Goal: Task Accomplishment & Management: Complete application form

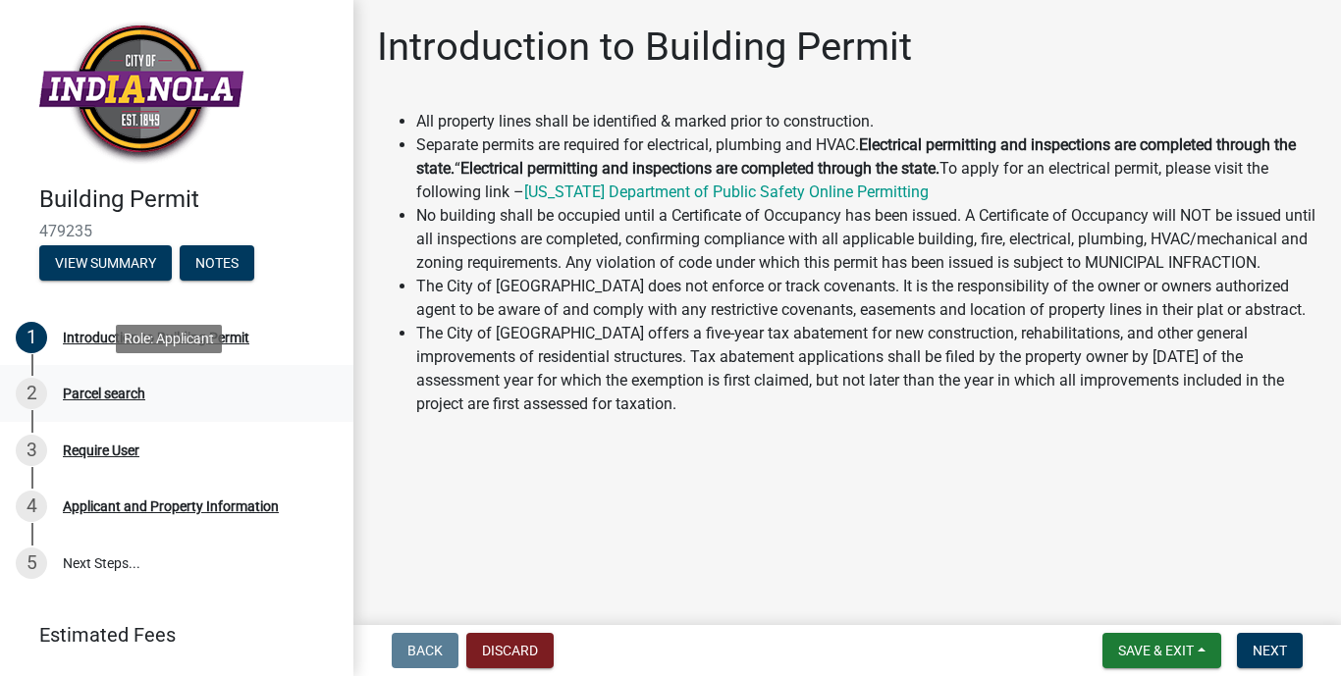
click at [85, 397] on div "Parcel search" at bounding box center [104, 394] width 82 height 14
click at [99, 388] on div "Parcel search" at bounding box center [104, 394] width 82 height 14
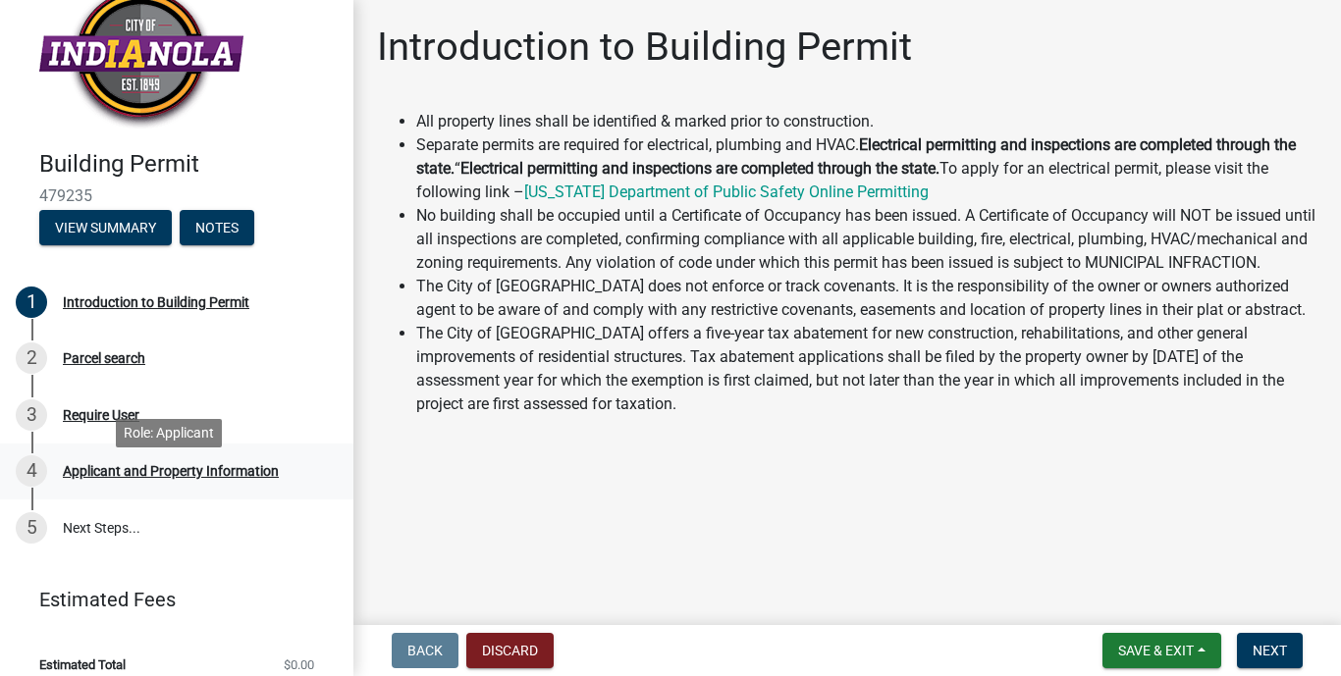
scroll to position [54, 0]
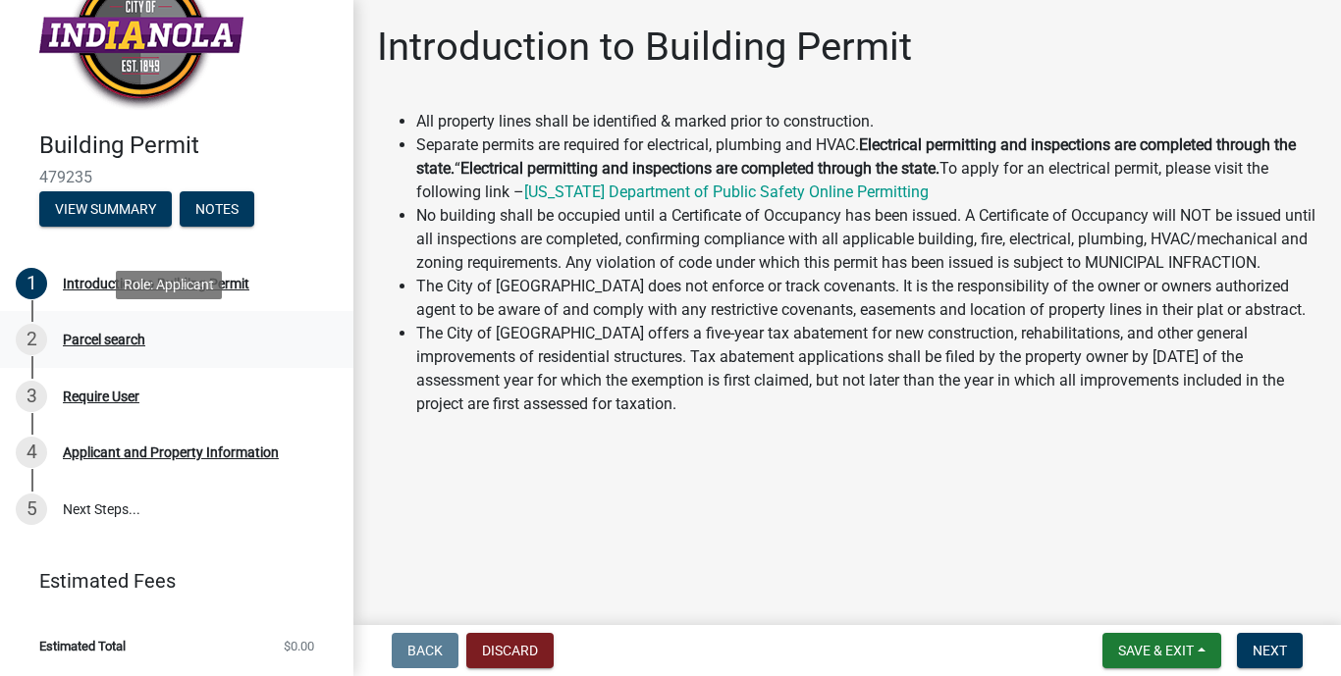
click at [107, 342] on div "Parcel search" at bounding box center [104, 340] width 82 height 14
click at [93, 398] on div "Require User" at bounding box center [101, 397] width 77 height 14
click at [127, 452] on div "Applicant and Property Information" at bounding box center [171, 453] width 216 height 14
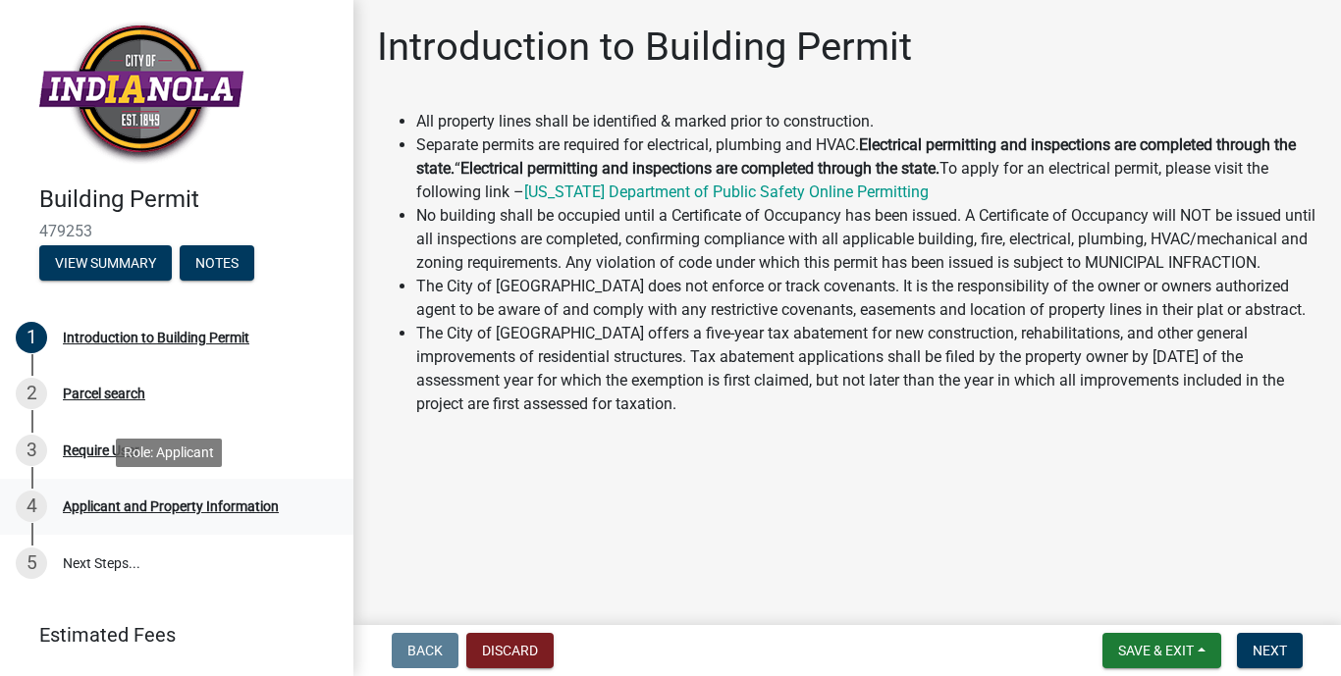
click at [210, 509] on div "Applicant and Property Information" at bounding box center [171, 507] width 216 height 14
click at [122, 264] on button "View Summary" at bounding box center [105, 262] width 132 height 35
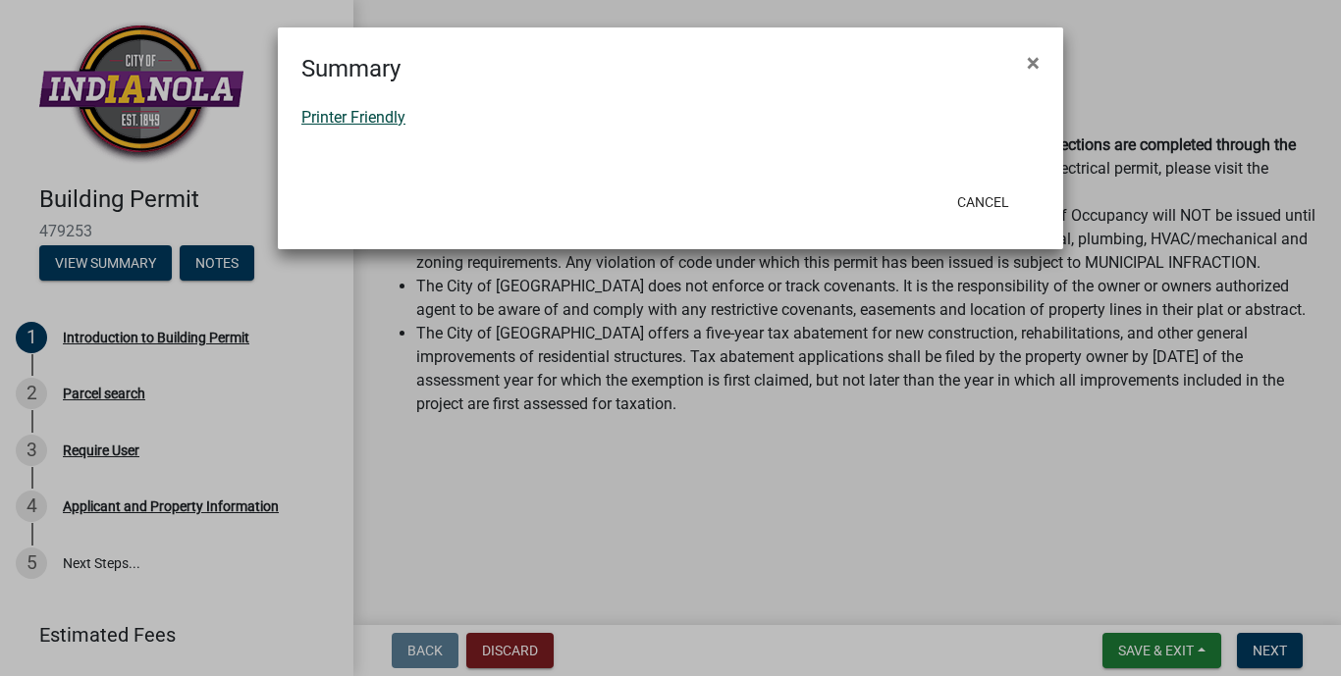
click at [351, 114] on link "Printer Friendly" at bounding box center [353, 117] width 104 height 19
click at [963, 223] on div "Cancel" at bounding box center [798, 202] width 484 height 51
drag, startPoint x: 969, startPoint y: 198, endPoint x: 971, endPoint y: 184, distance: 14.9
click at [971, 185] on button "Cancel" at bounding box center [982, 202] width 83 height 35
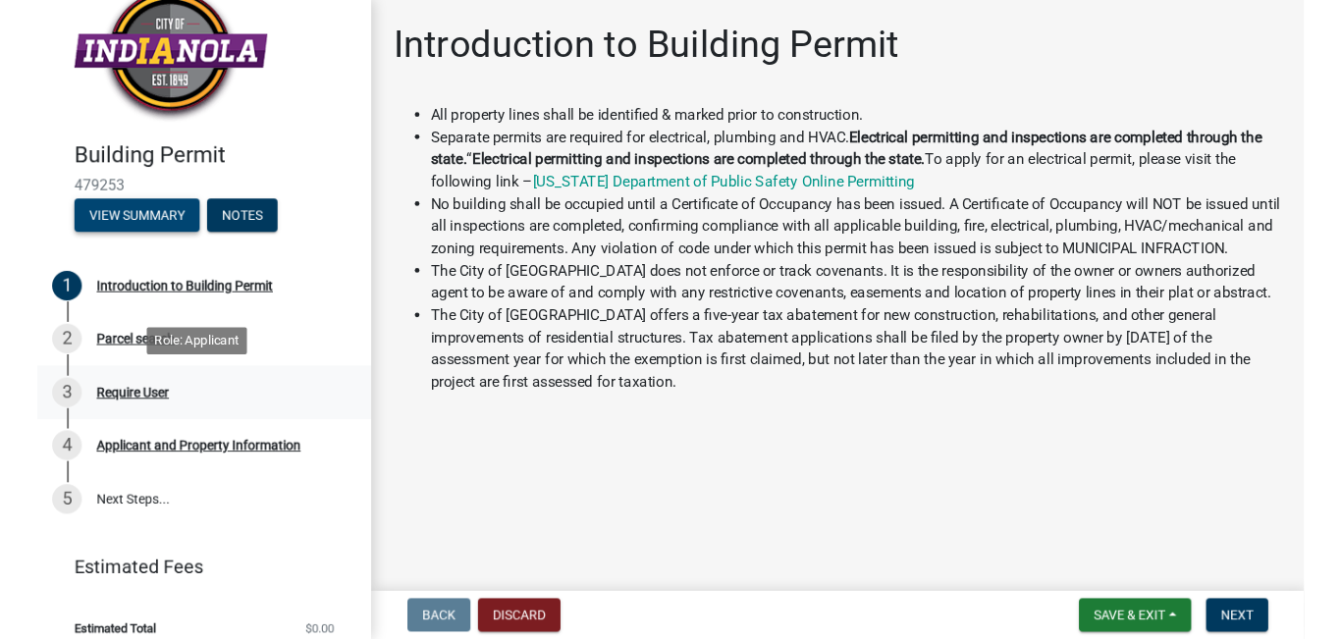
scroll to position [54, 0]
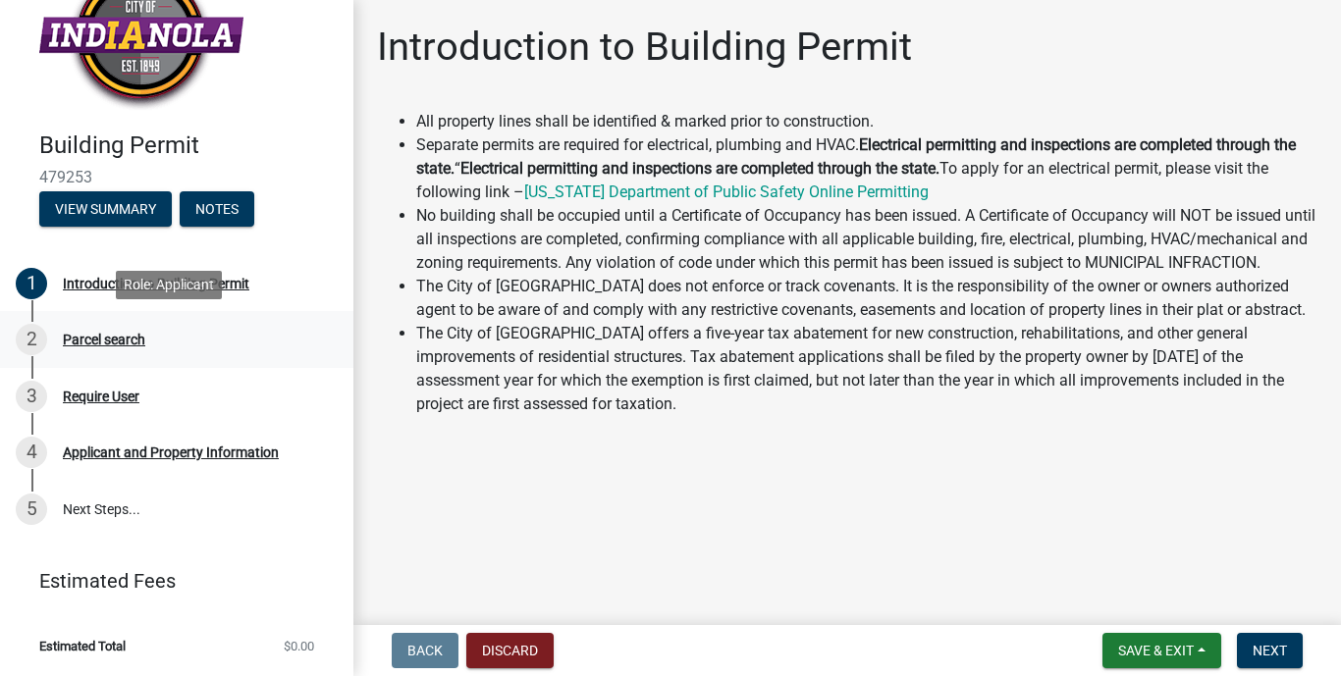
click at [26, 340] on div "2" at bounding box center [31, 339] width 31 height 31
click at [101, 340] on div "Parcel search" at bounding box center [104, 340] width 82 height 14
click at [104, 342] on div "Parcel search" at bounding box center [104, 340] width 82 height 14
click at [120, 398] on div "Require User" at bounding box center [101, 397] width 77 height 14
click at [186, 452] on div "Applicant and Property Information" at bounding box center [171, 453] width 216 height 14
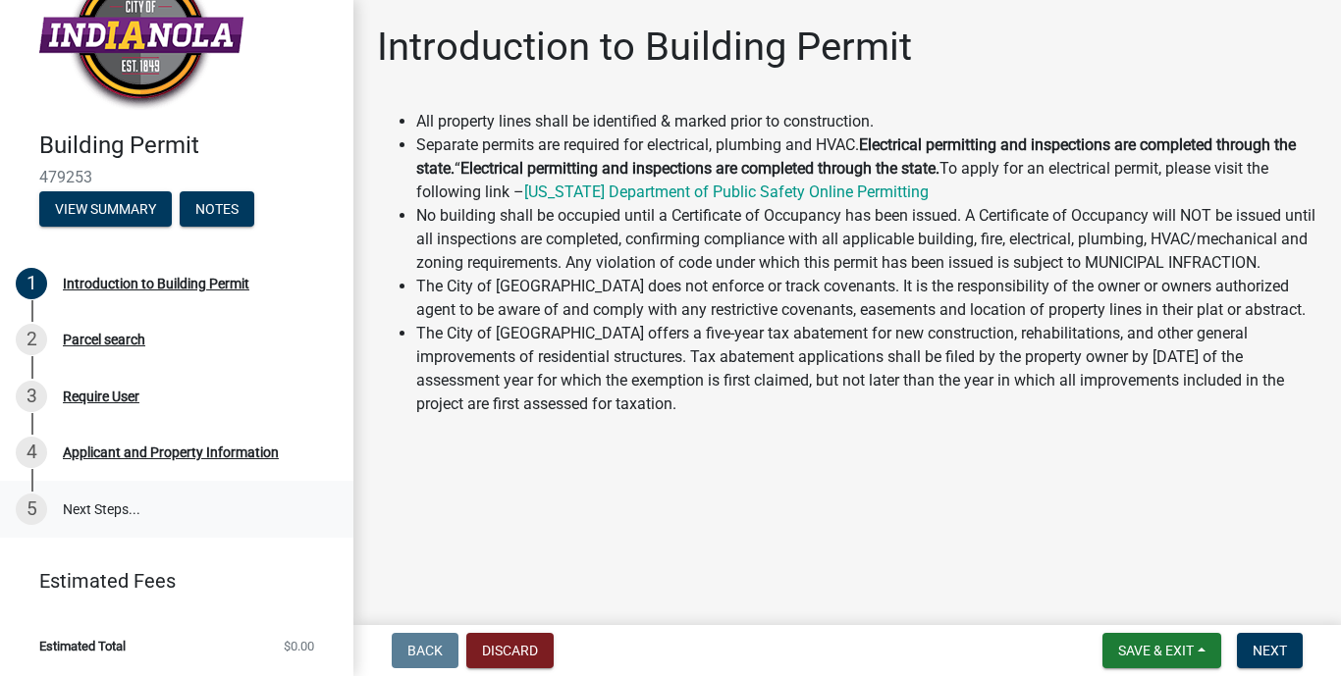
click at [141, 520] on link "5 Next Steps..." at bounding box center [176, 509] width 353 height 57
click at [96, 509] on link "5 Next Steps..." at bounding box center [176, 509] width 353 height 57
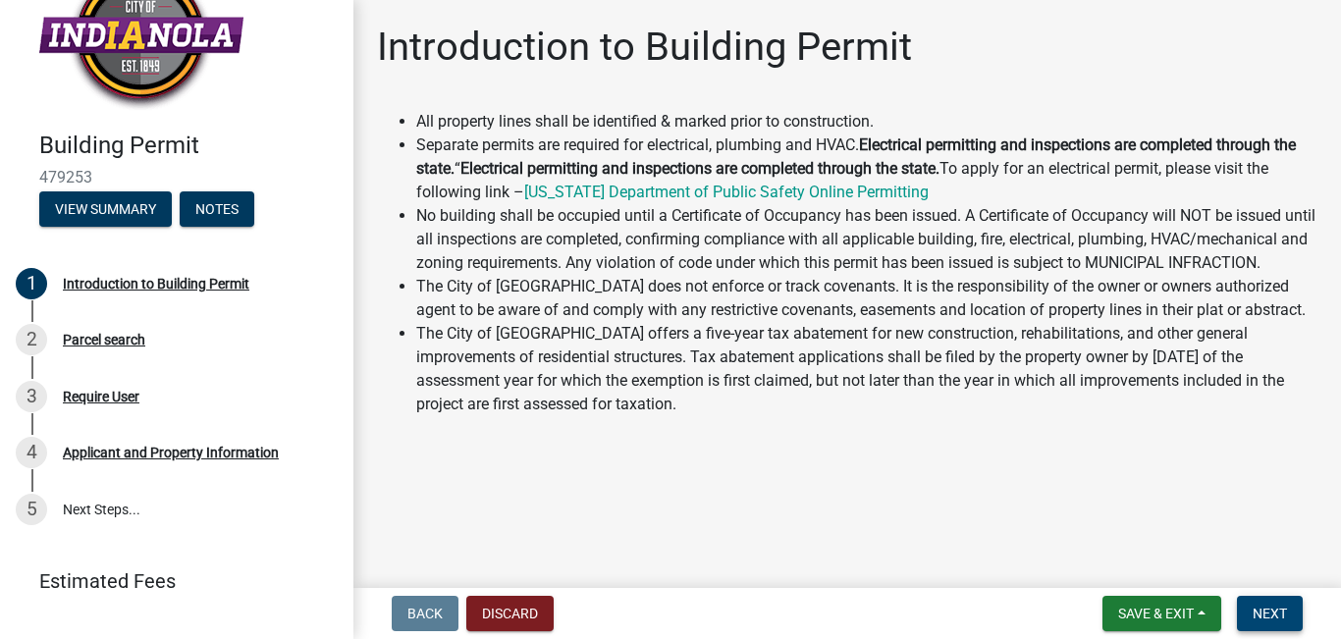
click at [1276, 611] on span "Next" at bounding box center [1269, 614] width 34 height 16
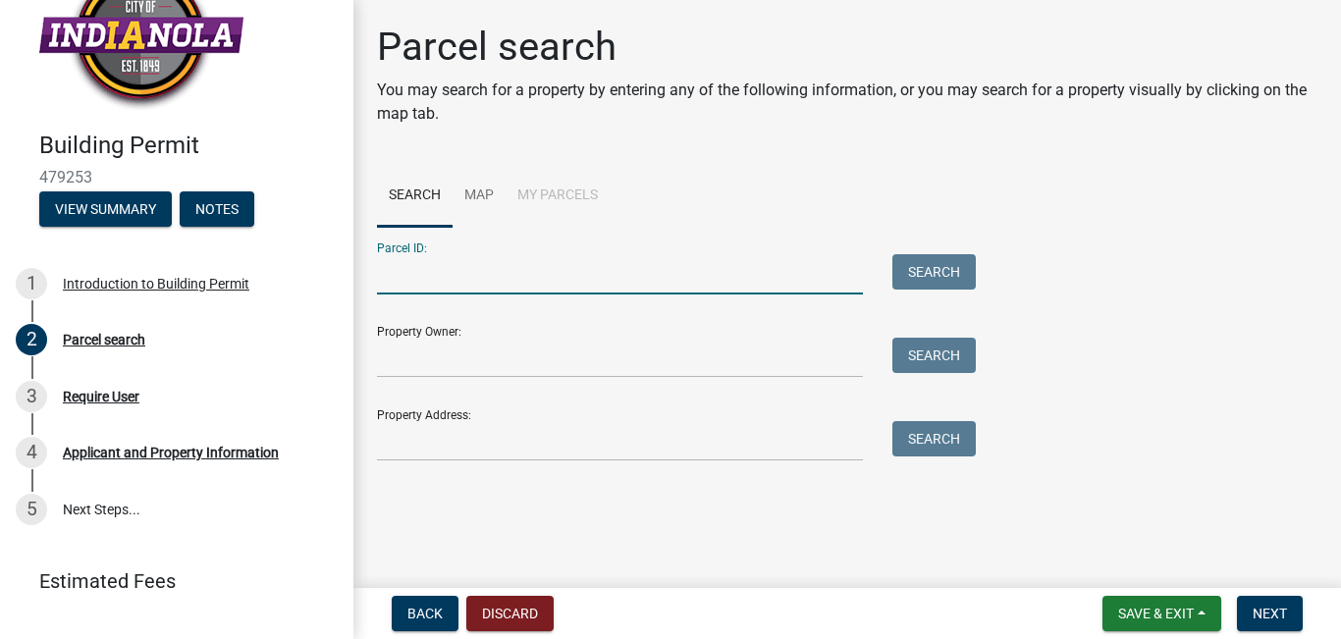
click at [484, 276] on input "Parcel ID:" at bounding box center [620, 274] width 486 height 40
click at [427, 276] on input "1201 S3rd St" at bounding box center [620, 274] width 486 height 40
type input "1201 S 3rd St"
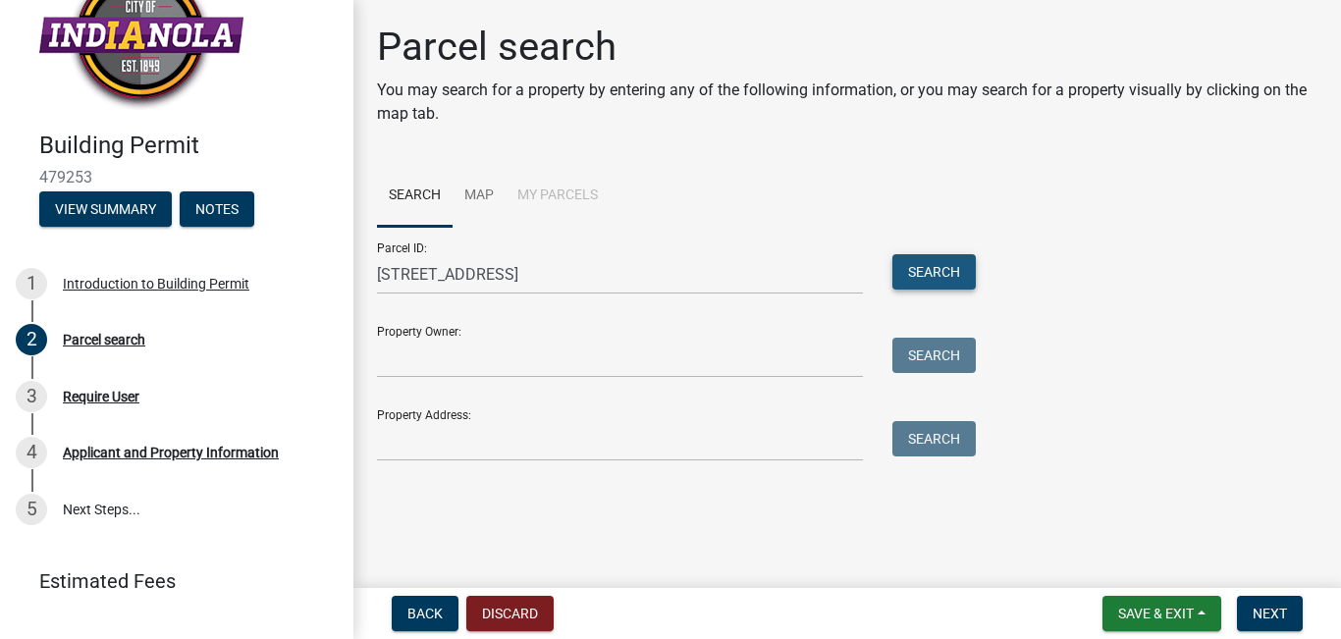
click at [955, 267] on button "Search" at bounding box center [933, 271] width 83 height 35
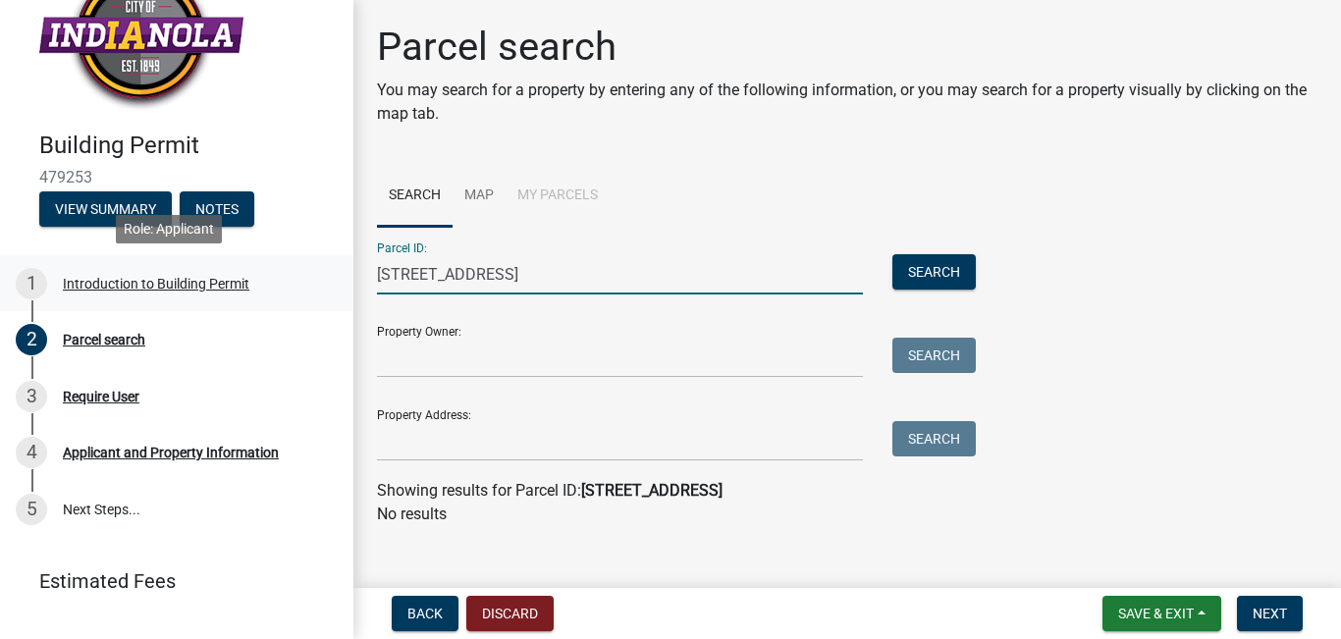
drag, startPoint x: 486, startPoint y: 281, endPoint x: 318, endPoint y: 279, distance: 167.8
click at [318, 279] on div "Building Permit 479253 View Summary Notes 1 Introduction to Building Permit 2 P…" at bounding box center [670, 319] width 1341 height 639
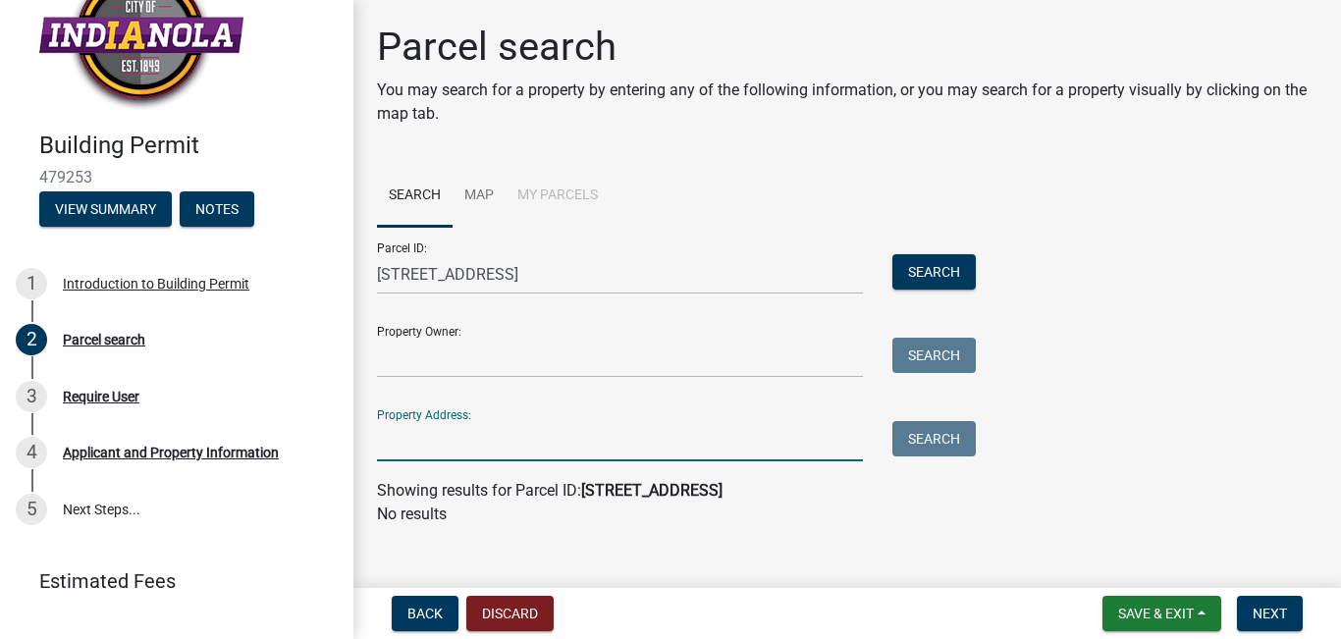
click at [388, 450] on input "Property Address:" at bounding box center [620, 441] width 486 height 40
paste input "1201 S 3rd St"
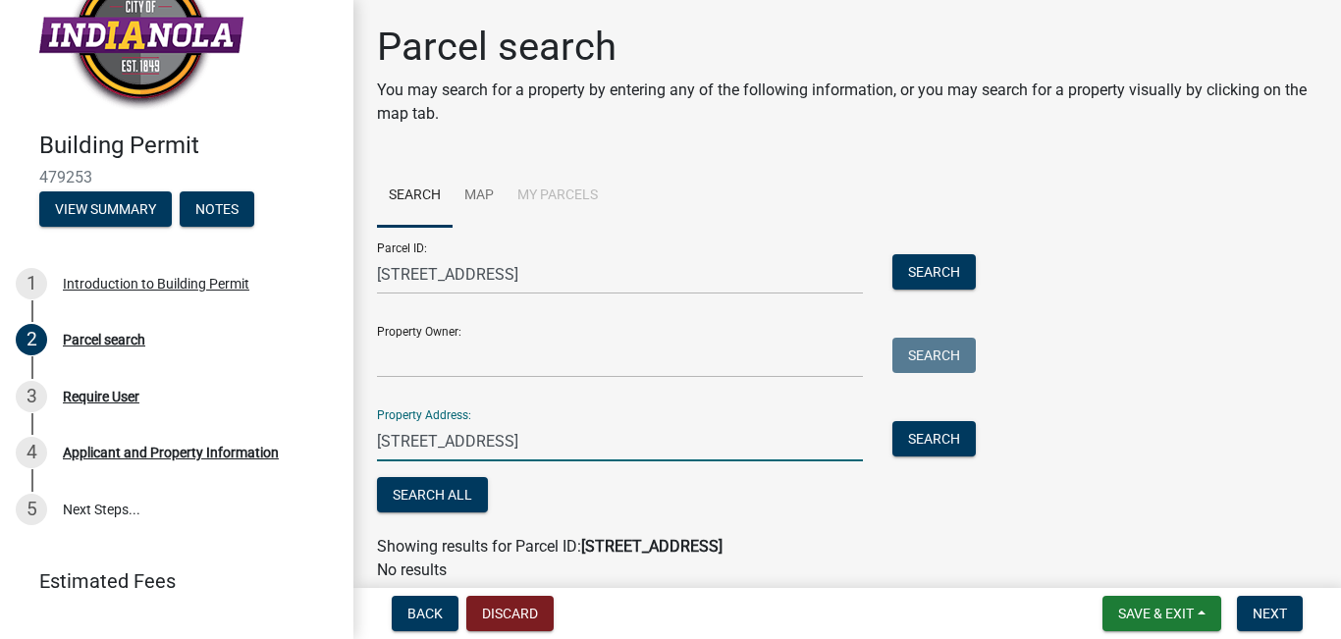
type input "1201 S 3rd St"
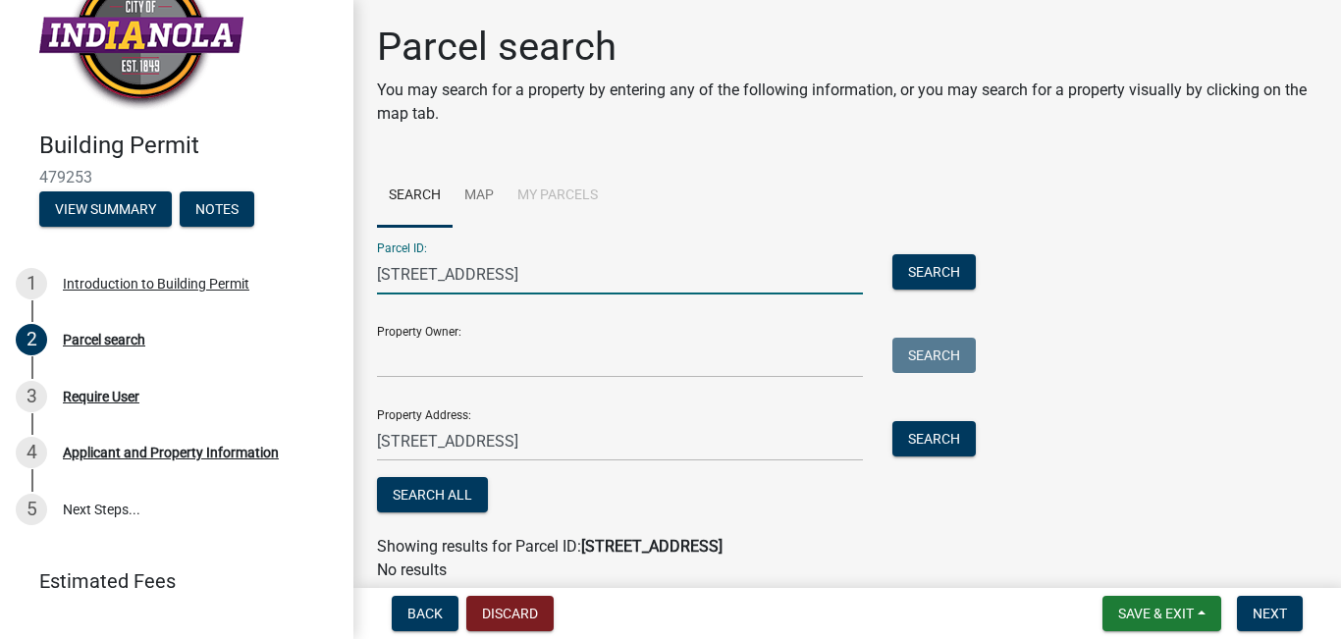
drag, startPoint x: 488, startPoint y: 278, endPoint x: 343, endPoint y: 284, distance: 145.4
click at [345, 284] on div "Building Permit 479253 View Summary Notes 1 Introduction to Building Permit 2 P…" at bounding box center [670, 319] width 1341 height 639
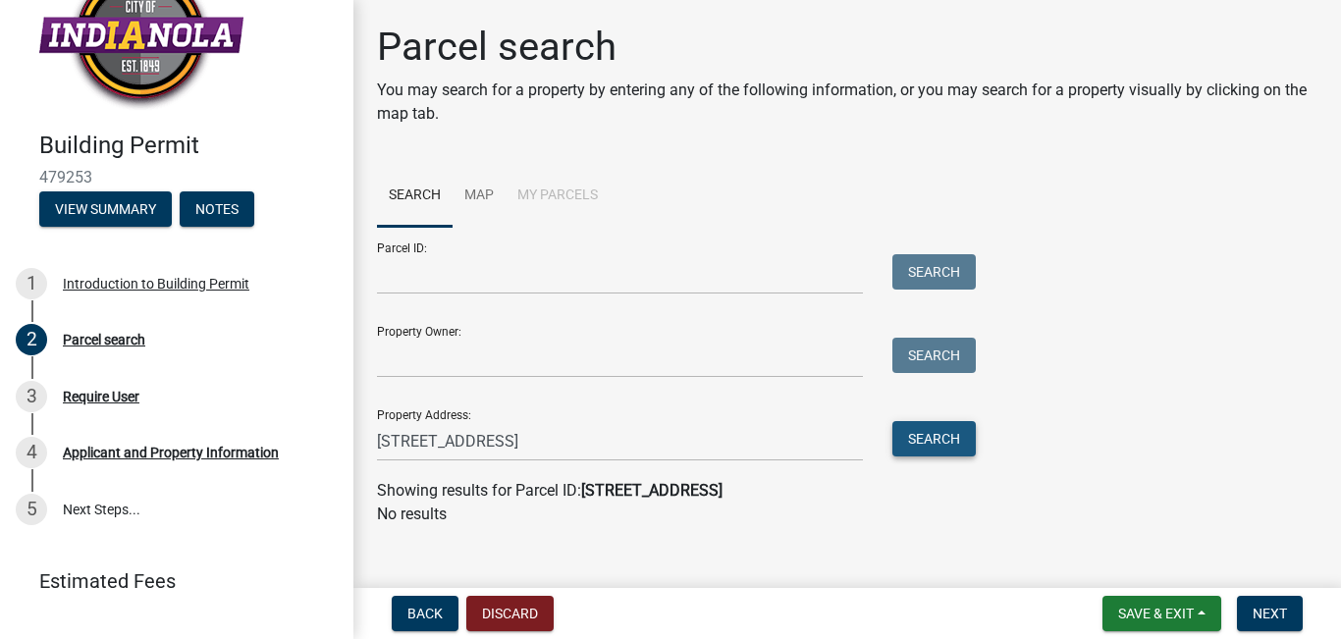
click at [931, 443] on button "Search" at bounding box center [933, 438] width 83 height 35
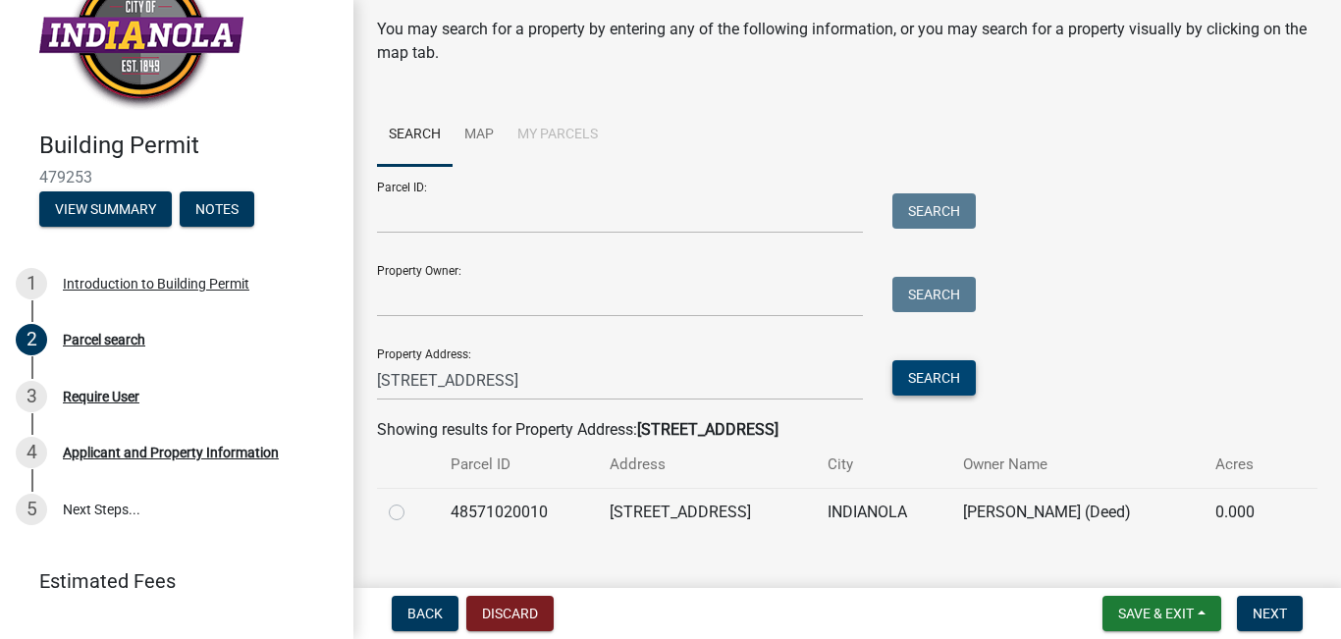
scroll to position [93, 0]
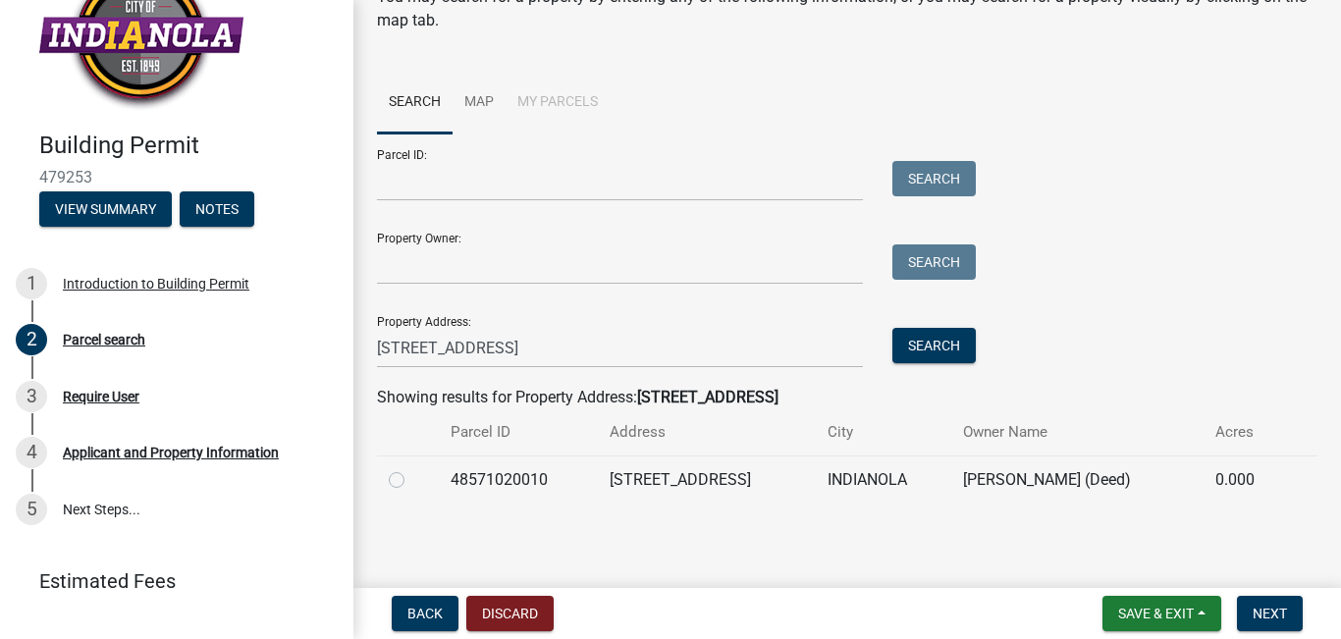
click at [412, 468] on label at bounding box center [412, 468] width 0 height 0
click at [412, 477] on input "radio" at bounding box center [418, 474] width 13 height 13
radio input "true"
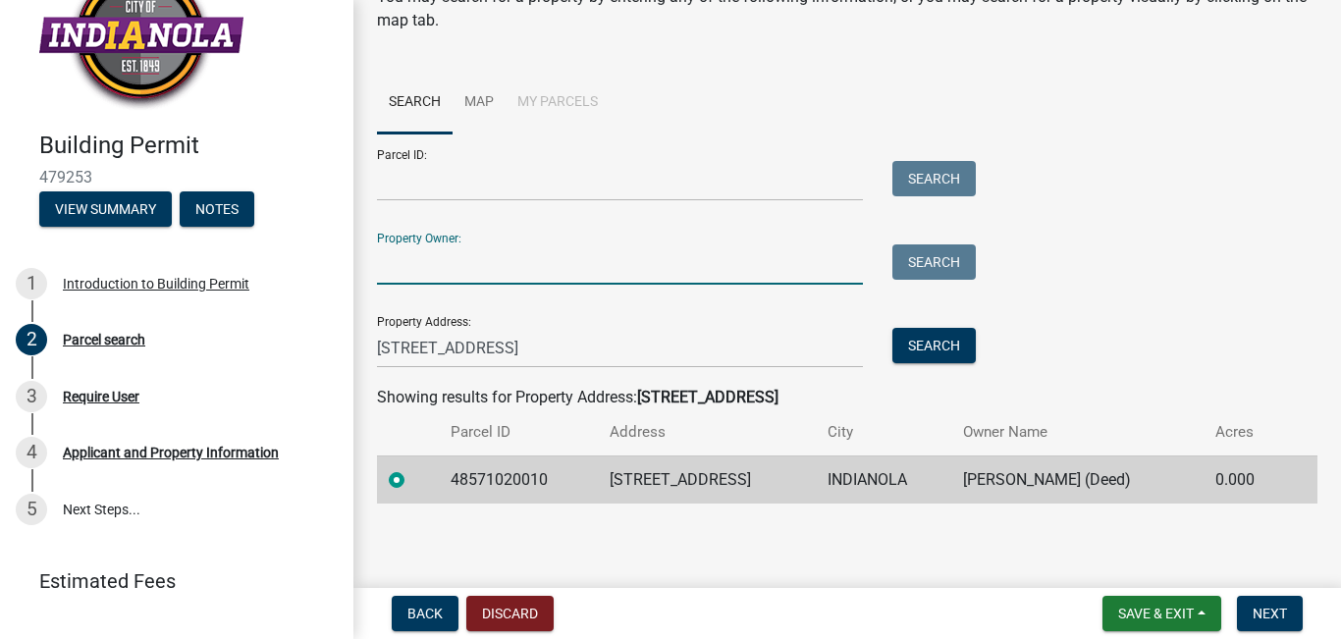
click at [492, 271] on input "Property Owner:" at bounding box center [620, 264] width 486 height 40
click at [1286, 618] on span "Next" at bounding box center [1269, 614] width 34 height 16
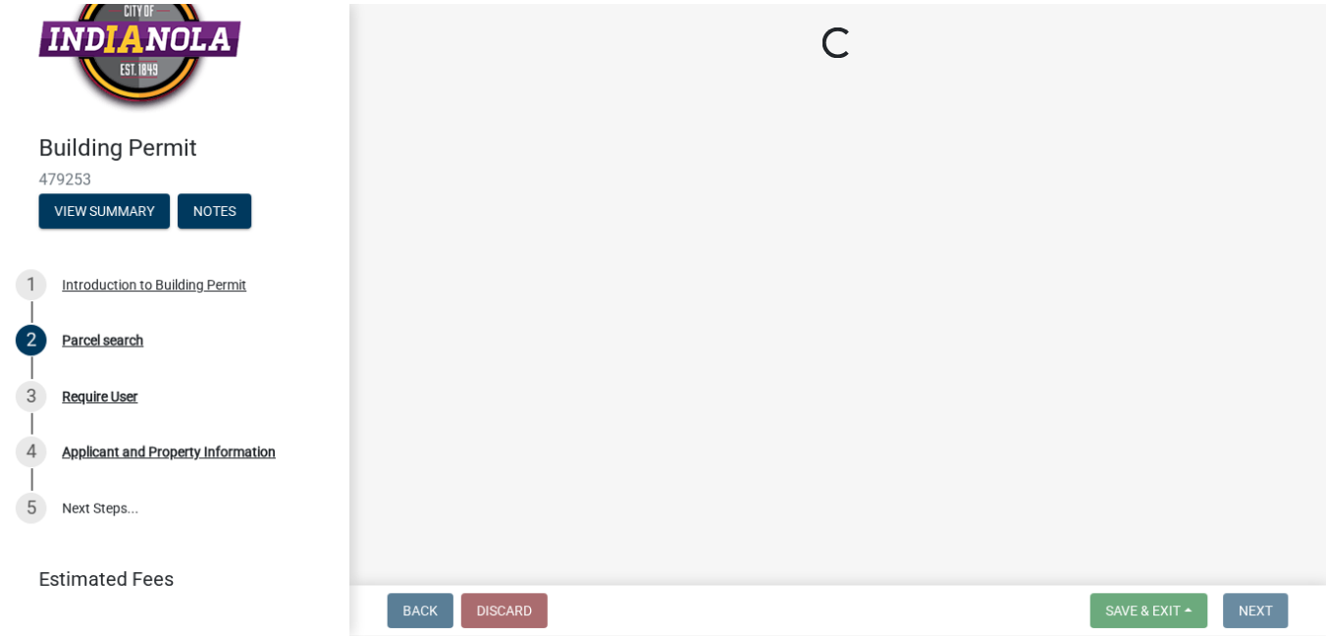
scroll to position [0, 0]
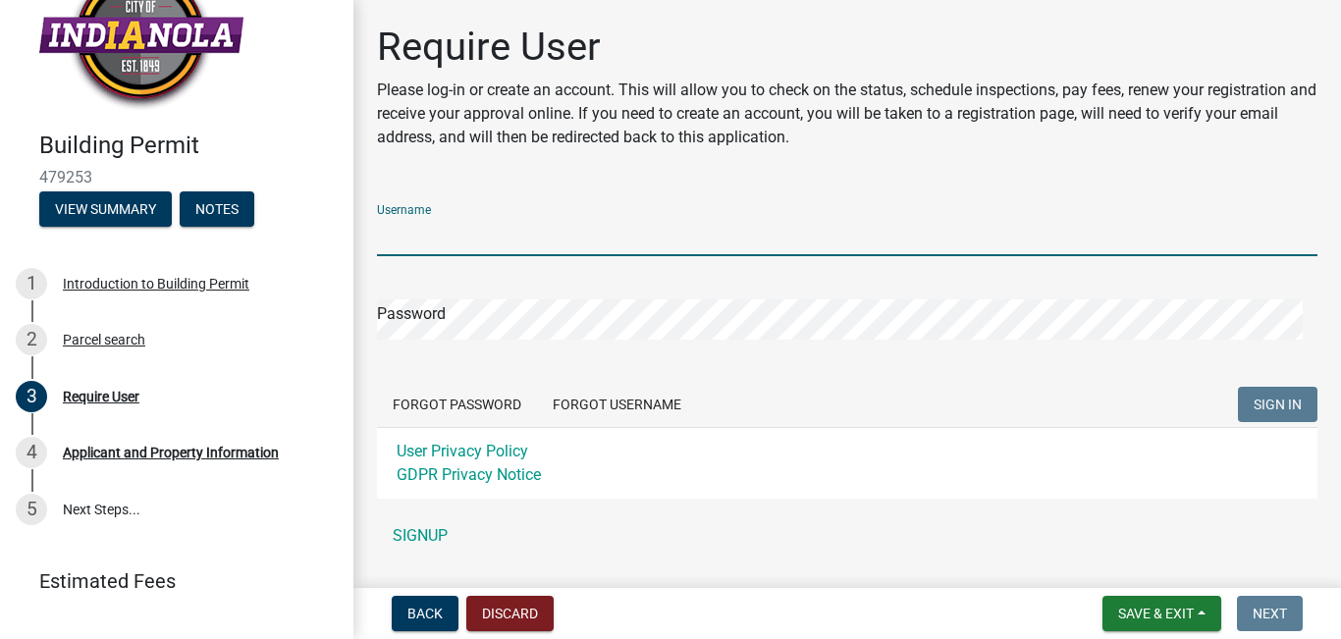
click at [496, 233] on input "Username" at bounding box center [847, 236] width 940 height 40
type input "mroberts"
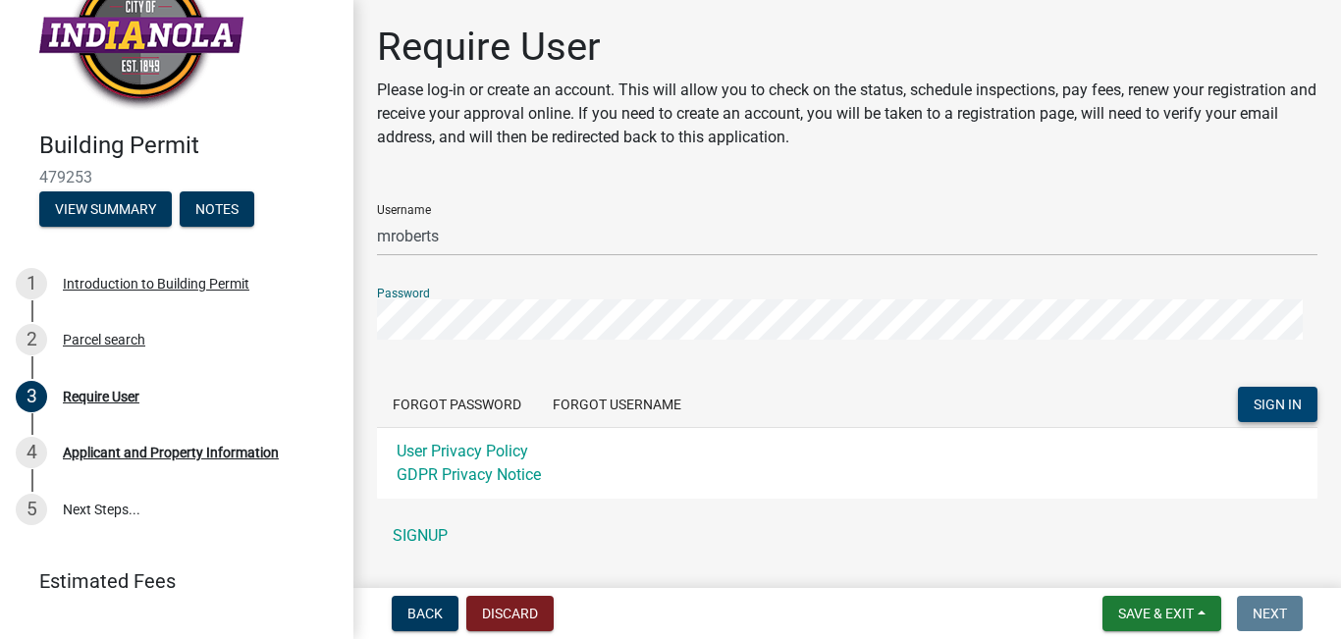
click at [1268, 395] on button "SIGN IN" at bounding box center [1277, 404] width 79 height 35
click at [639, 401] on button "Forgot Username" at bounding box center [617, 404] width 160 height 35
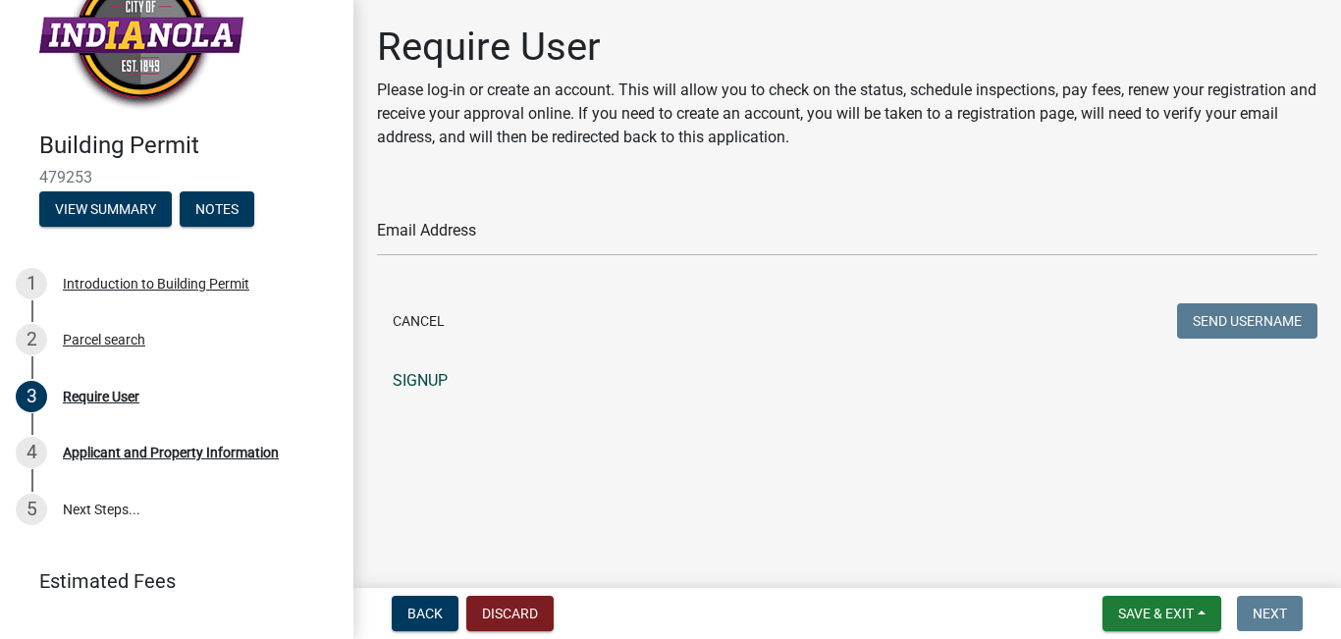
click at [420, 386] on link "SIGNUP" at bounding box center [847, 380] width 940 height 39
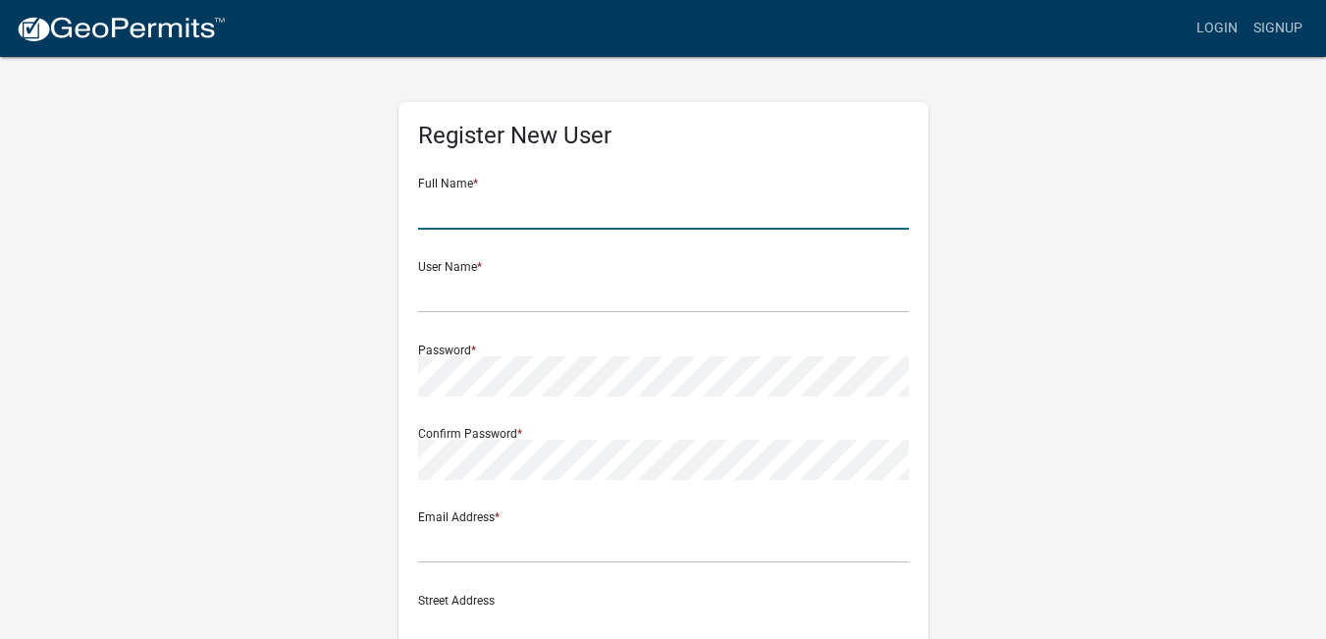
click at [527, 214] on input "text" at bounding box center [663, 209] width 491 height 40
type input "MITCH ROBERTS"
type input "digmyshovel@yahoo.com"
type input "1201 S. 3rd st"
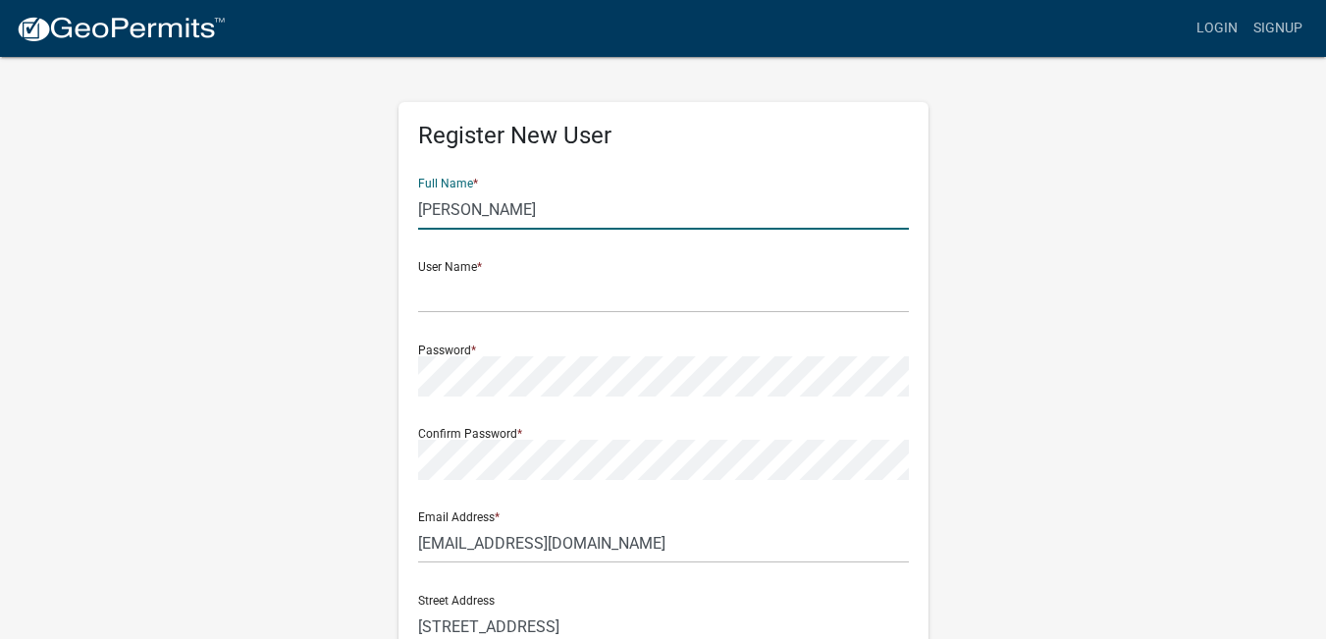
type input "INDIANOLA"
type input "[US_STATE]"
type input "50125"
type input "5157202654"
click at [466, 207] on input "MITCH ROBERTS" at bounding box center [663, 209] width 491 height 40
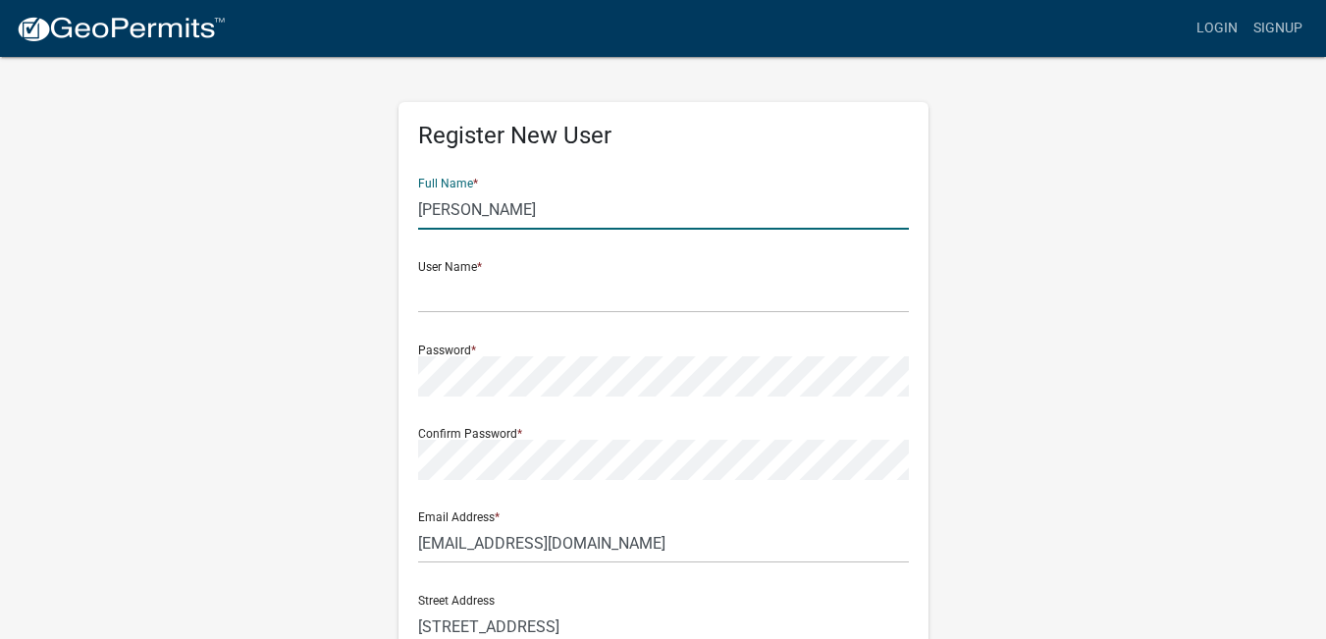
type input "MITCHELL ROBERTS"
click at [572, 290] on input "text" at bounding box center [663, 293] width 491 height 40
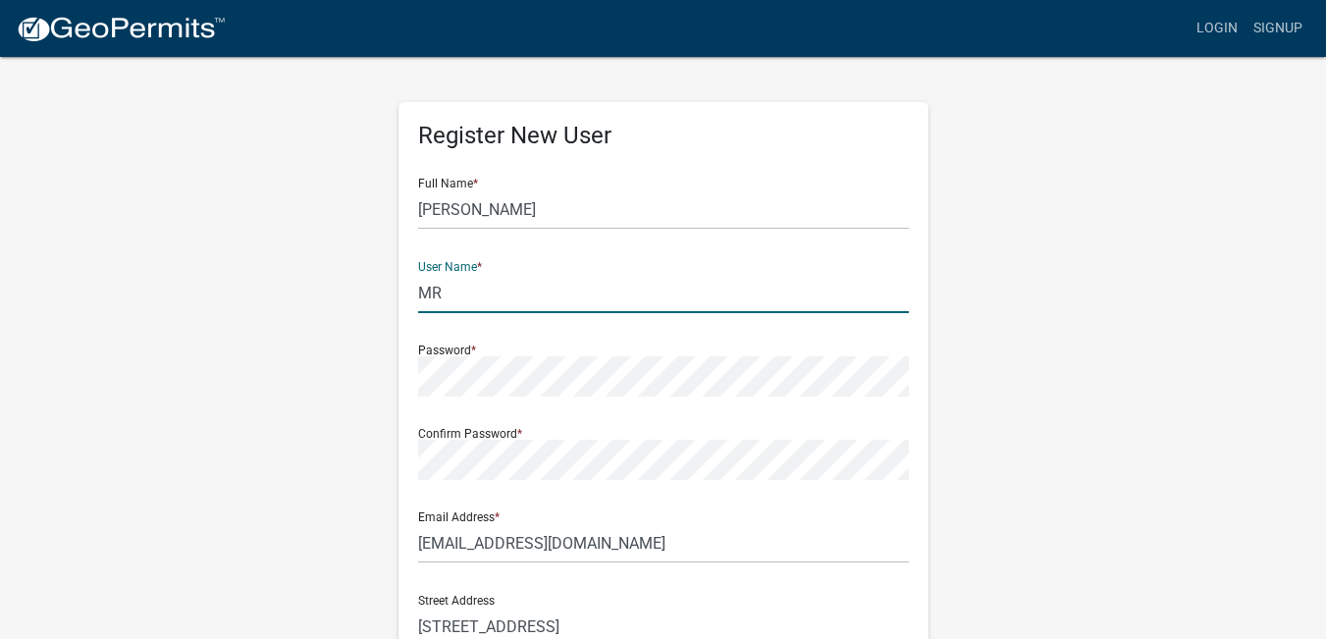
type input "M"
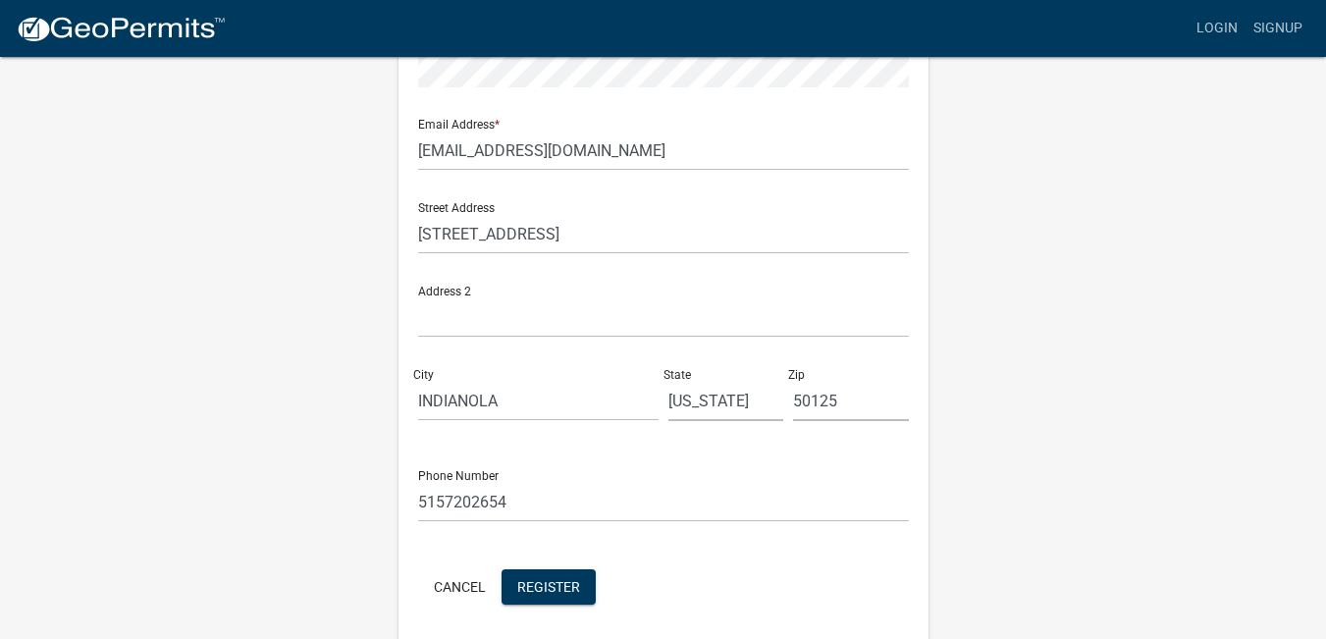
scroll to position [466, 0]
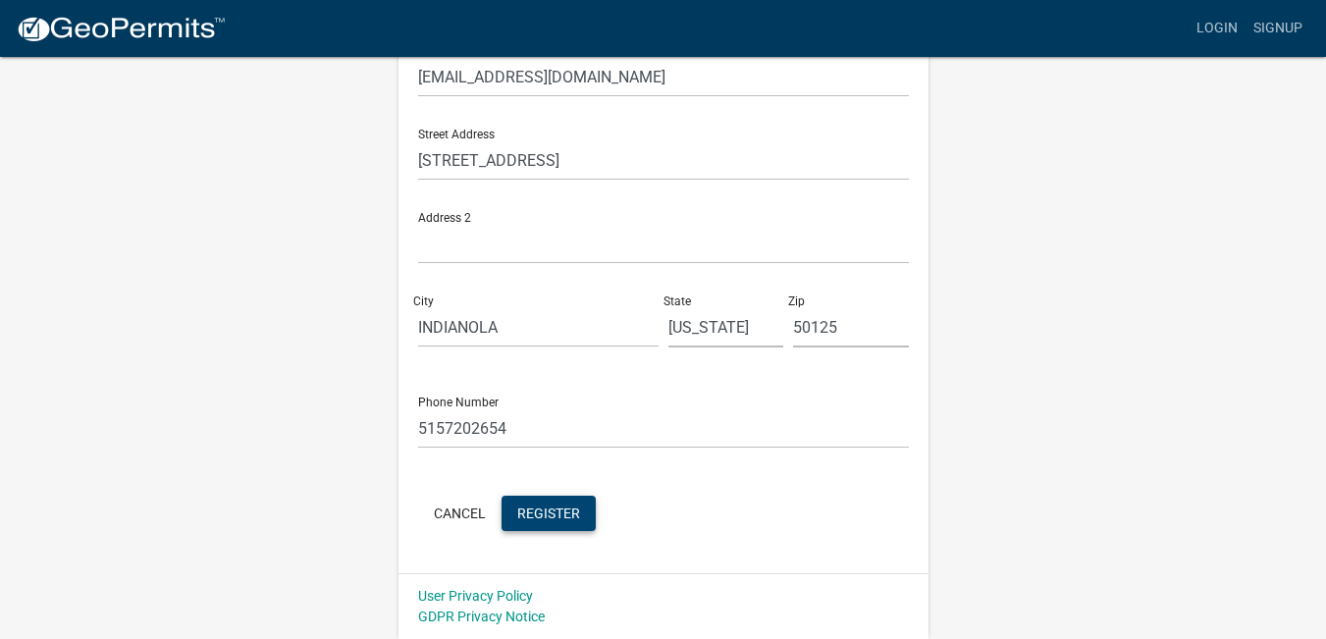
click at [553, 512] on span "Register" at bounding box center [548, 512] width 63 height 16
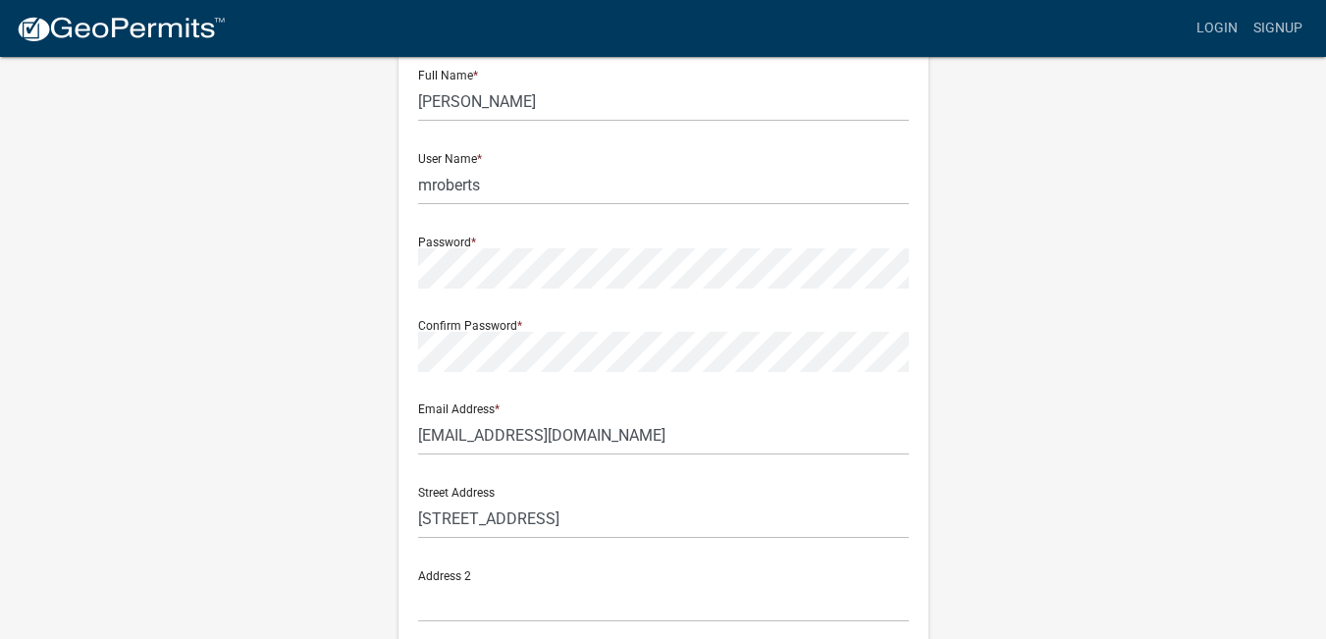
scroll to position [74, 0]
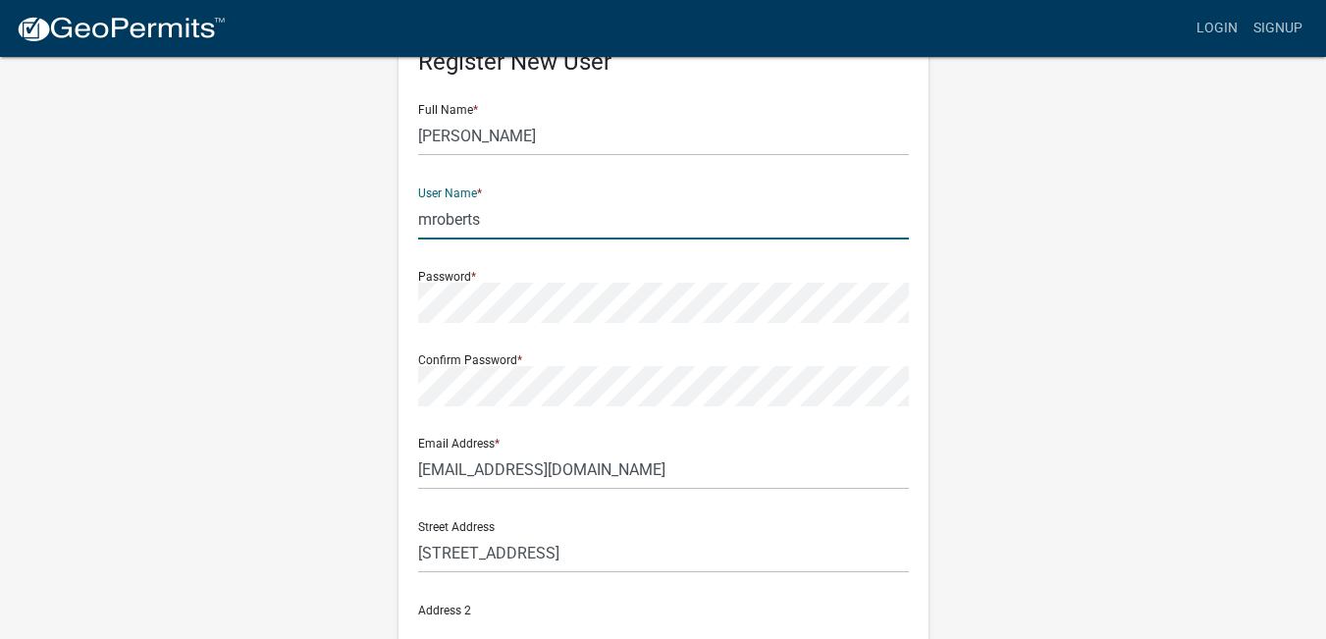
drag, startPoint x: 480, startPoint y: 223, endPoint x: 369, endPoint y: 220, distance: 110.9
click at [369, 220] on div "Register New User Full Name * MITCHELL ROBERTS User Name * mroberts Password * …" at bounding box center [663, 506] width 1119 height 1050
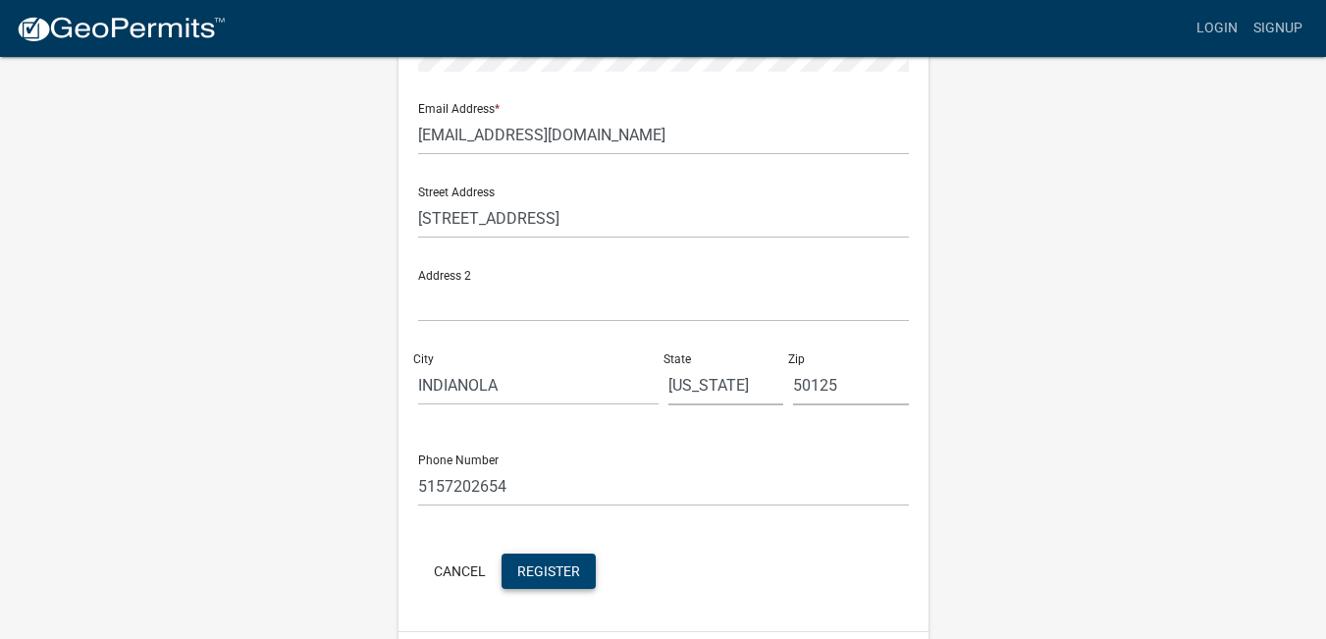
scroll to position [466, 0]
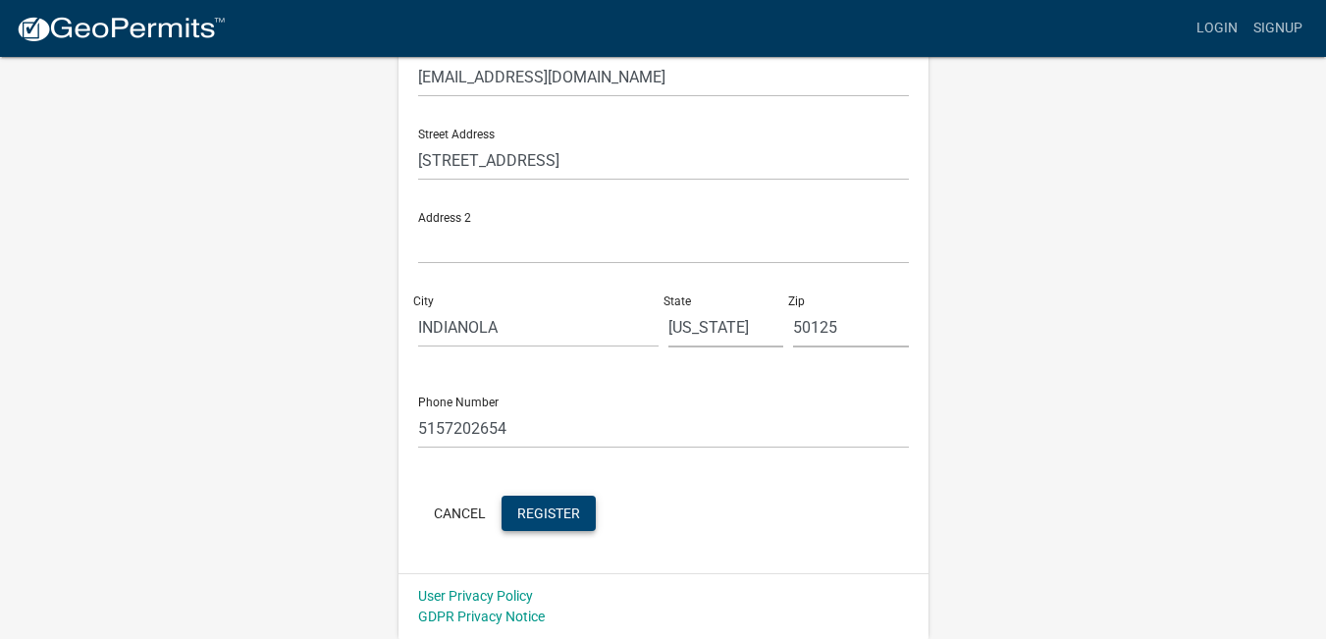
type input "digmyshovel"
click at [570, 516] on span "Register" at bounding box center [548, 512] width 63 height 16
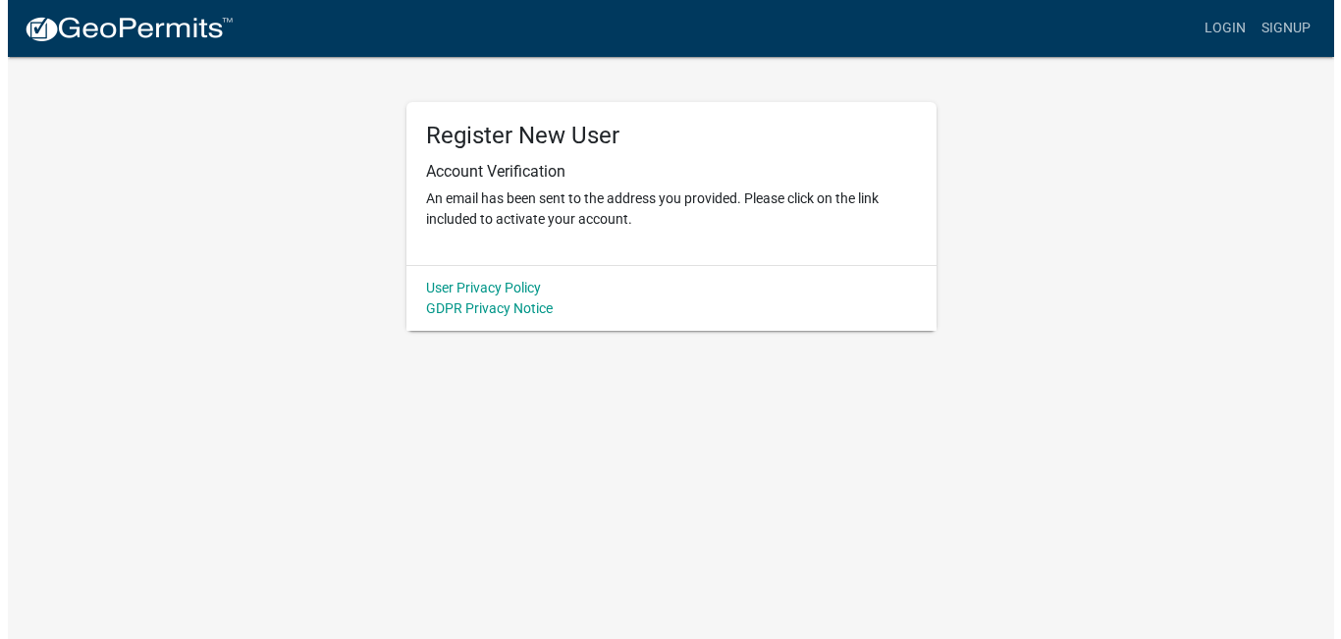
scroll to position [0, 0]
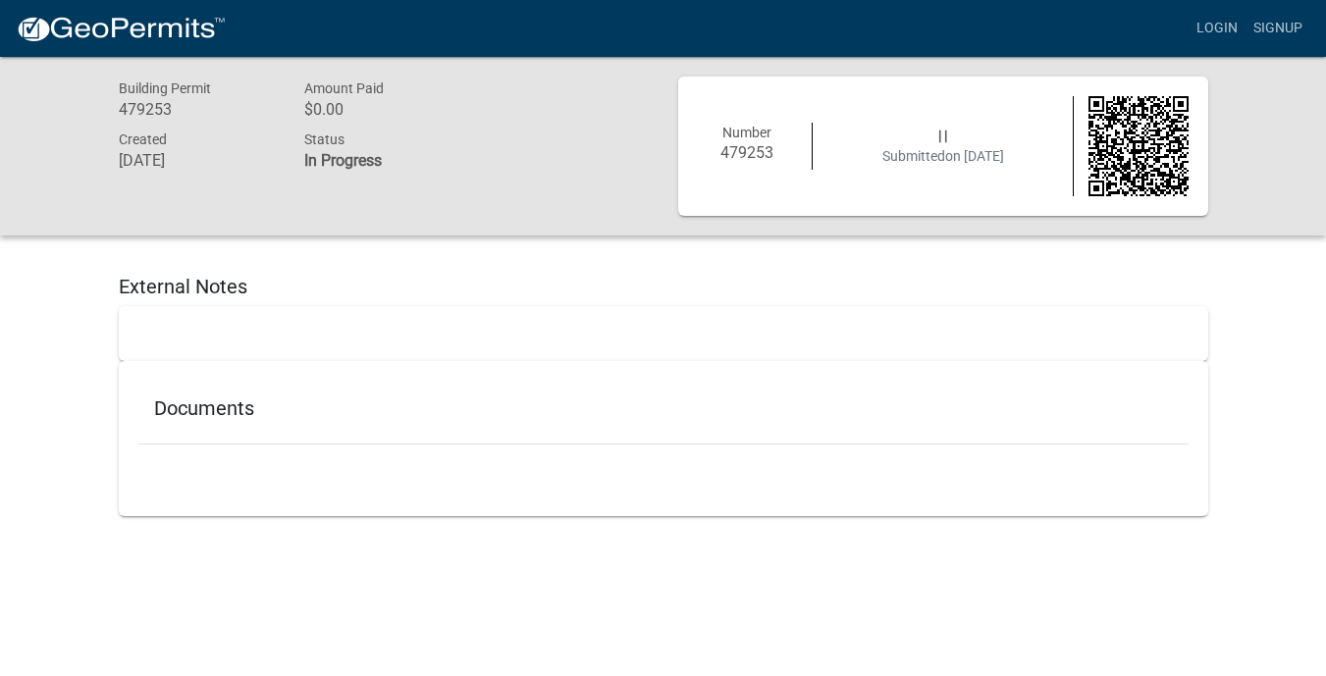
click at [279, 319] on div at bounding box center [663, 333] width 1089 height 55
click at [230, 348] on div at bounding box center [663, 333] width 1089 height 55
click at [229, 348] on div at bounding box center [663, 333] width 1089 height 55
click at [229, 426] on div "Documents" at bounding box center [663, 413] width 1050 height 64
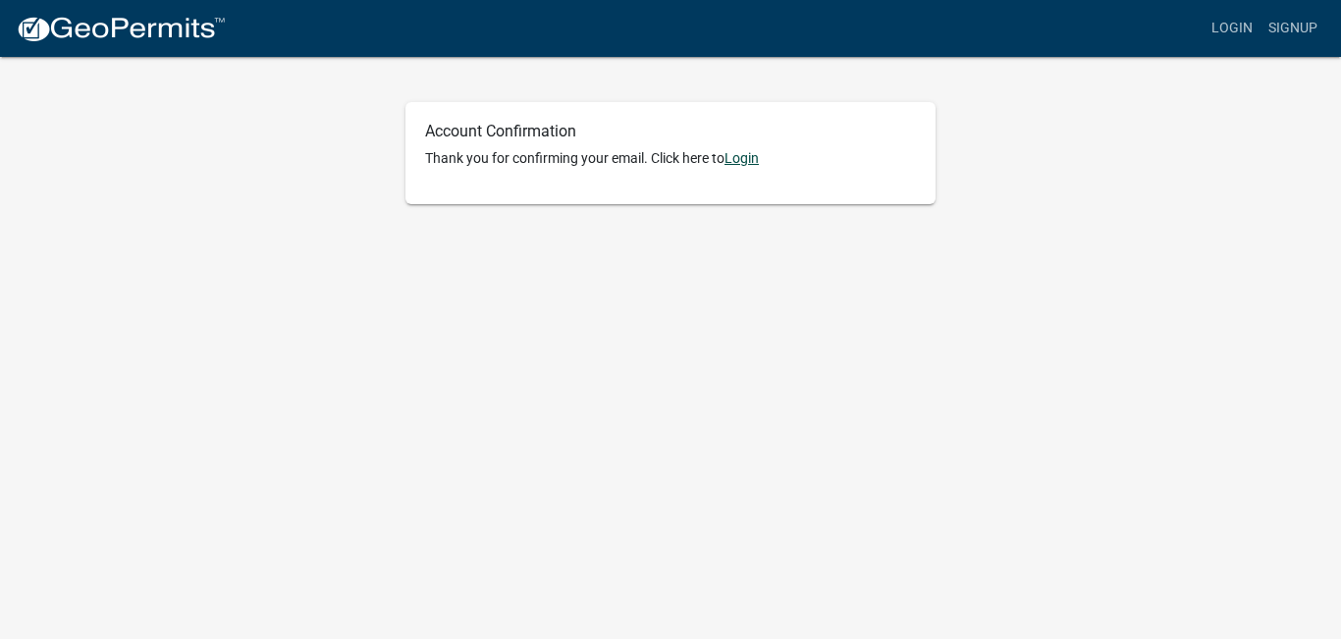
click at [753, 160] on link "Login" at bounding box center [741, 158] width 34 height 16
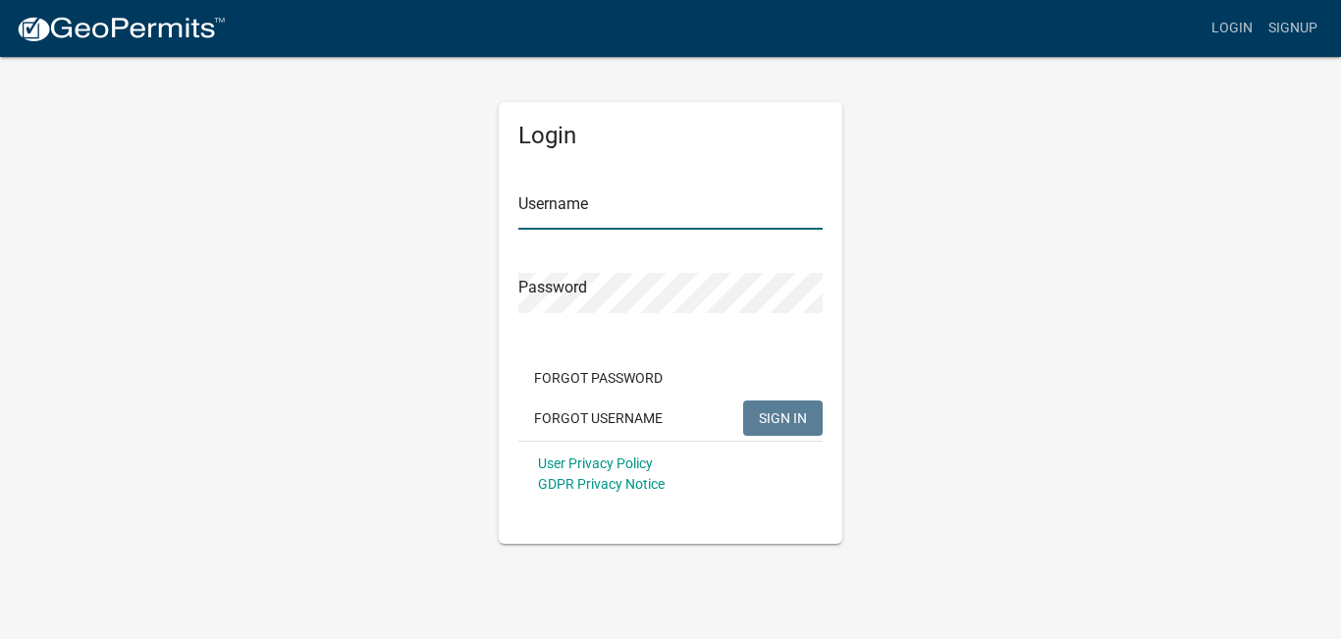
click at [714, 217] on input "Username" at bounding box center [670, 209] width 304 height 40
type input "digmyshovel"
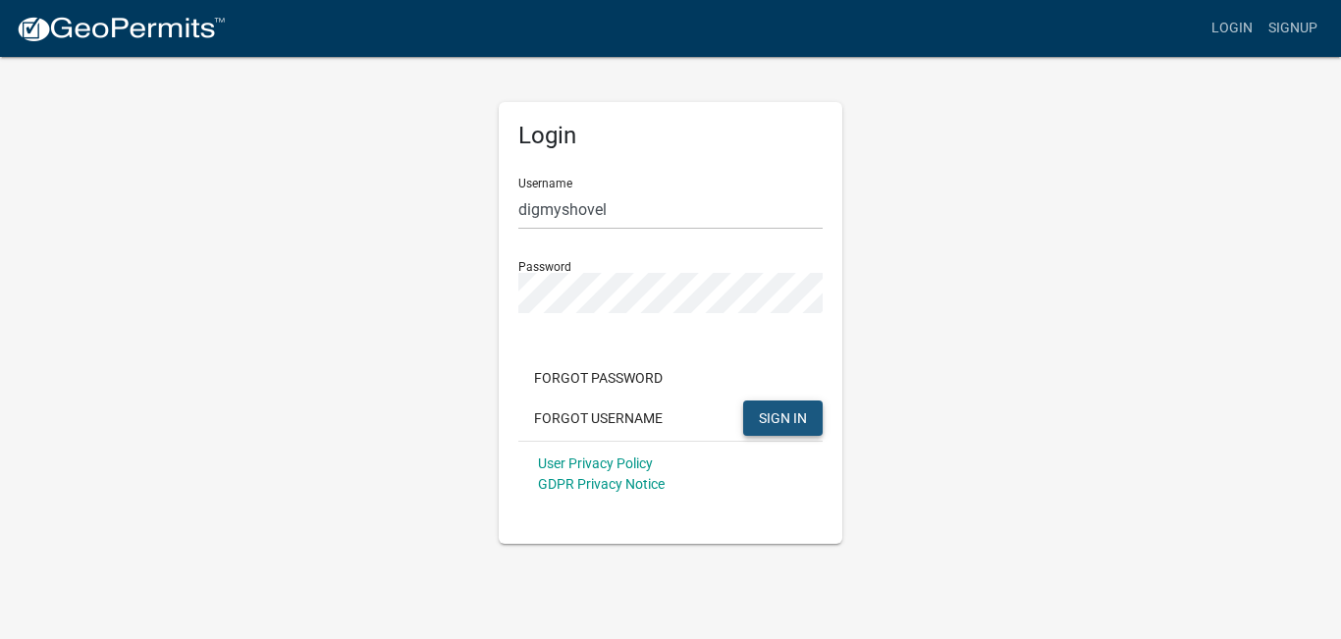
click at [748, 416] on button "SIGN IN" at bounding box center [782, 417] width 79 height 35
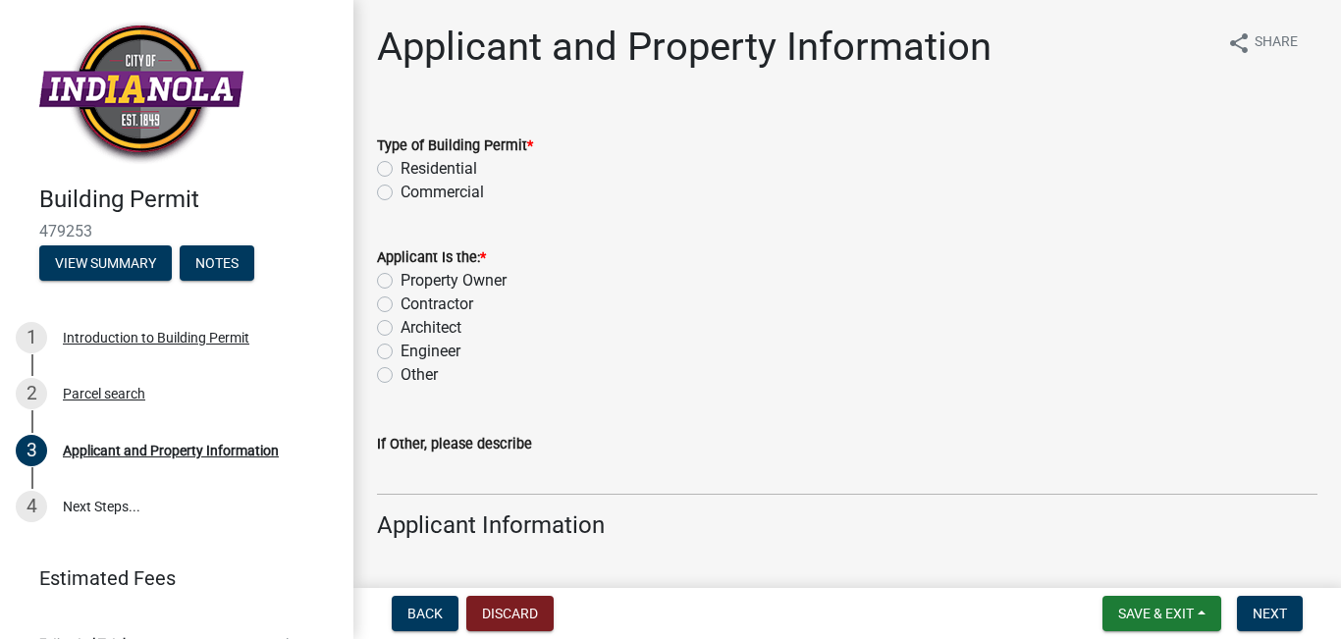
click at [464, 166] on label "Residential" at bounding box center [438, 169] width 77 height 24
click at [413, 166] on input "Residential" at bounding box center [406, 163] width 13 height 13
radio input "true"
click at [441, 281] on label "Property Owner" at bounding box center [453, 281] width 106 height 24
click at [413, 281] on input "Property Owner" at bounding box center [406, 275] width 13 height 13
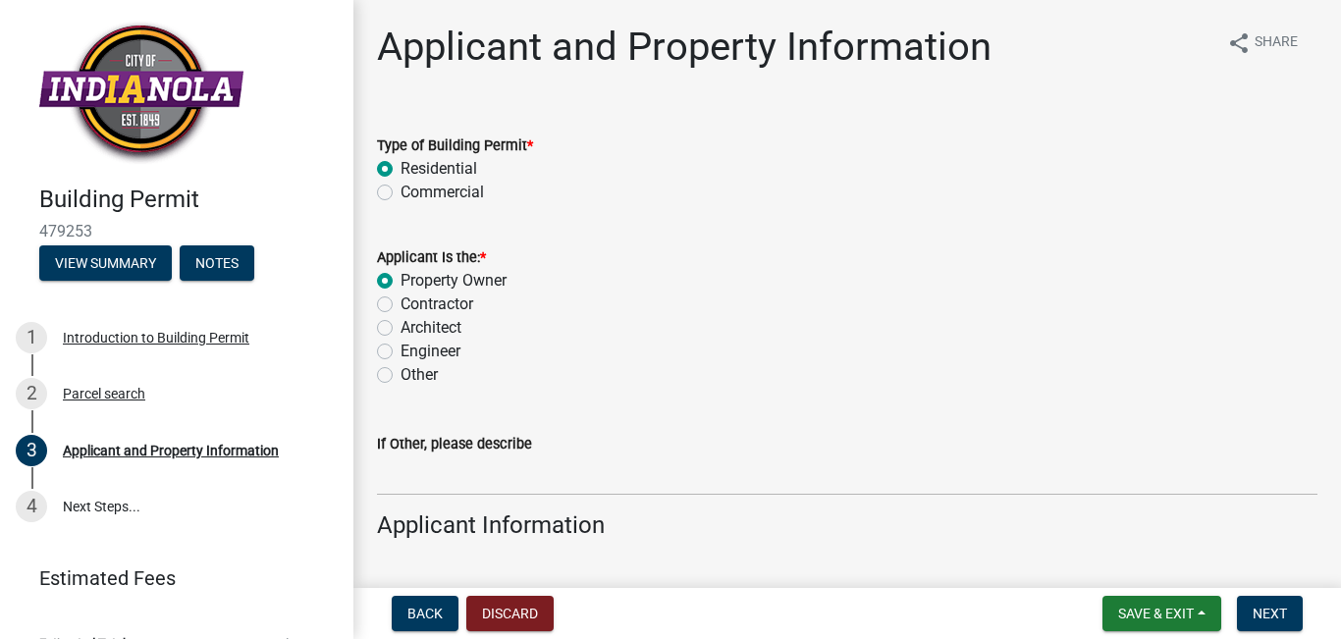
radio input "true"
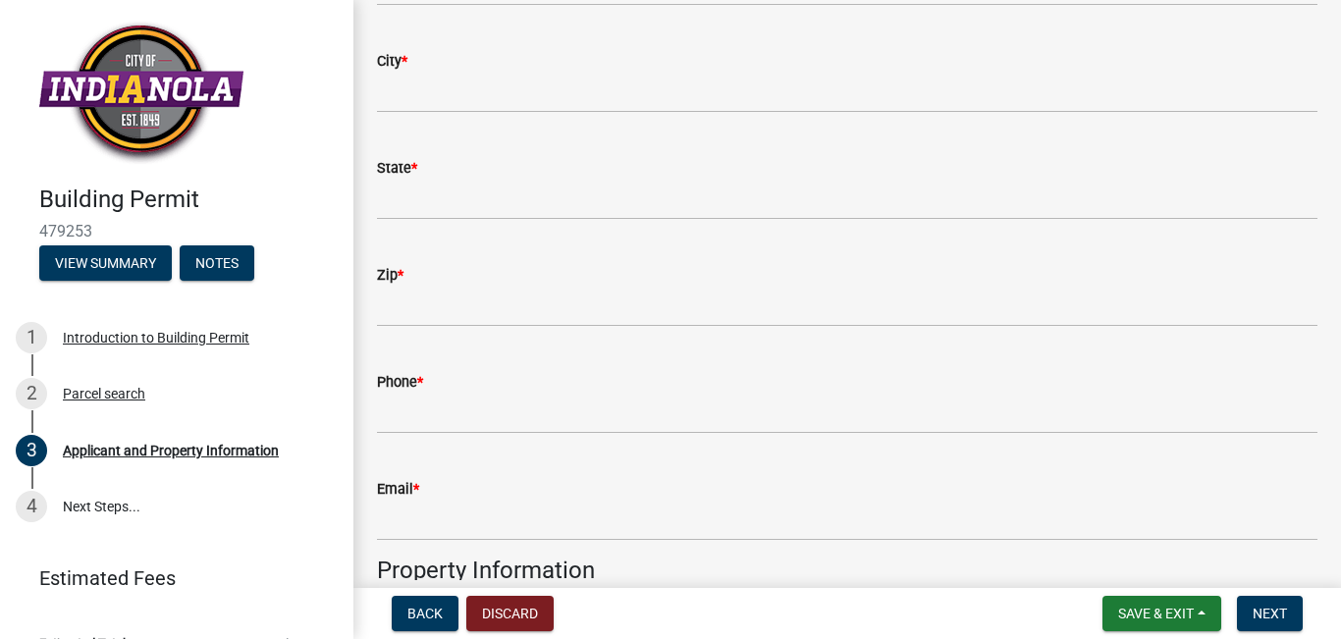
scroll to position [393, 0]
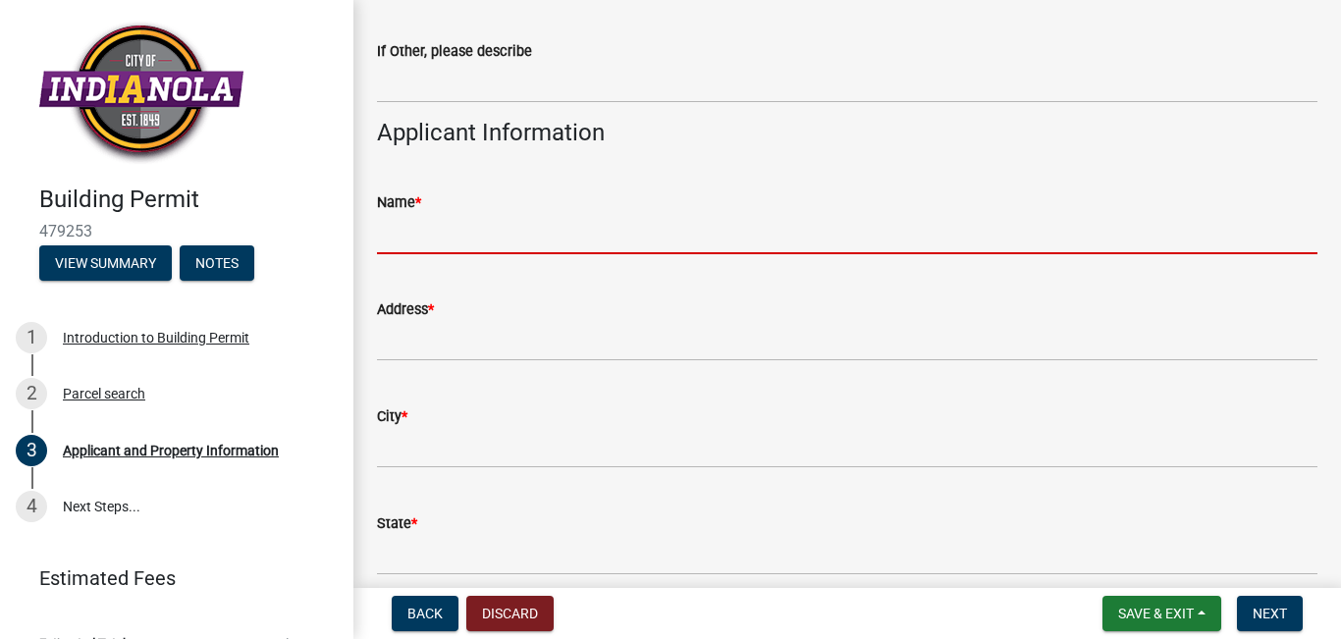
click at [543, 219] on input "Name *" at bounding box center [847, 234] width 940 height 40
type input "MITCH ROBERTS"
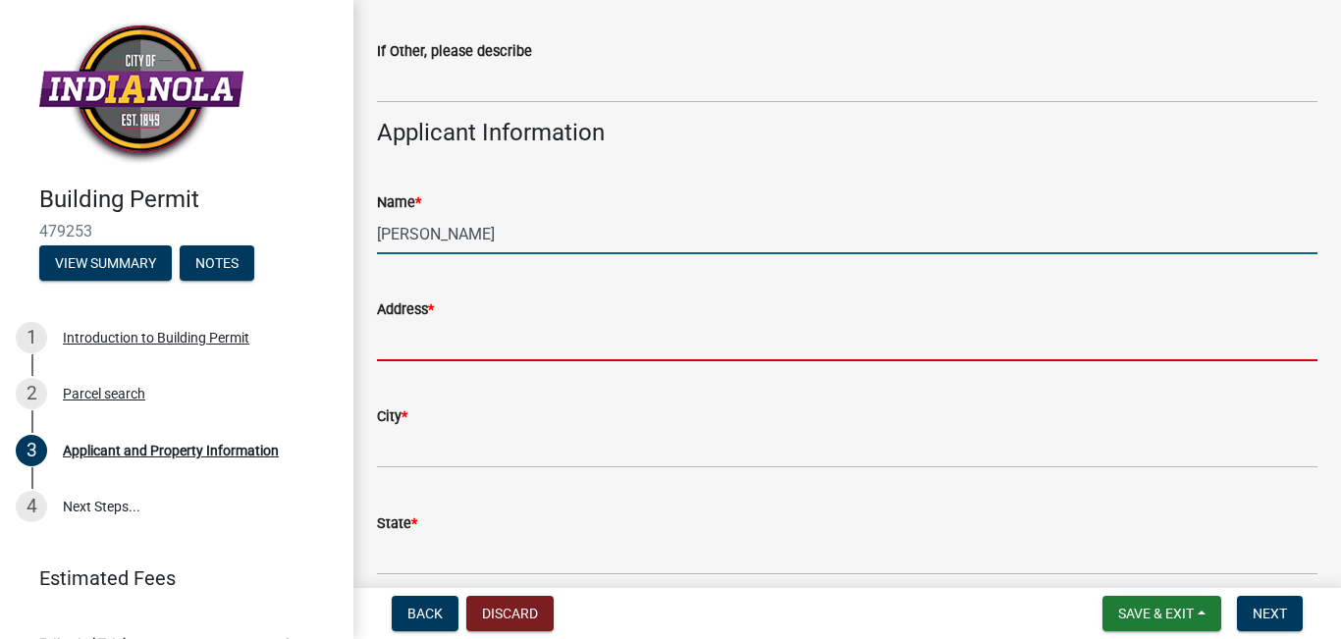
type input "1201 S. 3rd st"
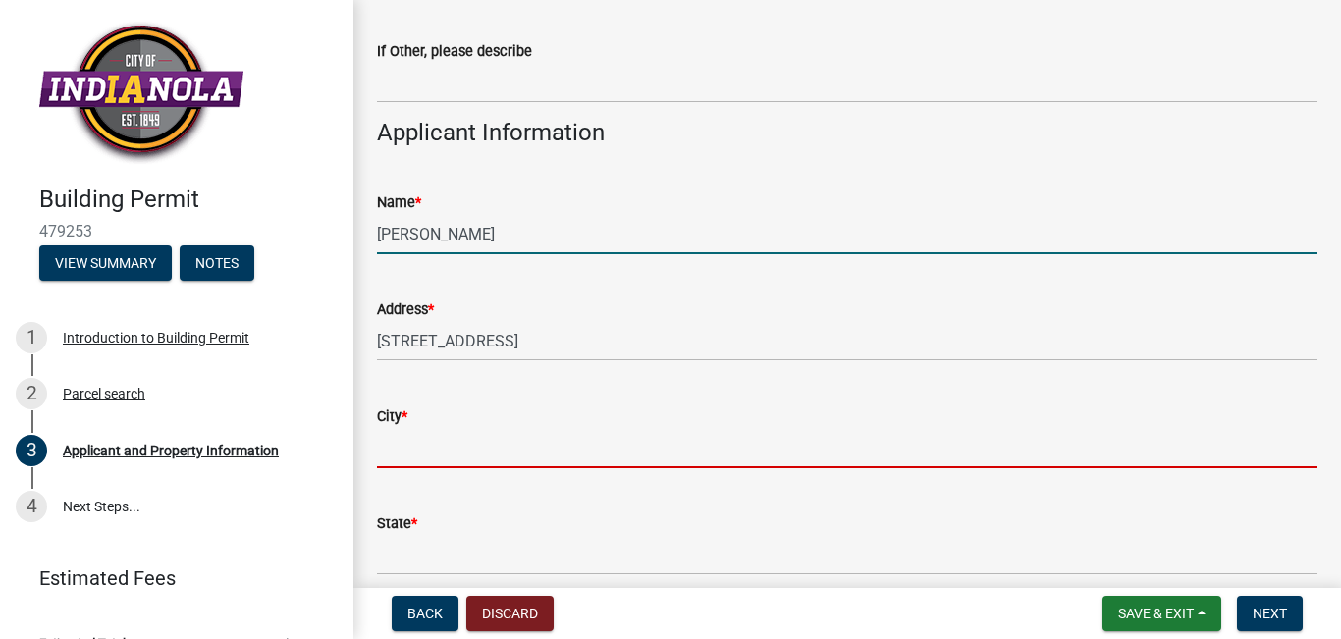
type input "INDIANOLA"
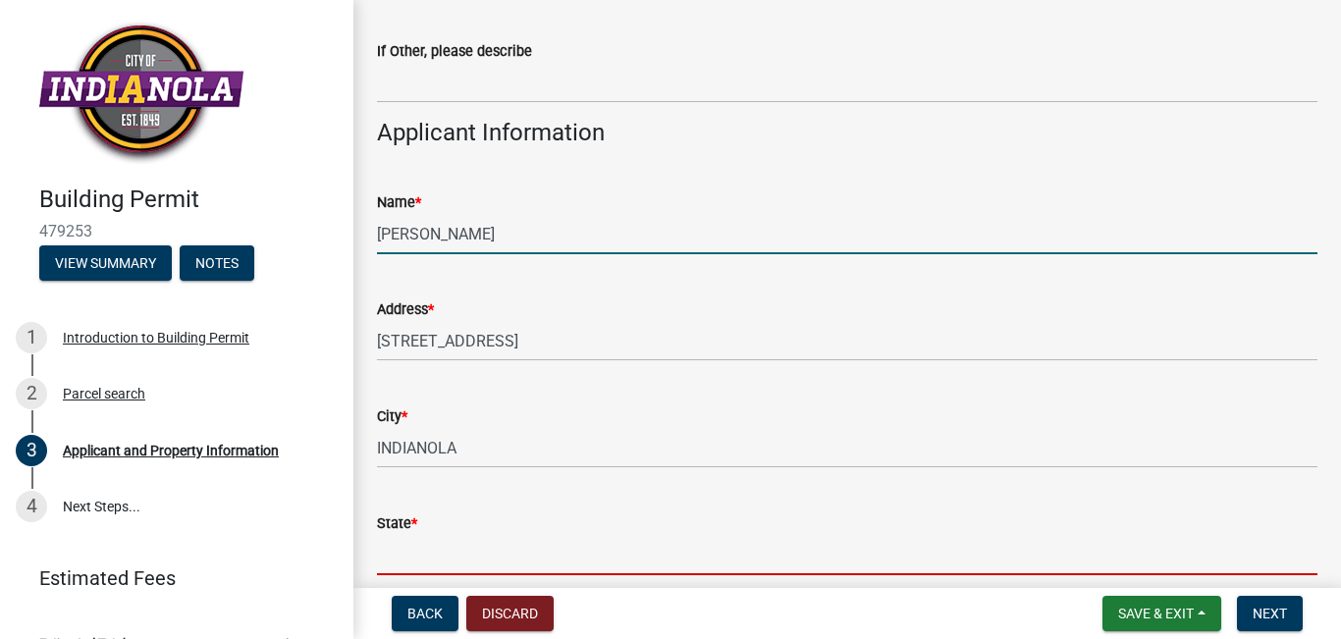
type input "[US_STATE]"
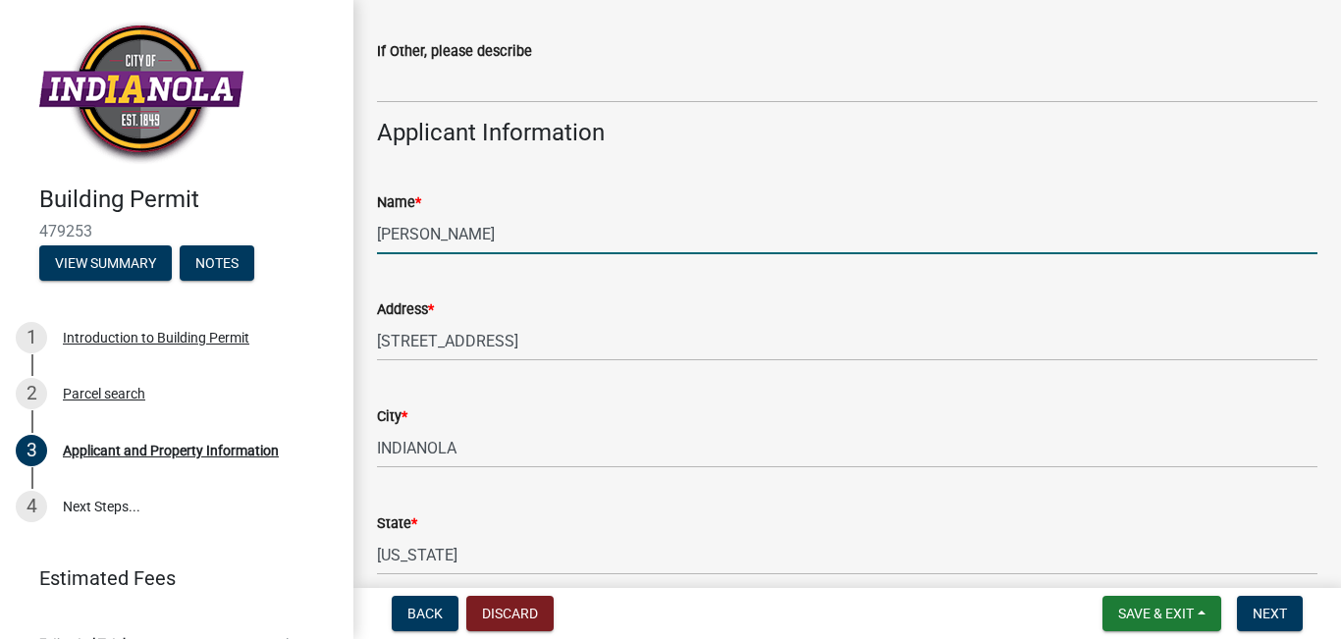
type input "50125"
type input "5157202654"
type input "digmyshovel@yahoo.com"
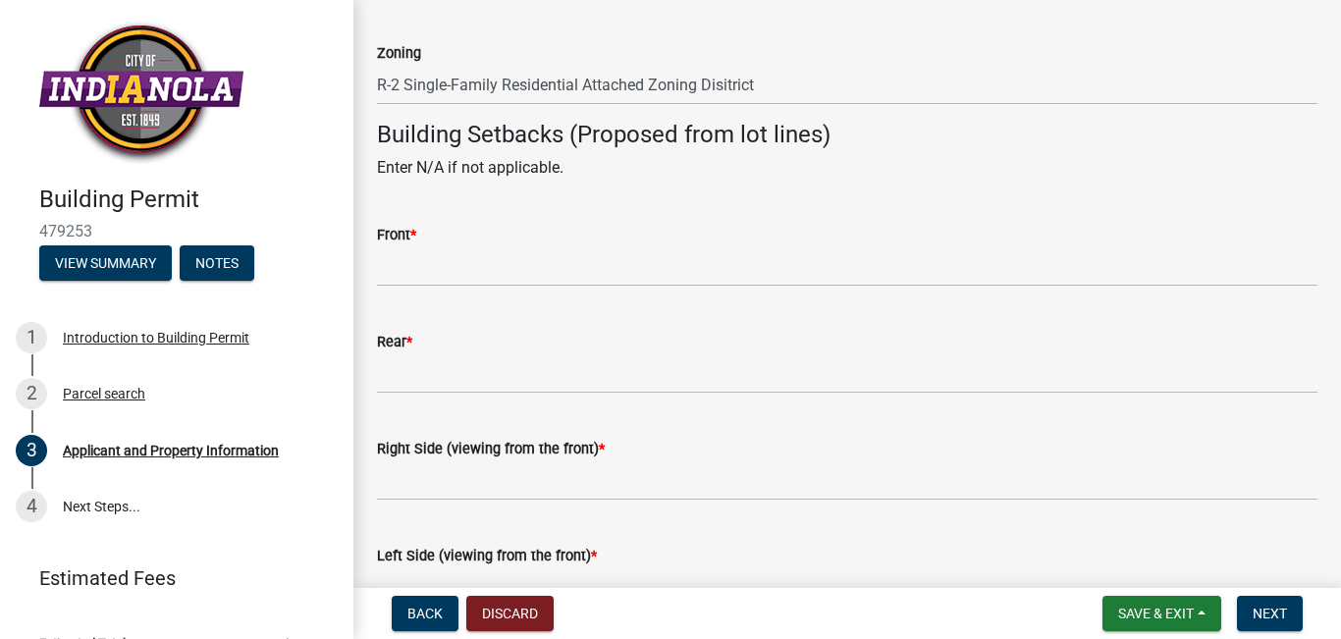
scroll to position [1767, 0]
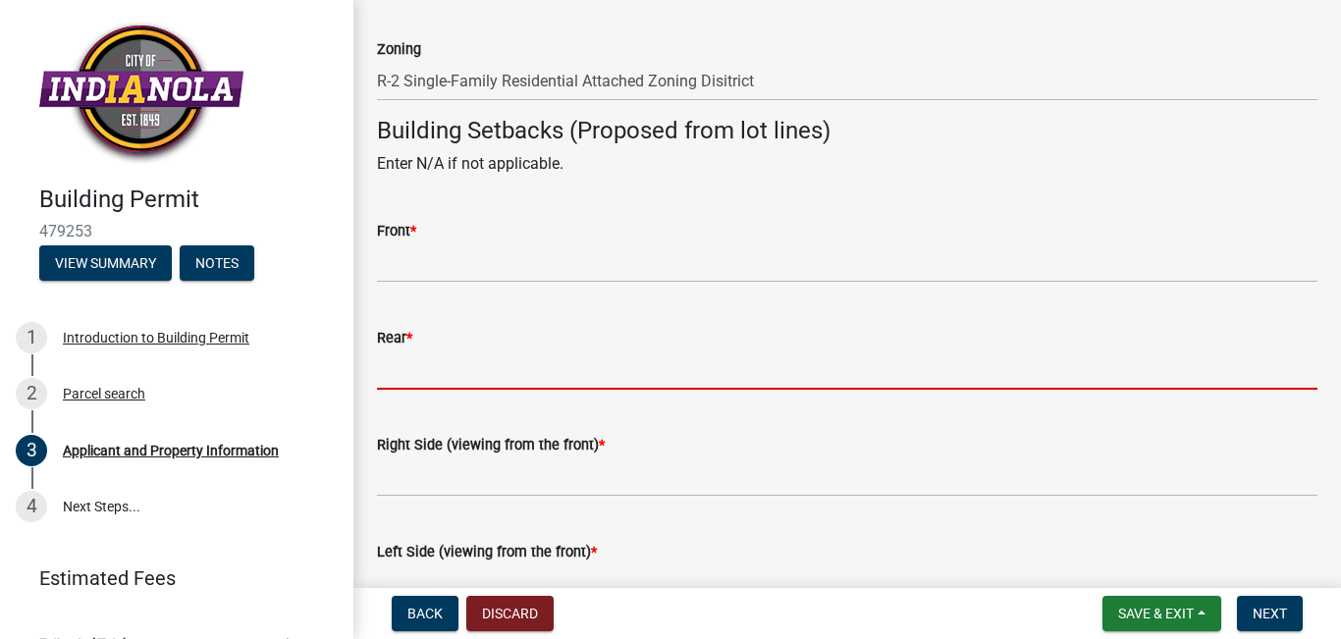
click at [492, 369] on input "Rear *" at bounding box center [847, 369] width 940 height 40
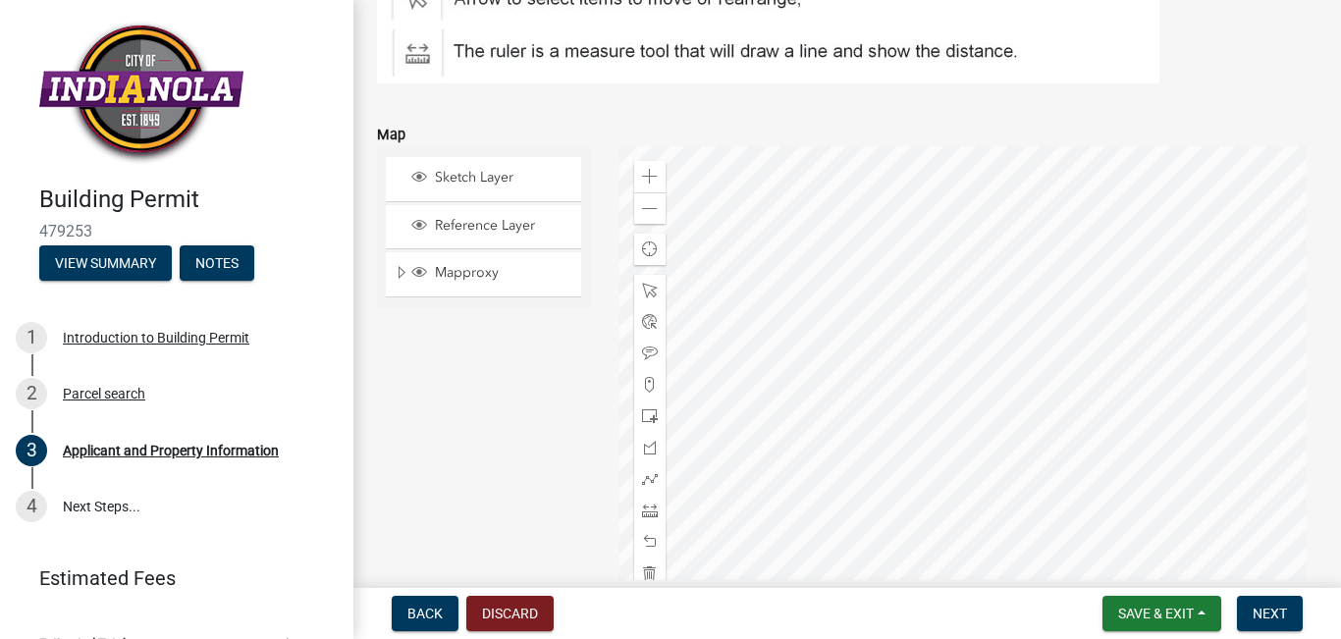
scroll to position [2552, 0]
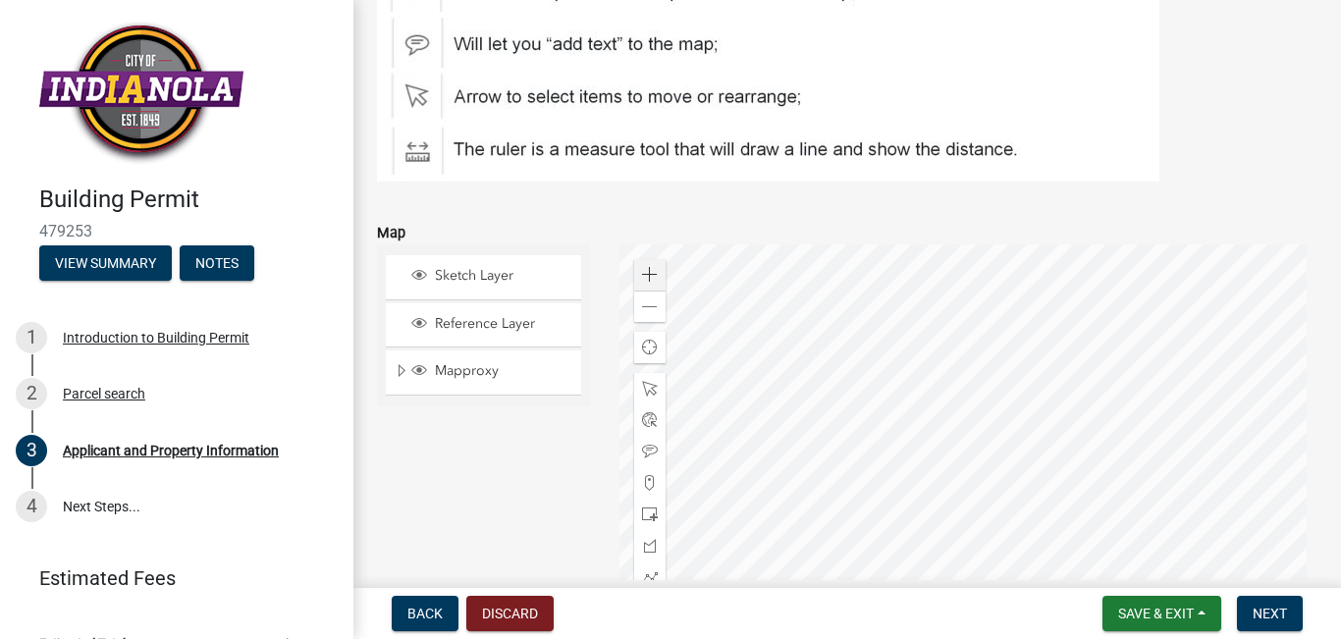
type input "n/a"
click at [644, 273] on span at bounding box center [650, 275] width 16 height 16
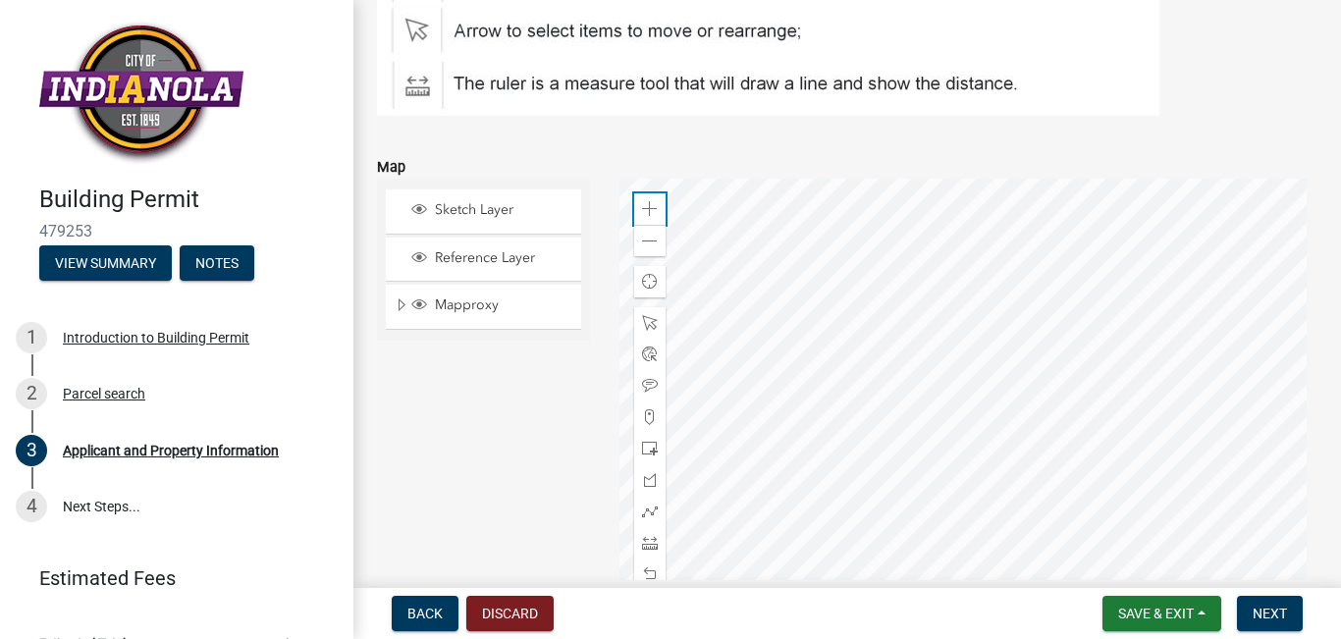
scroll to position [2748, 0]
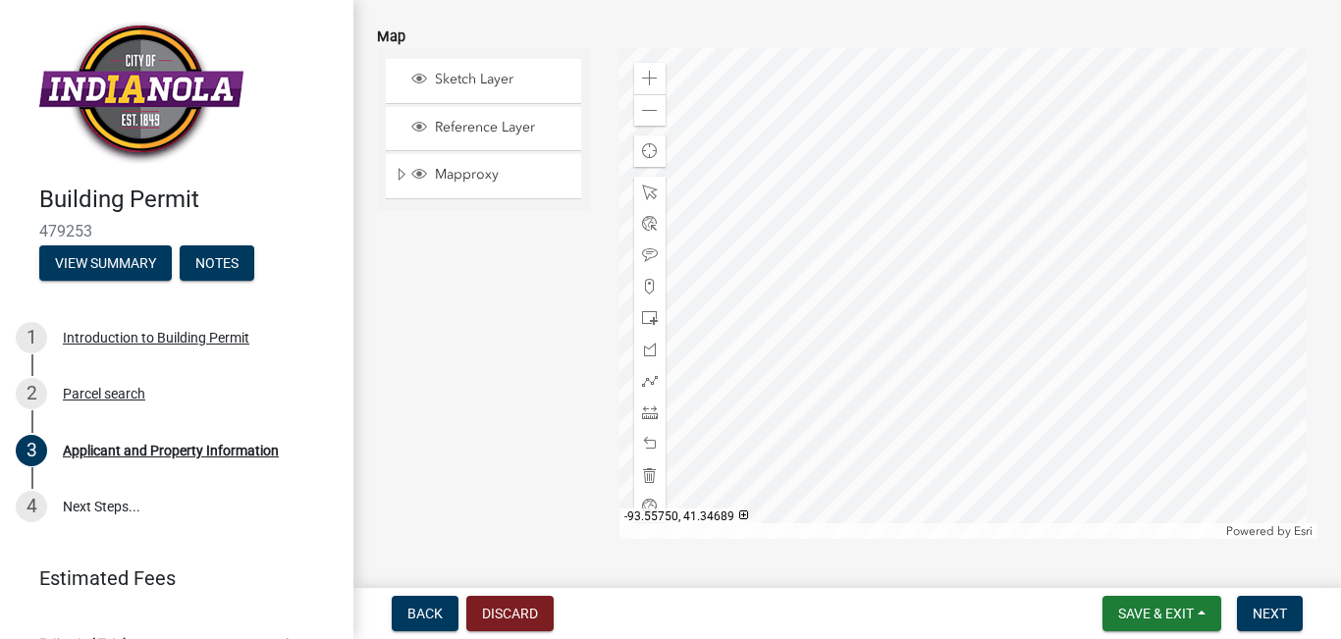
click at [1192, 317] on div at bounding box center [968, 293] width 698 height 491
click at [475, 83] on span "Sketch Layer" at bounding box center [502, 80] width 144 height 18
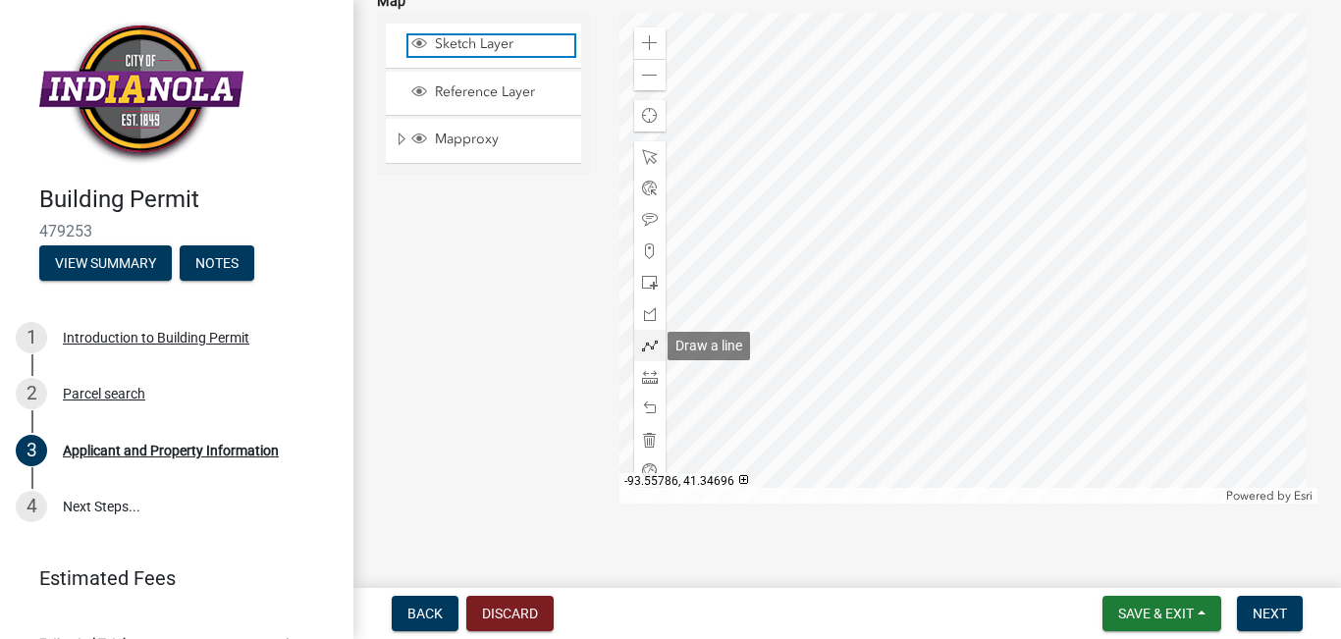
scroll to position [2801, 0]
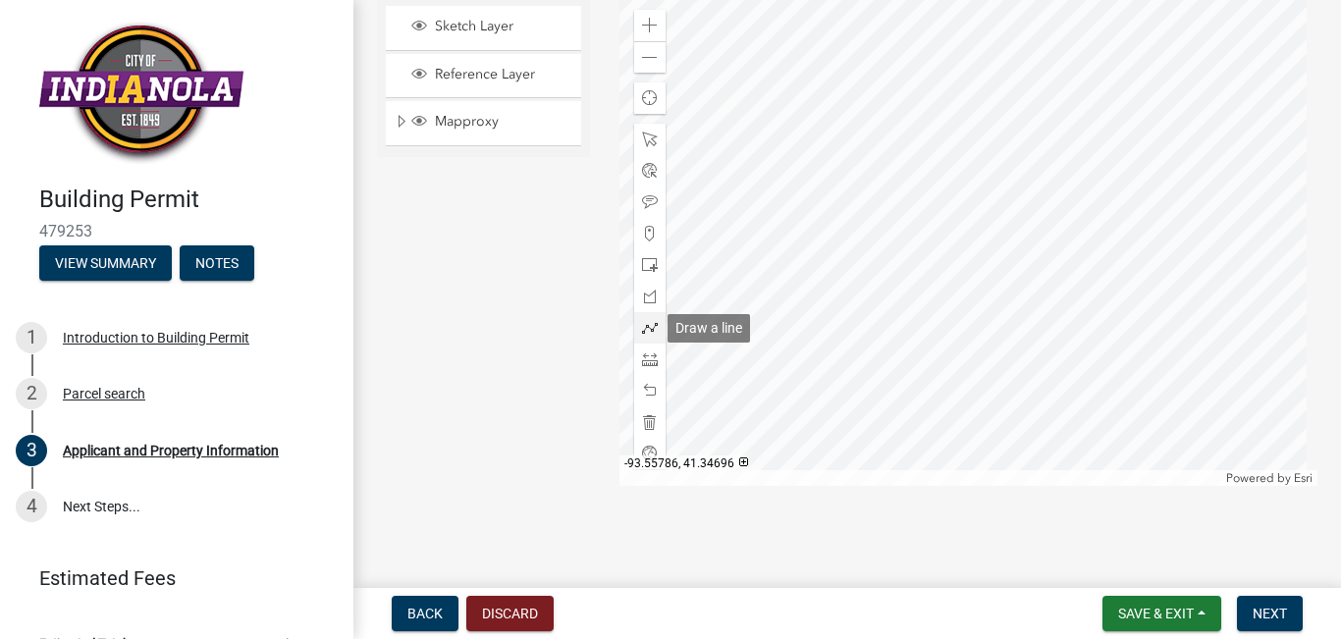
click at [644, 329] on span at bounding box center [650, 328] width 16 height 16
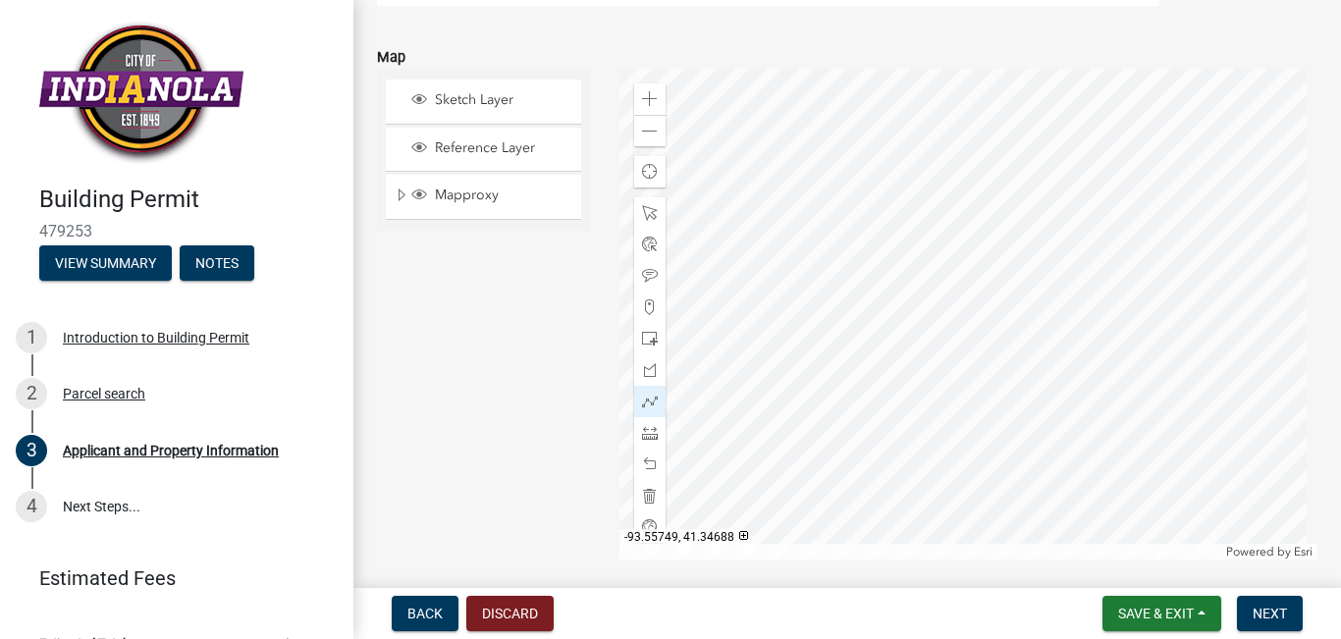
scroll to position [2698, 0]
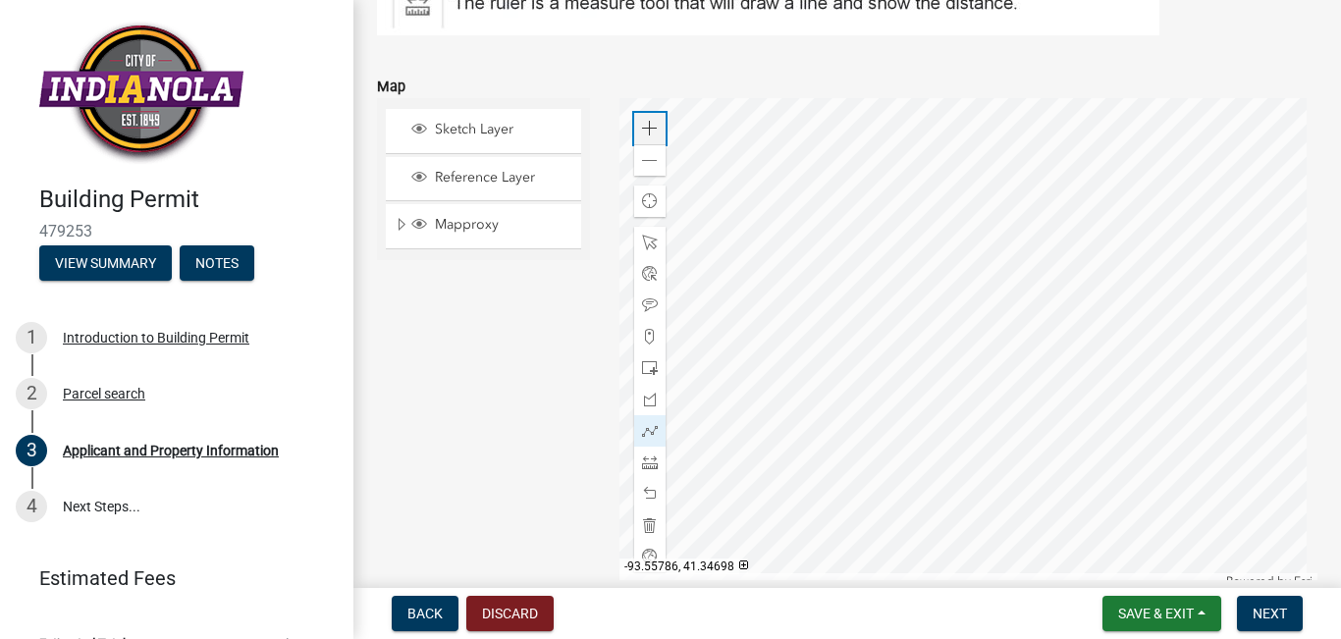
click at [647, 129] on span at bounding box center [650, 129] width 16 height 16
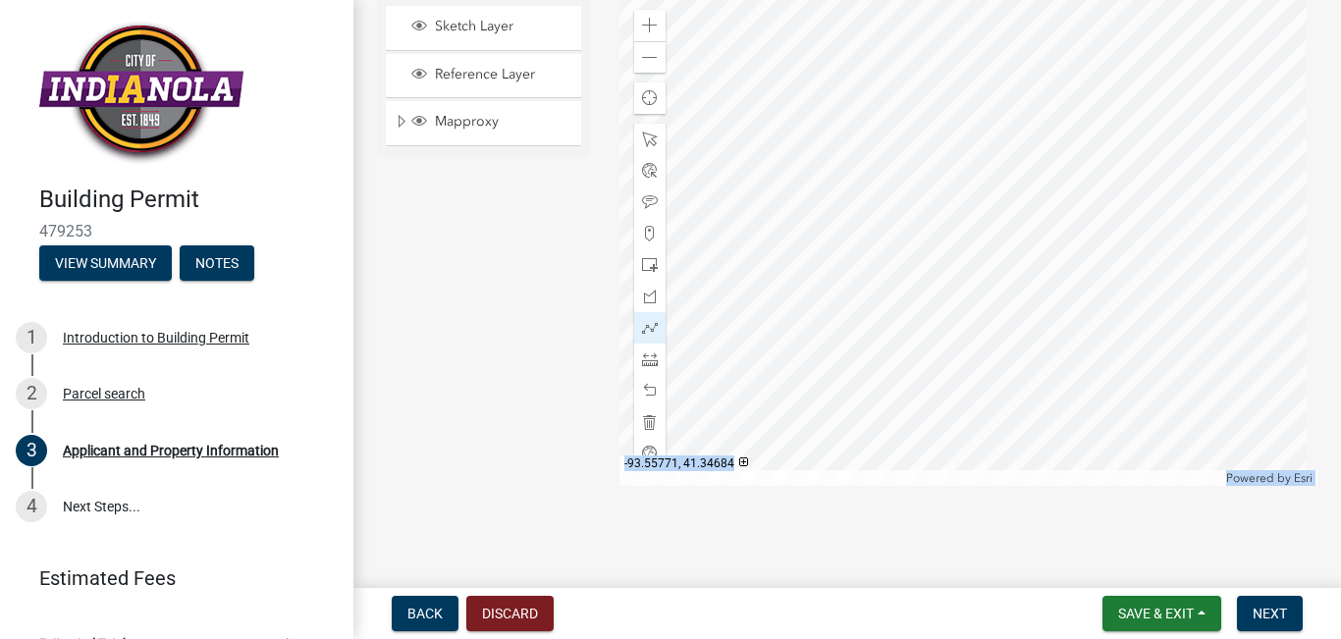
drag, startPoint x: 937, startPoint y: 581, endPoint x: 1021, endPoint y: 576, distance: 83.6
click at [1021, 576] on div "Building Permit 479253 View Summary Notes 1 Introduction to Building Permit 2 P…" at bounding box center [670, 319] width 1341 height 639
click at [771, 361] on div at bounding box center [968, 240] width 698 height 491
click at [648, 55] on span at bounding box center [650, 58] width 16 height 16
click at [1082, 248] on div at bounding box center [968, 240] width 698 height 491
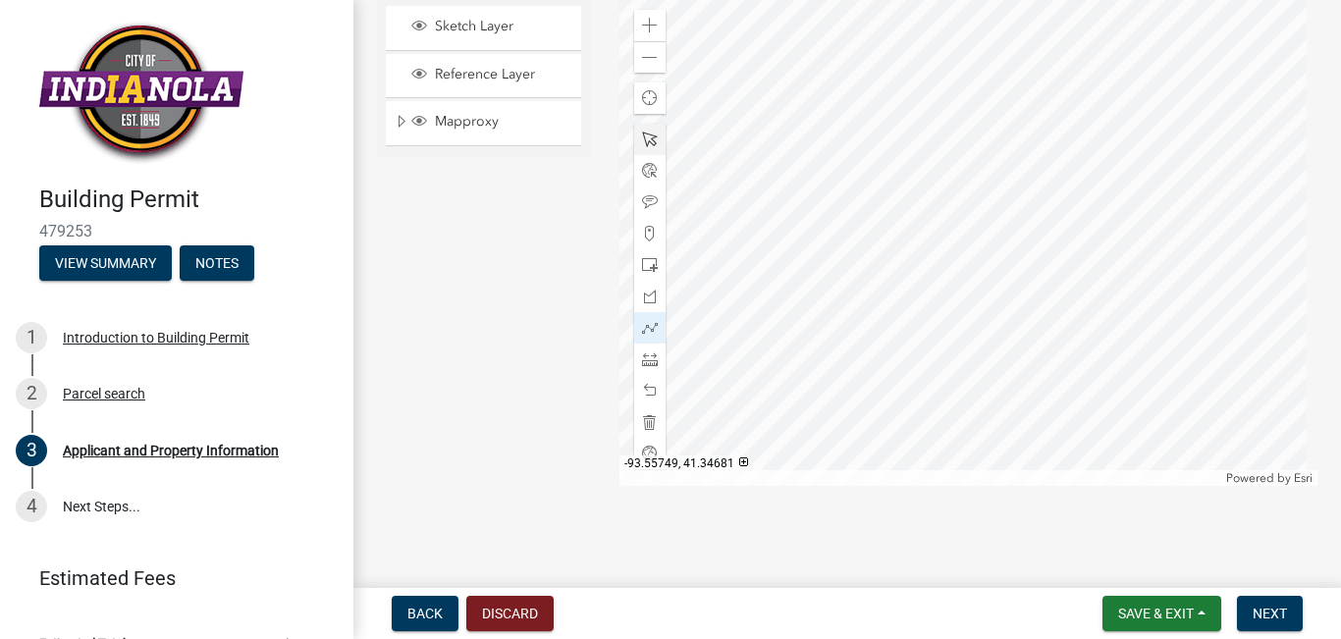
click at [1084, 404] on div at bounding box center [968, 240] width 698 height 491
click at [1051, 402] on div at bounding box center [968, 240] width 698 height 491
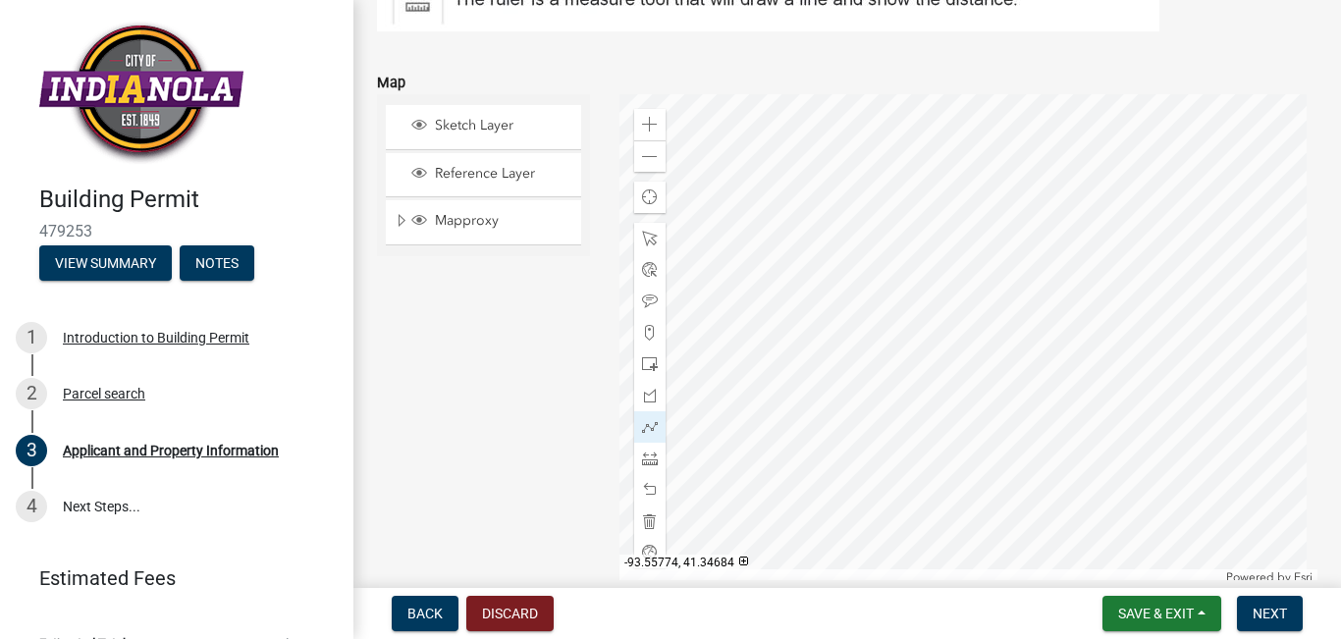
scroll to position [2703, 0]
click at [1084, 503] on div at bounding box center [968, 338] width 698 height 491
click at [1082, 346] on div at bounding box center [968, 338] width 698 height 491
click at [1052, 346] on div at bounding box center [968, 338] width 698 height 491
click at [1050, 500] on div at bounding box center [968, 338] width 698 height 491
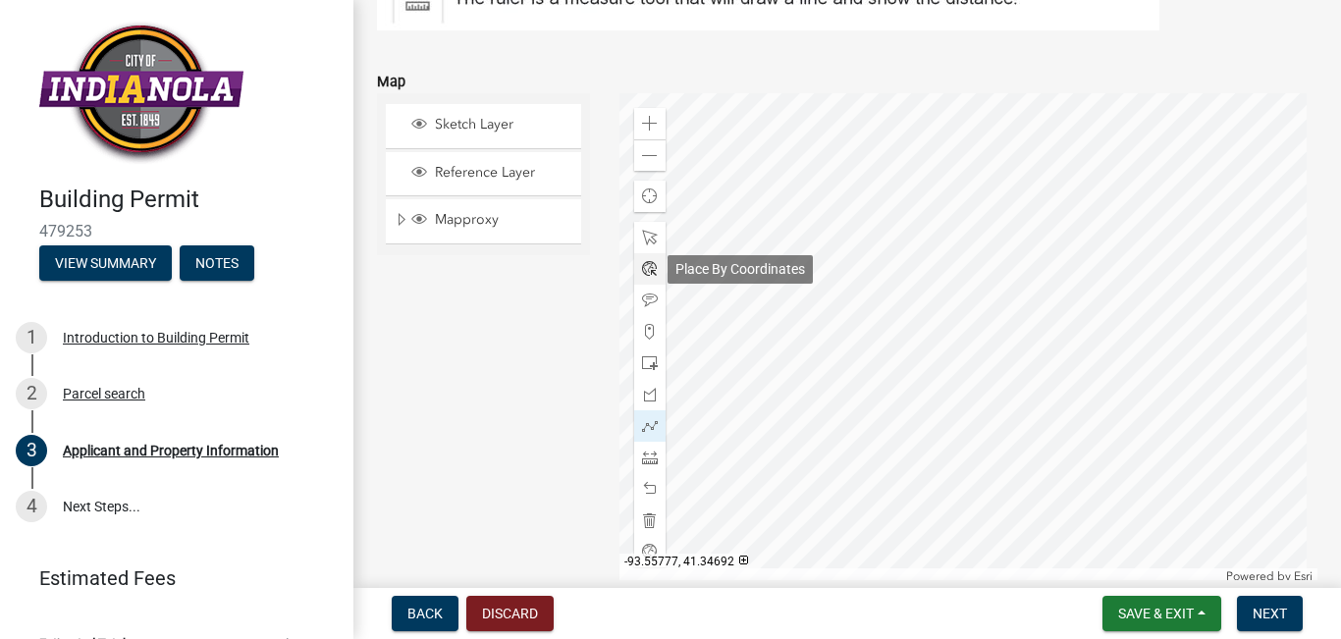
click at [660, 271] on div at bounding box center [649, 268] width 31 height 31
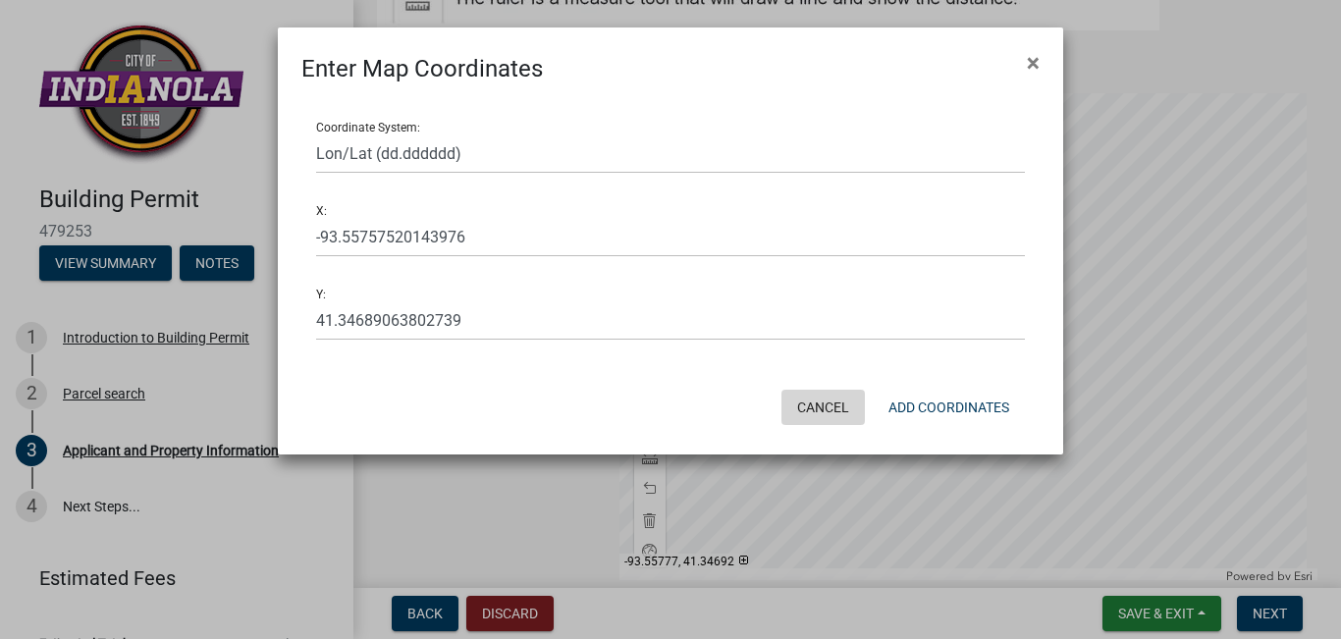
click at [813, 398] on button "Cancel" at bounding box center [822, 407] width 83 height 35
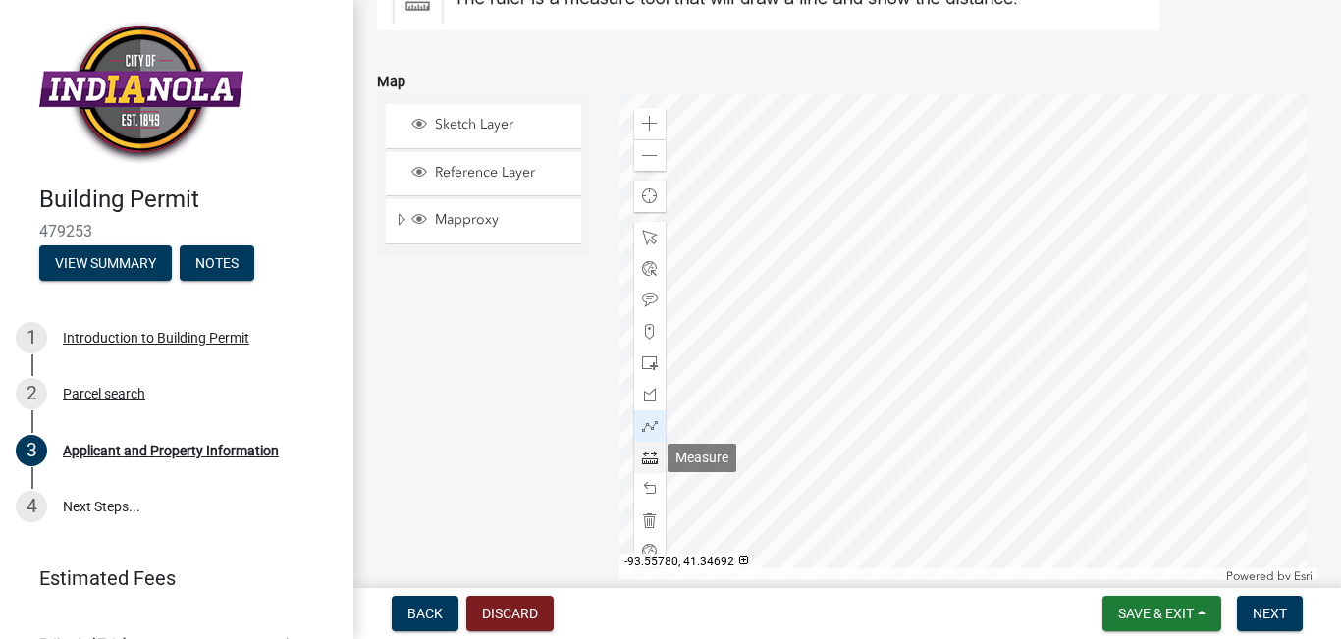
click at [642, 454] on span at bounding box center [650, 458] width 16 height 16
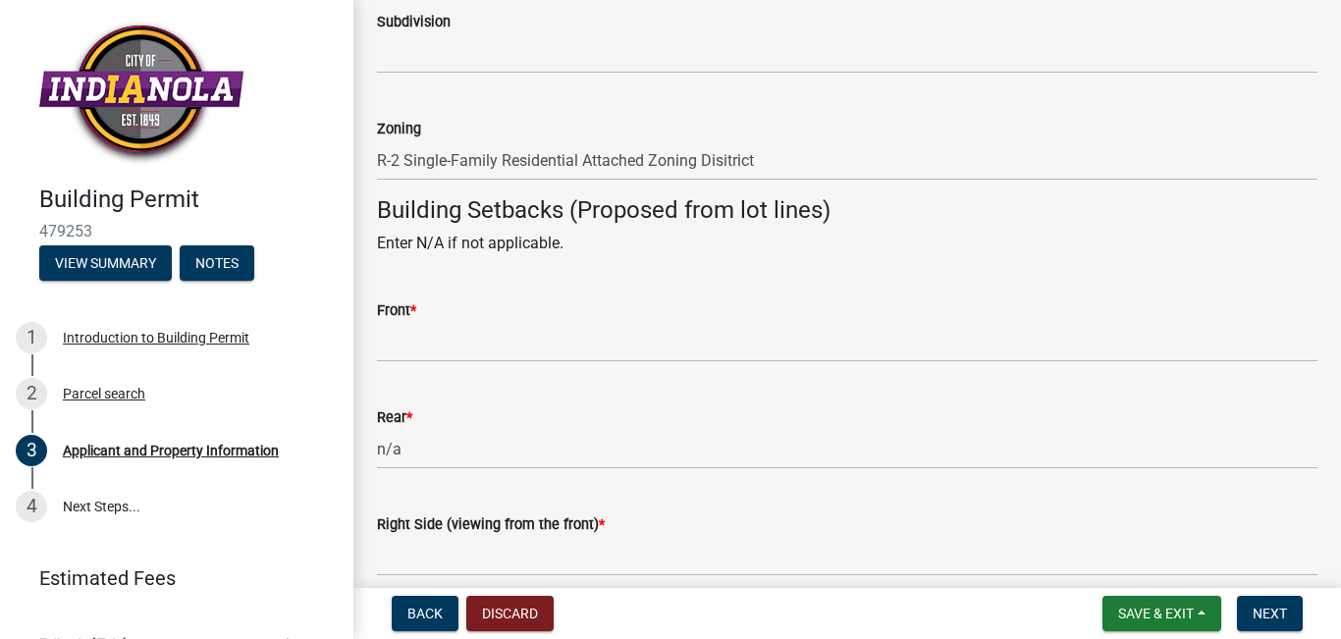
scroll to position [1623, 0]
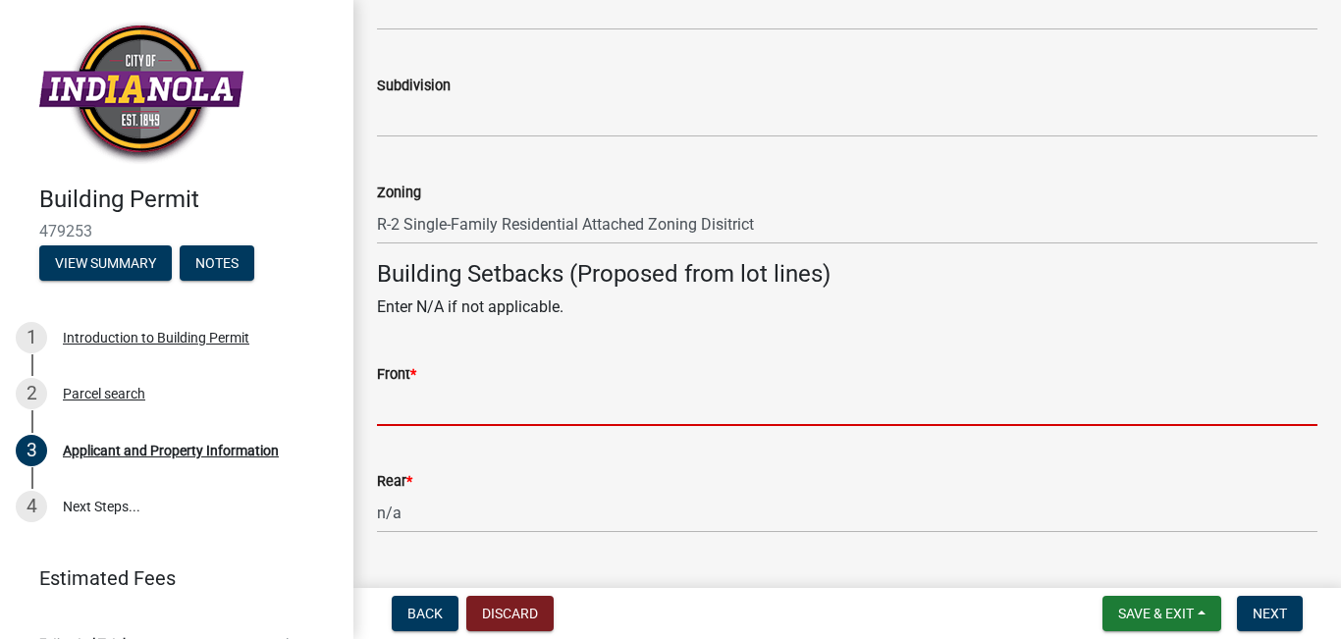
click at [409, 400] on input "Front *" at bounding box center [847, 406] width 940 height 40
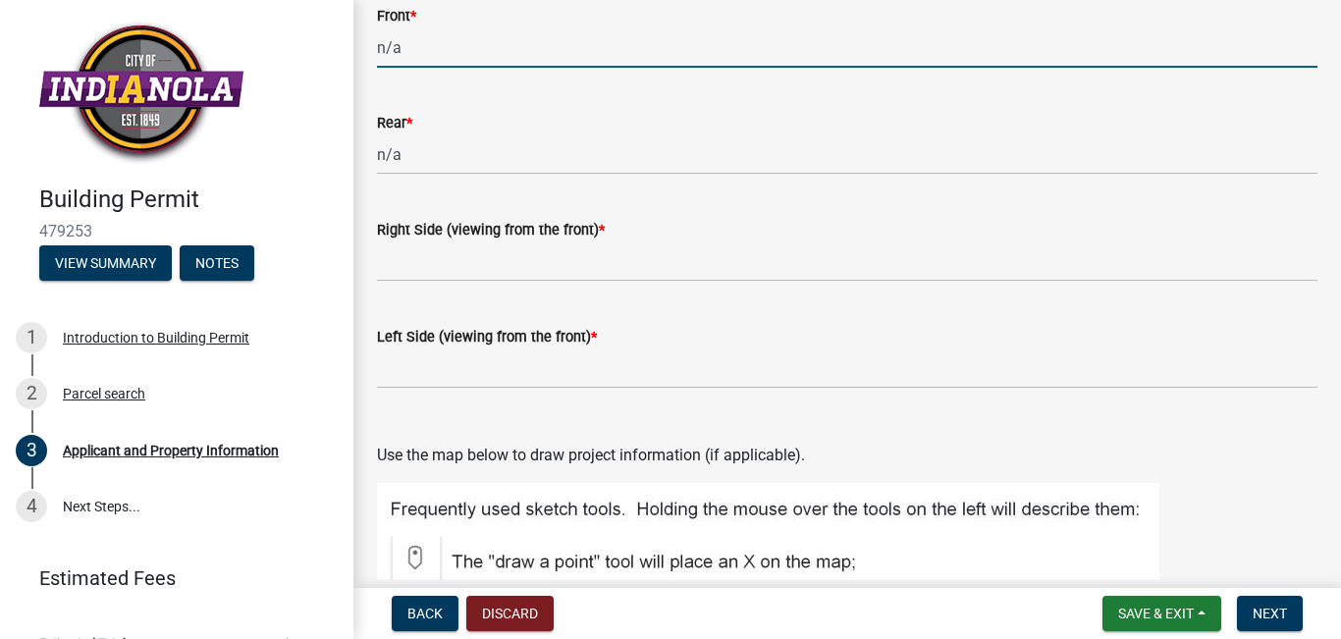
scroll to position [2016, 0]
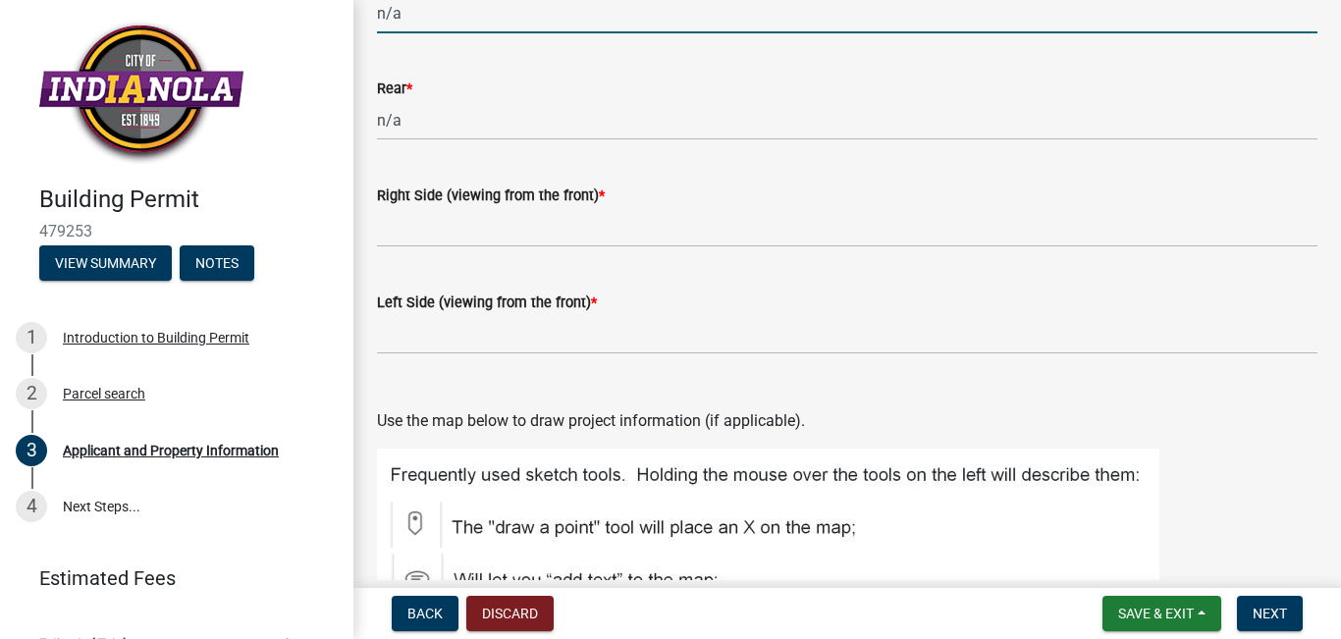
type input "n/a"
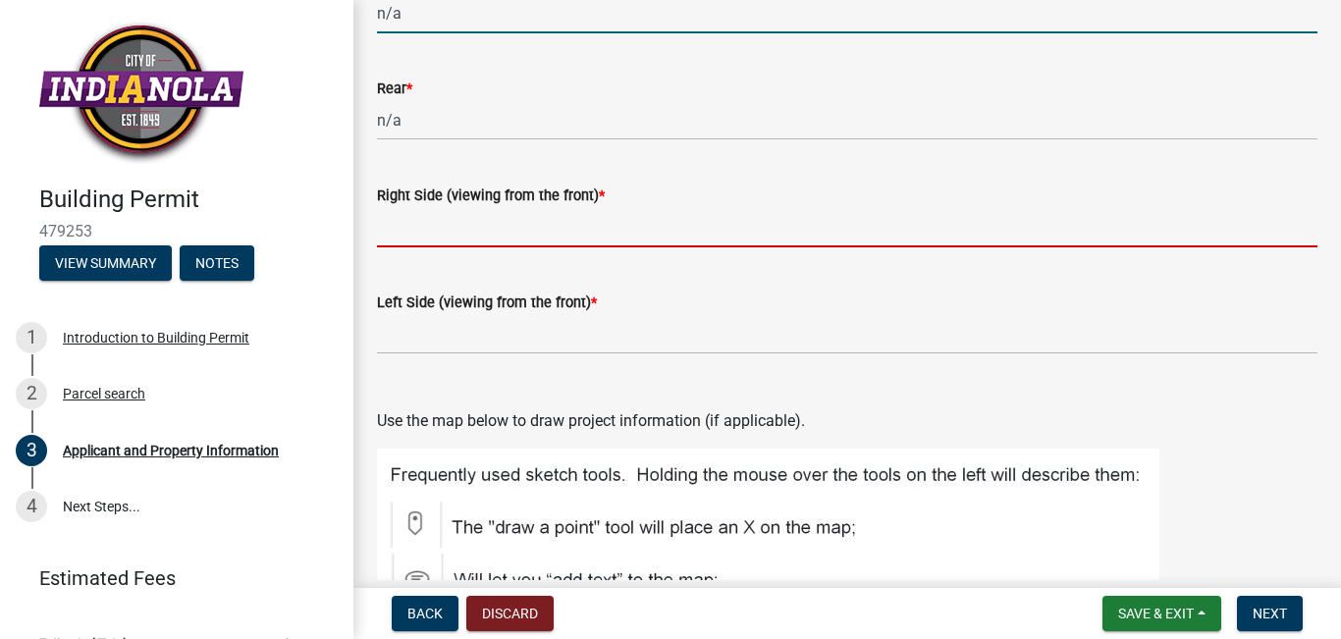
click at [604, 222] on input "Right Side (viewing from the front) *" at bounding box center [847, 227] width 940 height 40
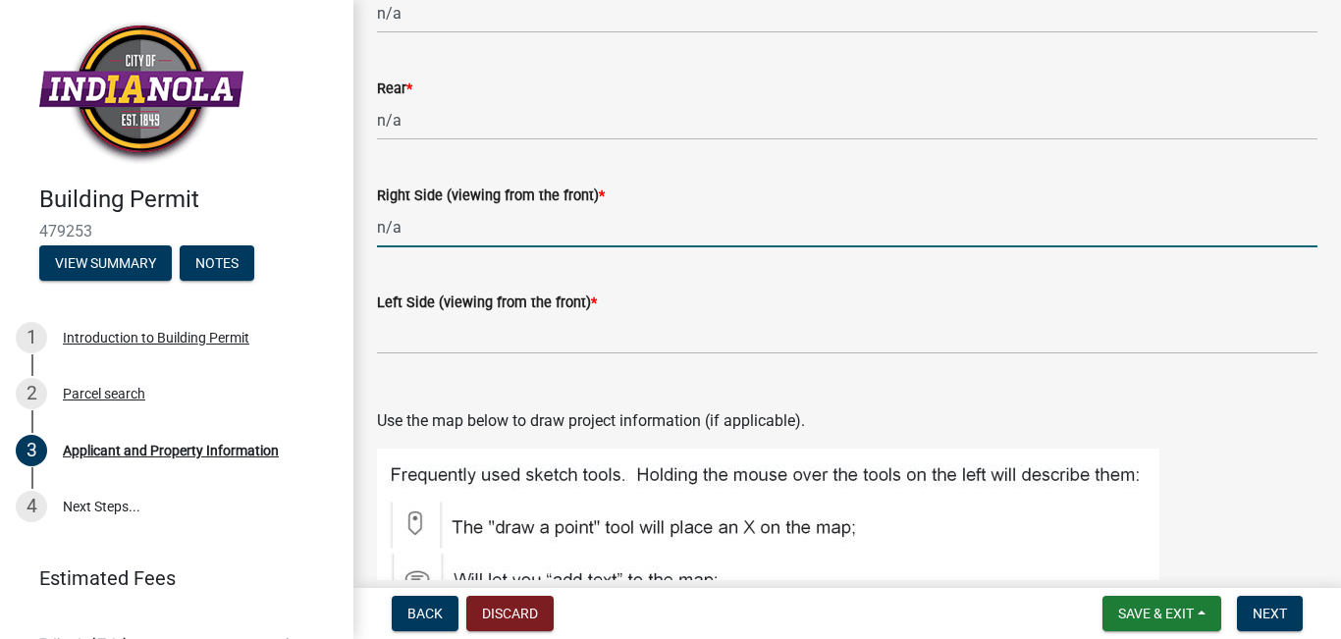
type input "n/a"
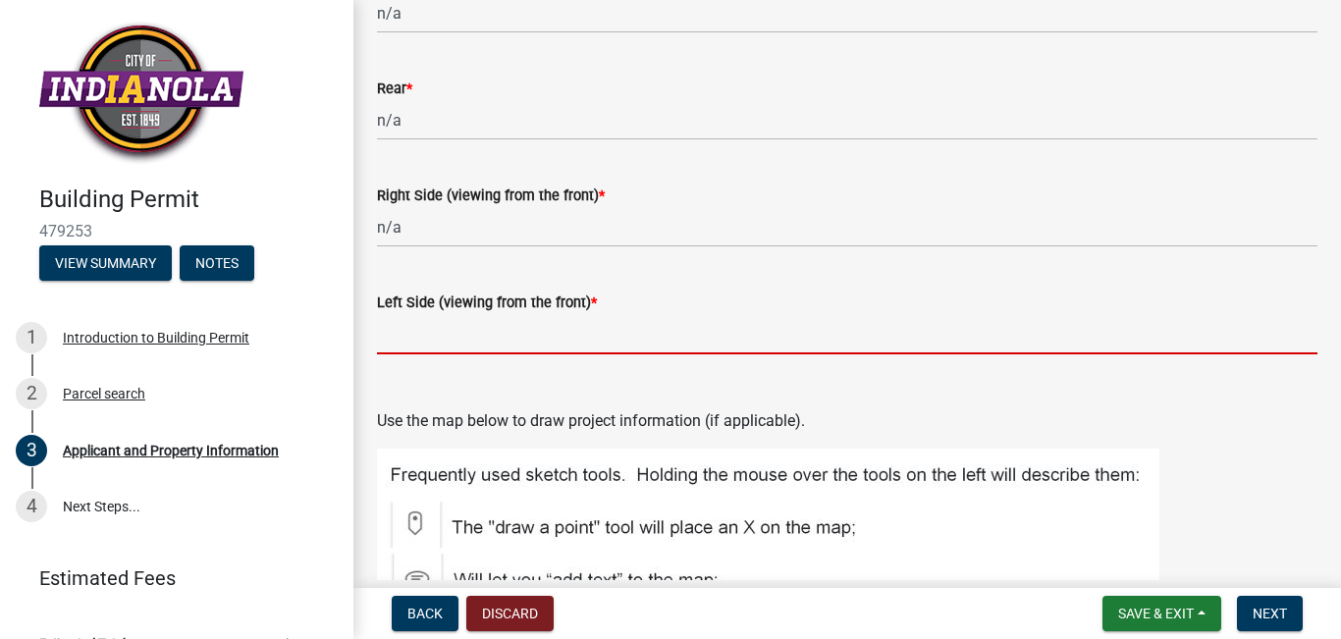
click at [404, 323] on input "Left Side (viewing from the front) *" at bounding box center [847, 334] width 940 height 40
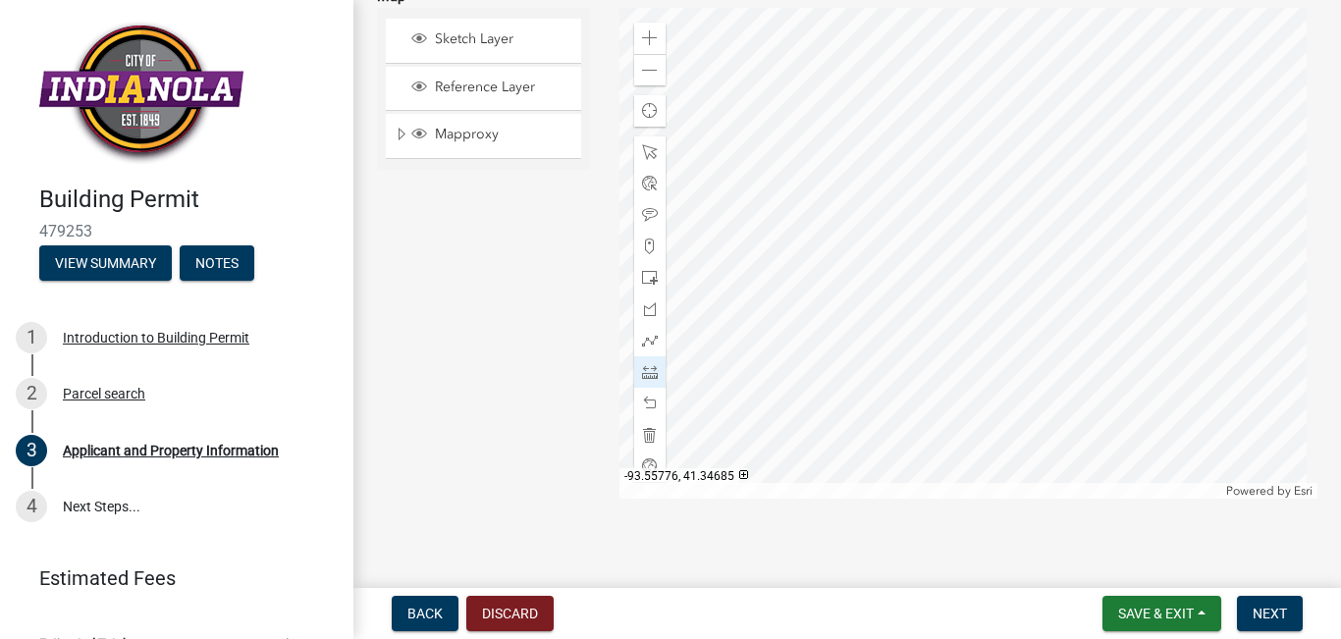
scroll to position [2801, 0]
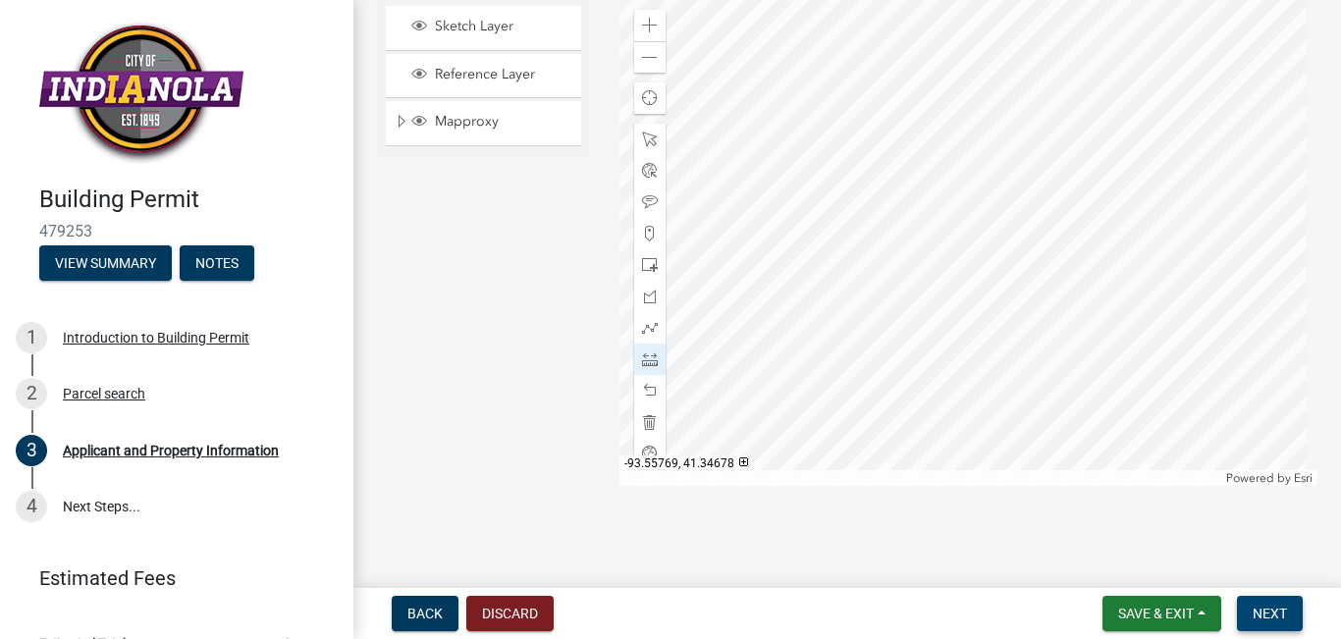
type input "n/a"
click at [1273, 613] on span "Next" at bounding box center [1269, 614] width 34 height 16
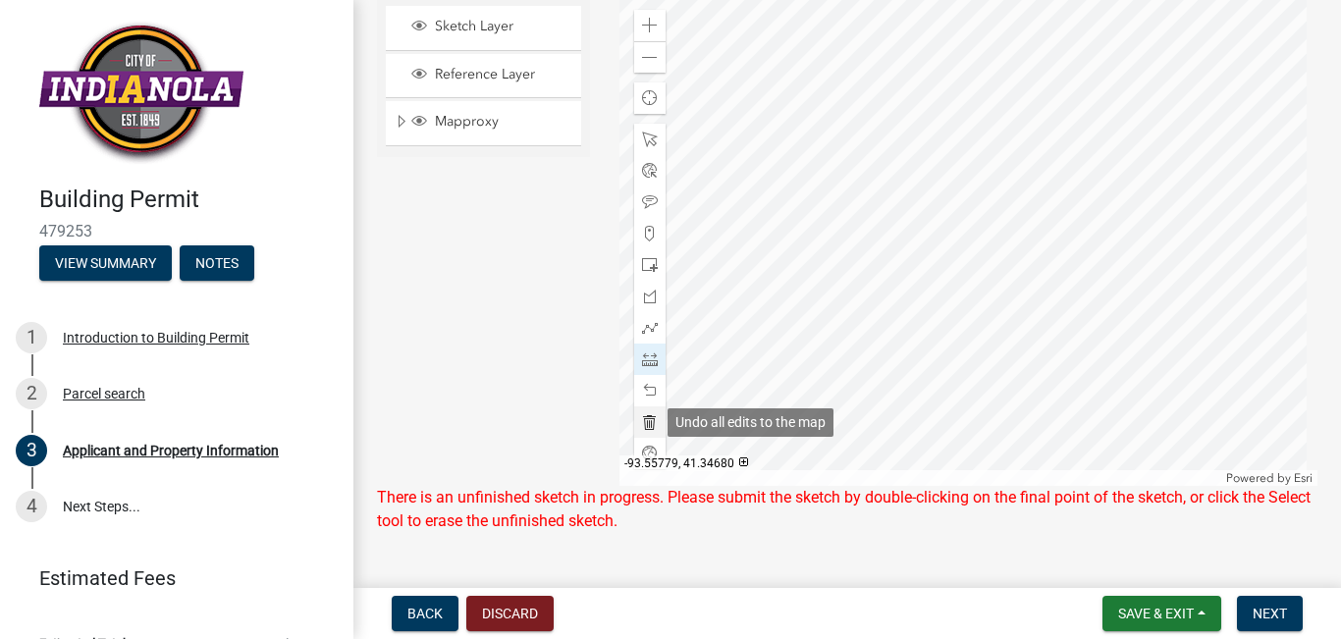
click at [642, 421] on span at bounding box center [650, 422] width 16 height 16
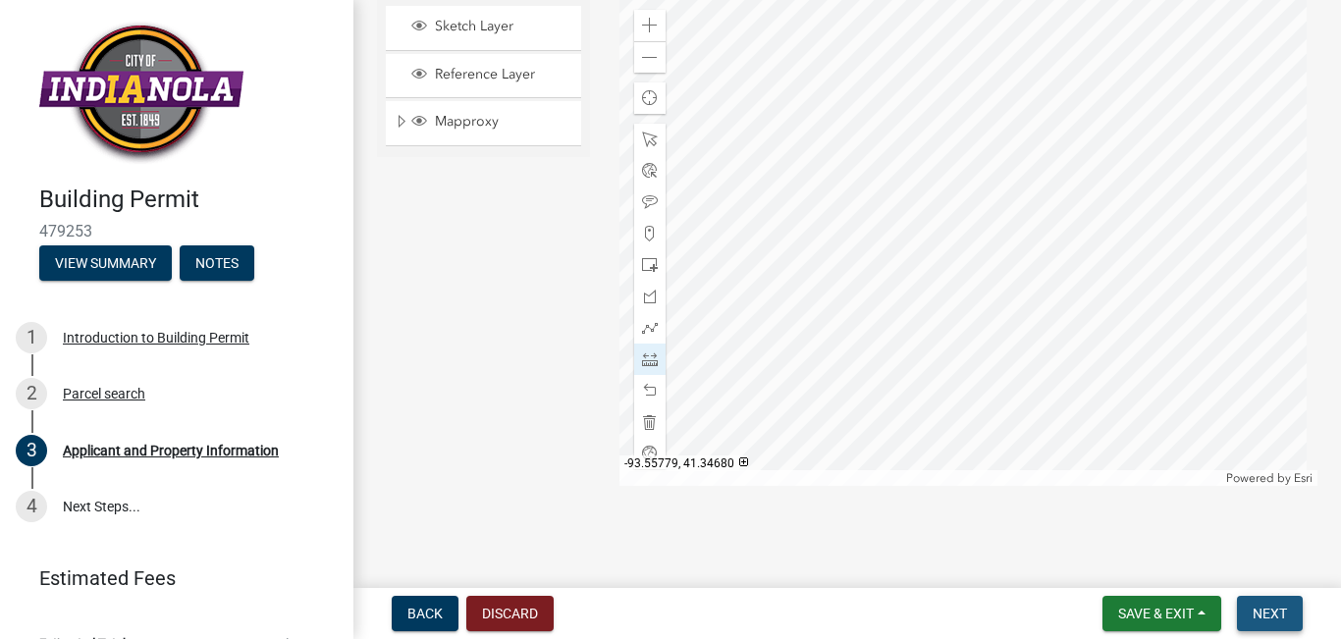
click at [1278, 612] on span "Next" at bounding box center [1269, 614] width 34 height 16
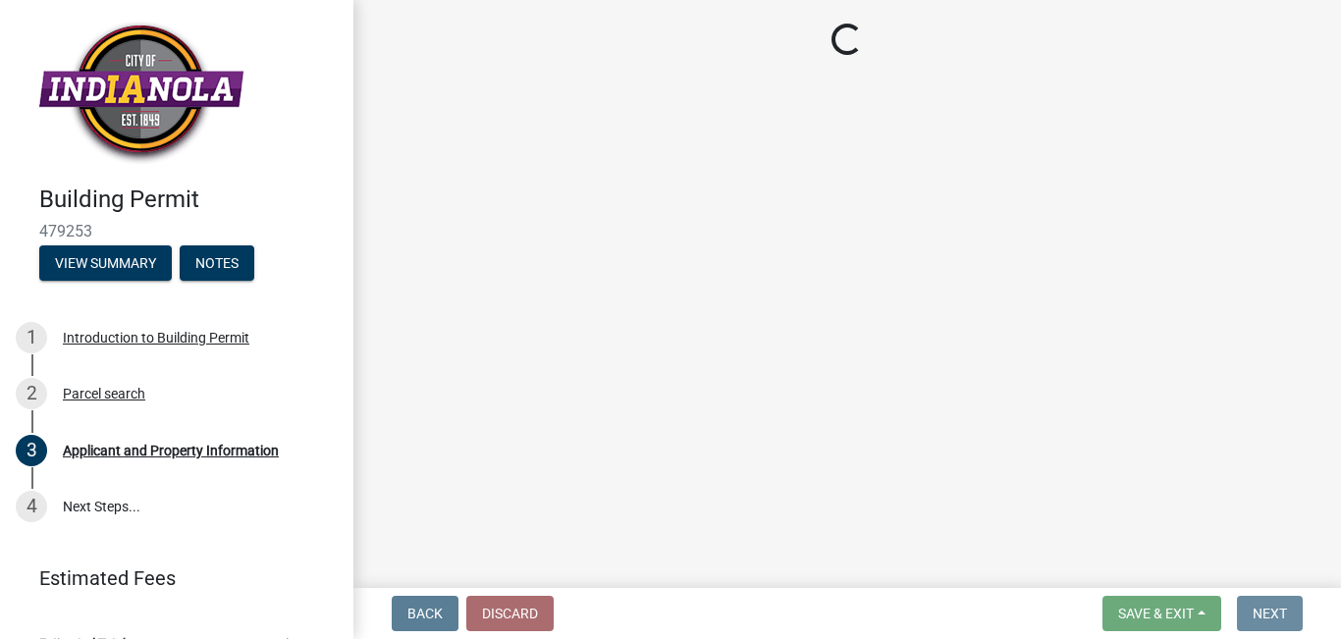
scroll to position [0, 0]
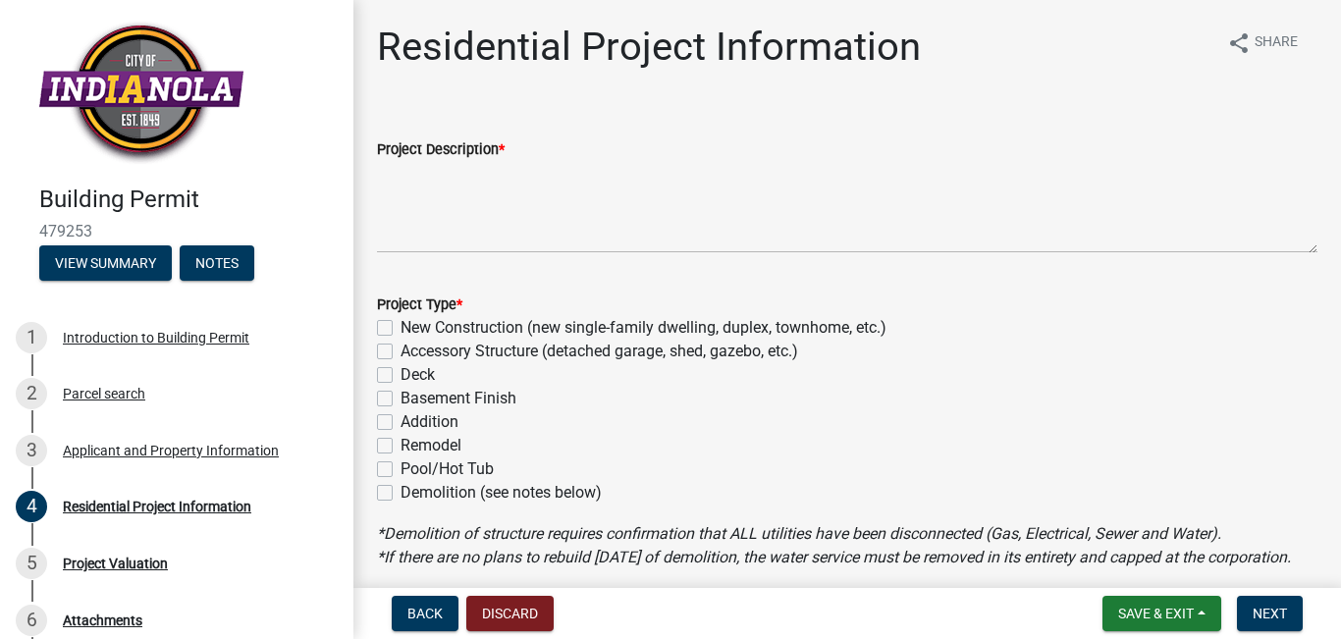
click at [400, 376] on label "Deck" at bounding box center [417, 375] width 34 height 24
click at [400, 376] on input "Deck" at bounding box center [406, 369] width 13 height 13
checkbox input "true"
checkbox input "false"
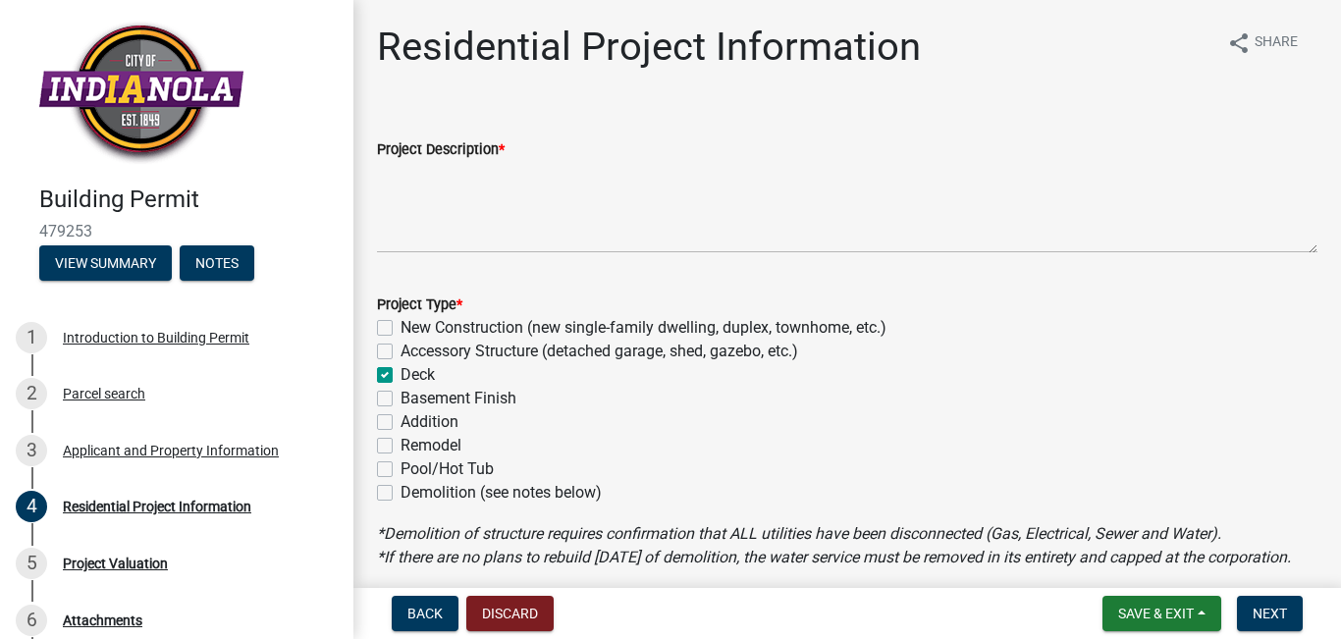
checkbox input "true"
checkbox input "false"
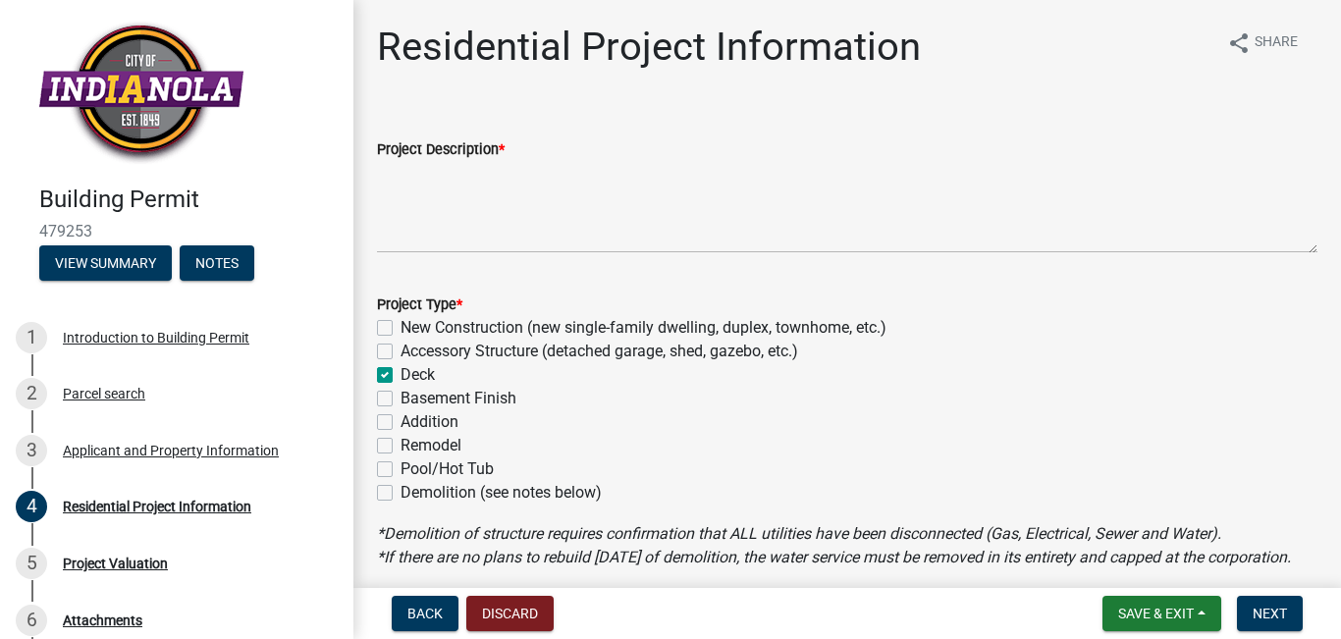
checkbox input "false"
click at [536, 159] on div "Project Description *" at bounding box center [847, 149] width 940 height 24
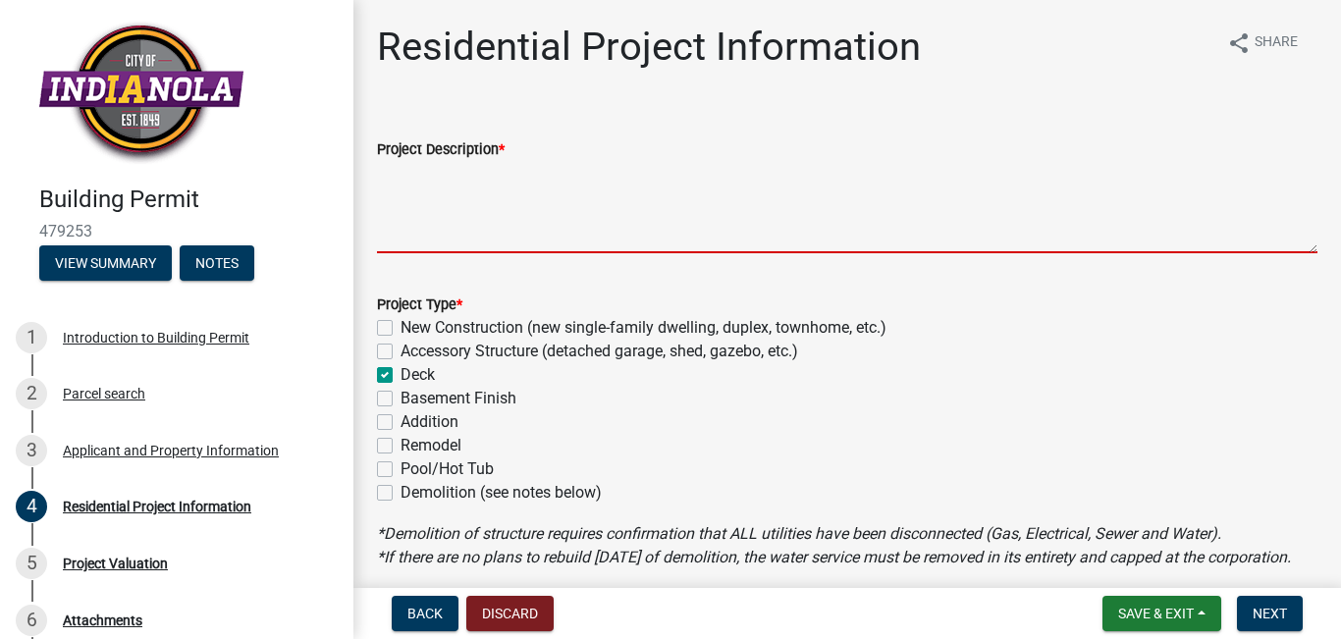
click at [423, 236] on textarea "Project Description *" at bounding box center [847, 207] width 940 height 92
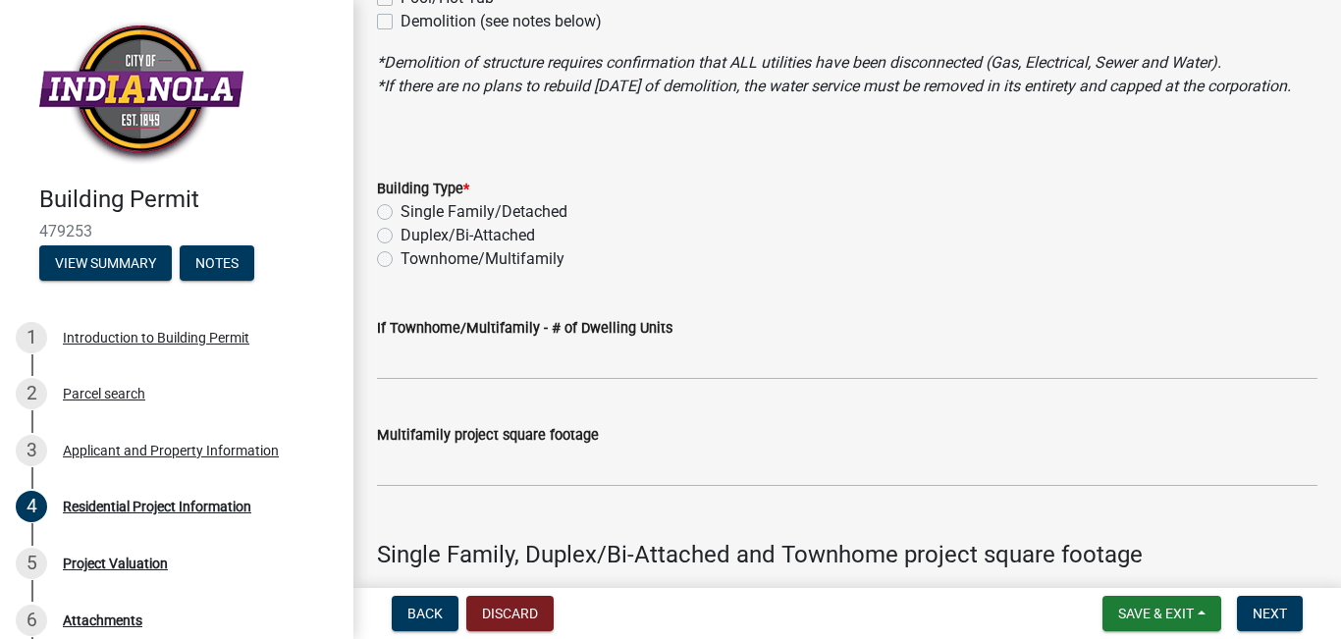
scroll to position [491, 0]
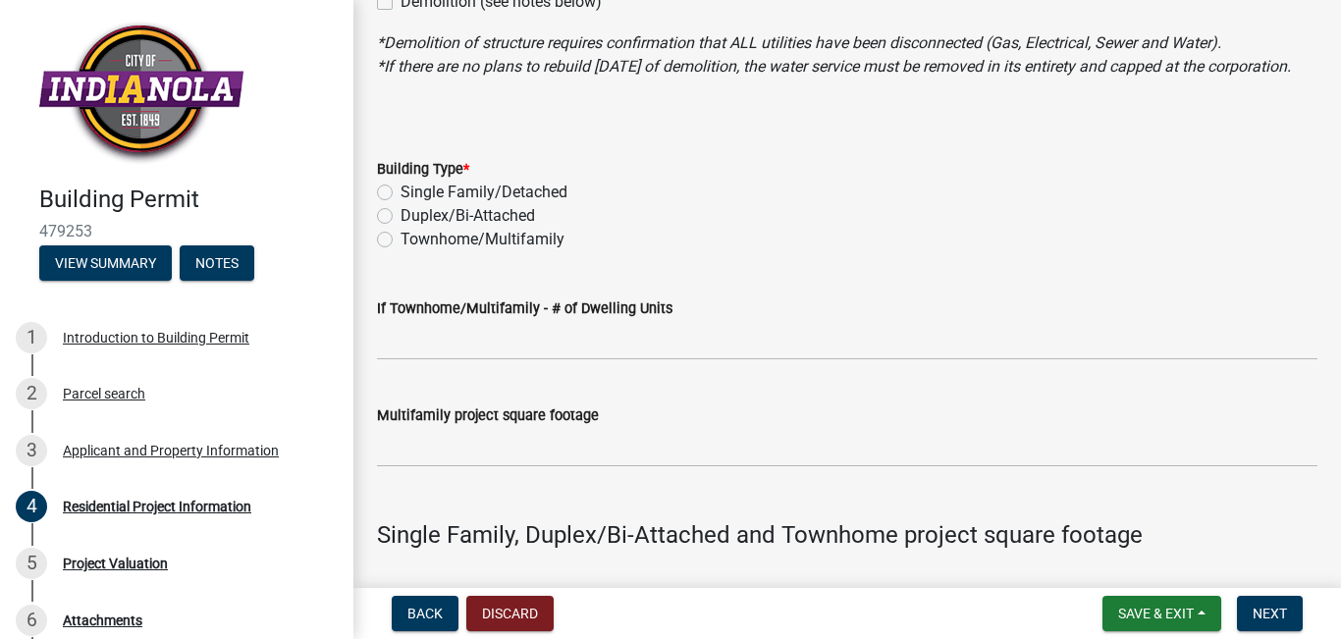
type textarea "covering the front porch with wood decking and making the stairs wood also"
click at [553, 204] on label "Single Family/Detached" at bounding box center [483, 193] width 167 height 24
click at [413, 193] on input "Single Family/Detached" at bounding box center [406, 187] width 13 height 13
radio input "true"
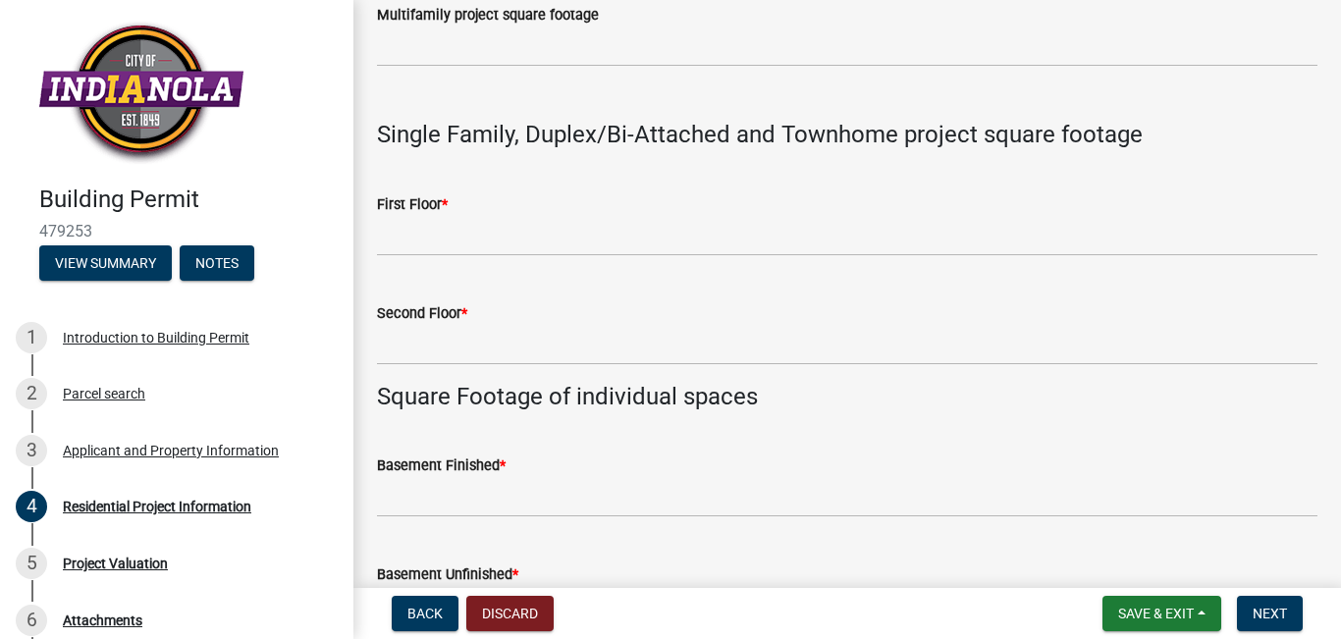
scroll to position [883, 0]
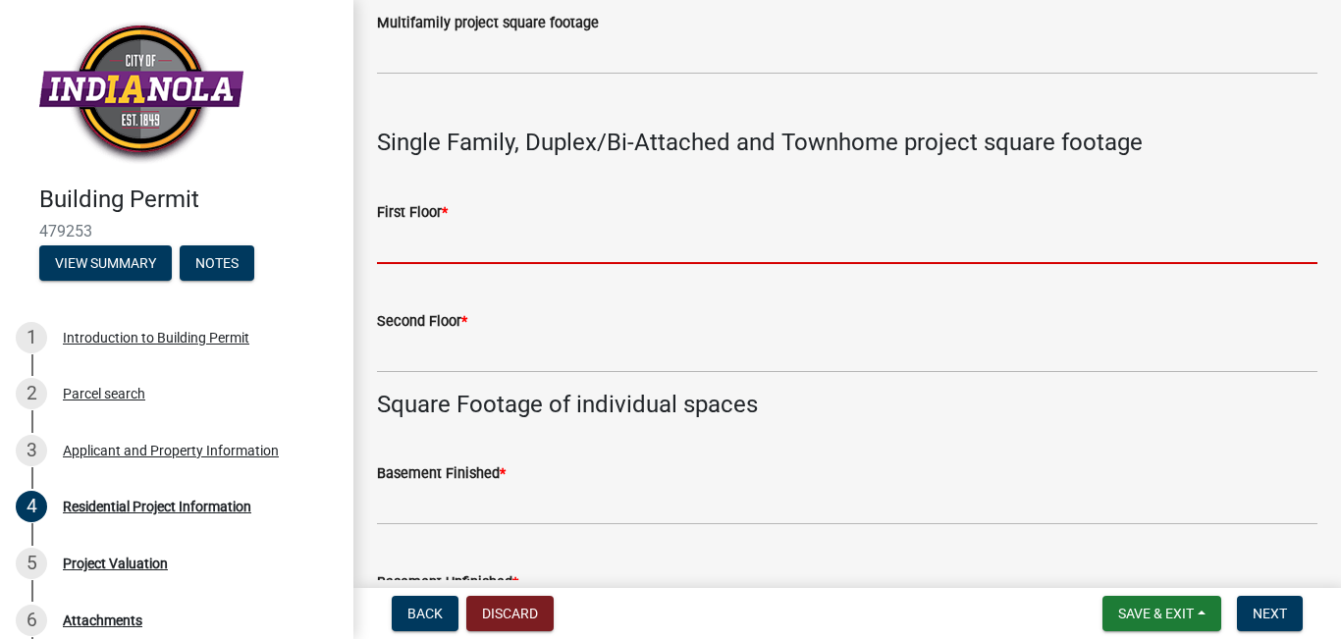
click at [525, 264] on input "text" at bounding box center [847, 244] width 940 height 40
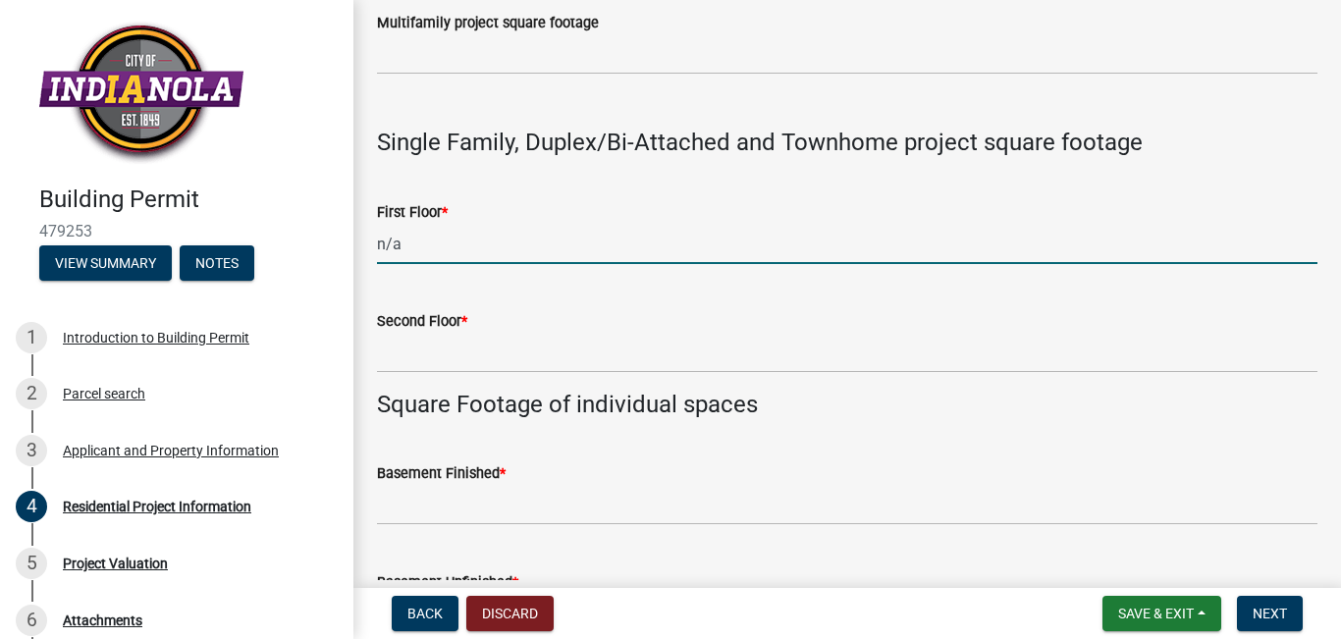
drag, startPoint x: 406, startPoint y: 268, endPoint x: 343, endPoint y: 268, distance: 63.8
click at [343, 268] on div "Building Permit 479253 View Summary Notes 1 Introduction to Building Permit 2 P…" at bounding box center [670, 319] width 1341 height 639
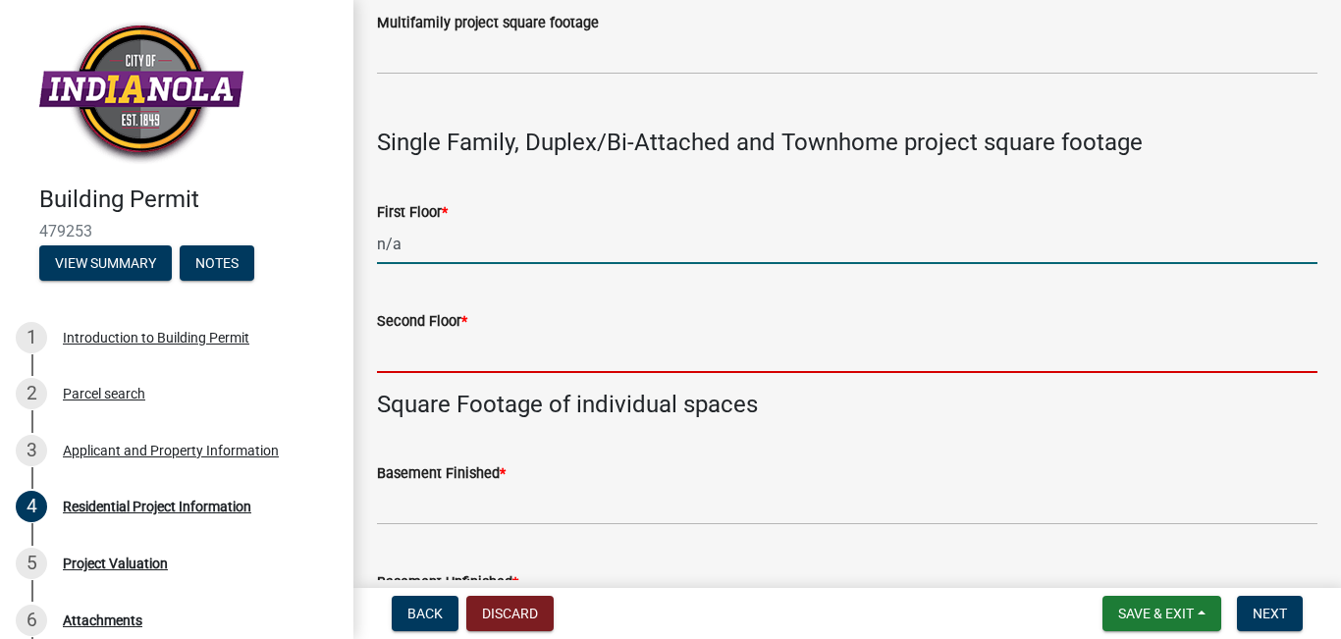
type input "0"
click at [417, 372] on input "text" at bounding box center [847, 353] width 940 height 40
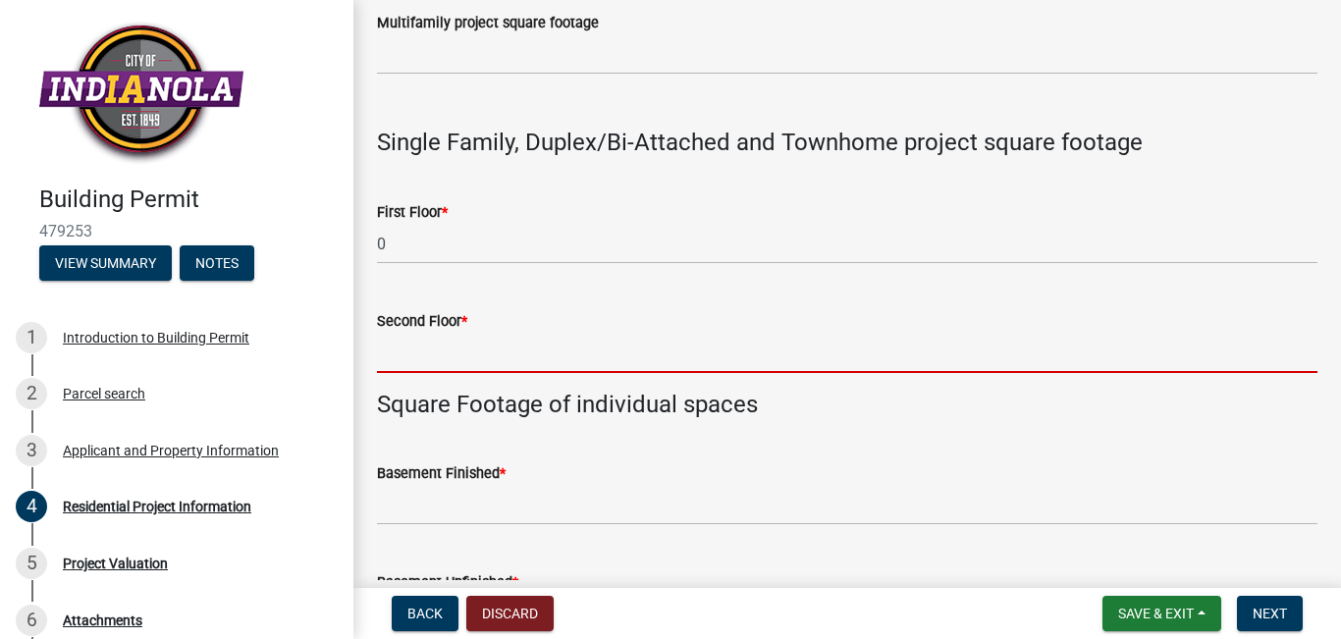
paste input "n/a"
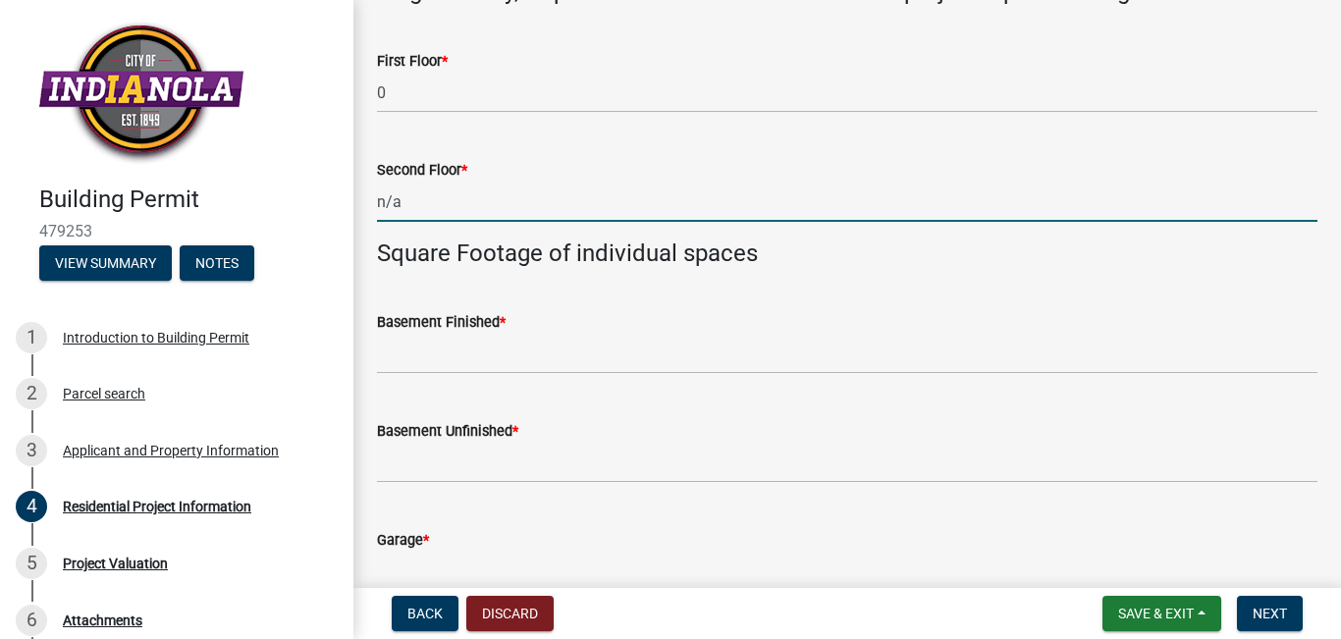
scroll to position [1080, 0]
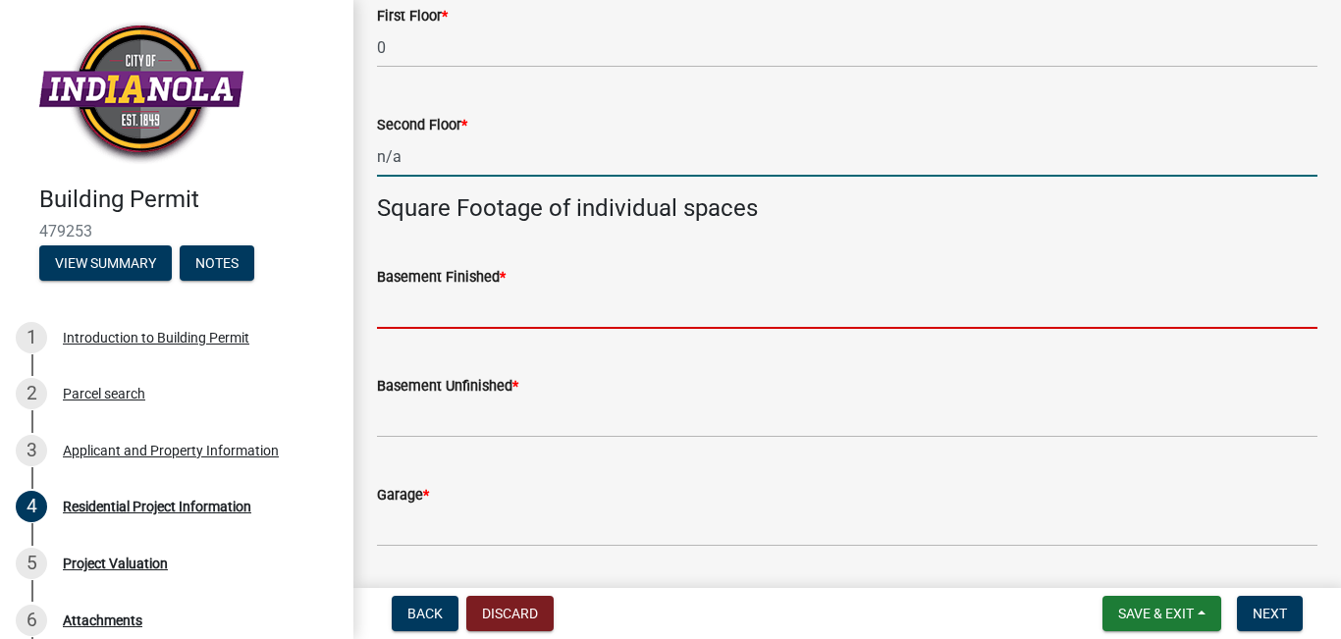
type input "0"
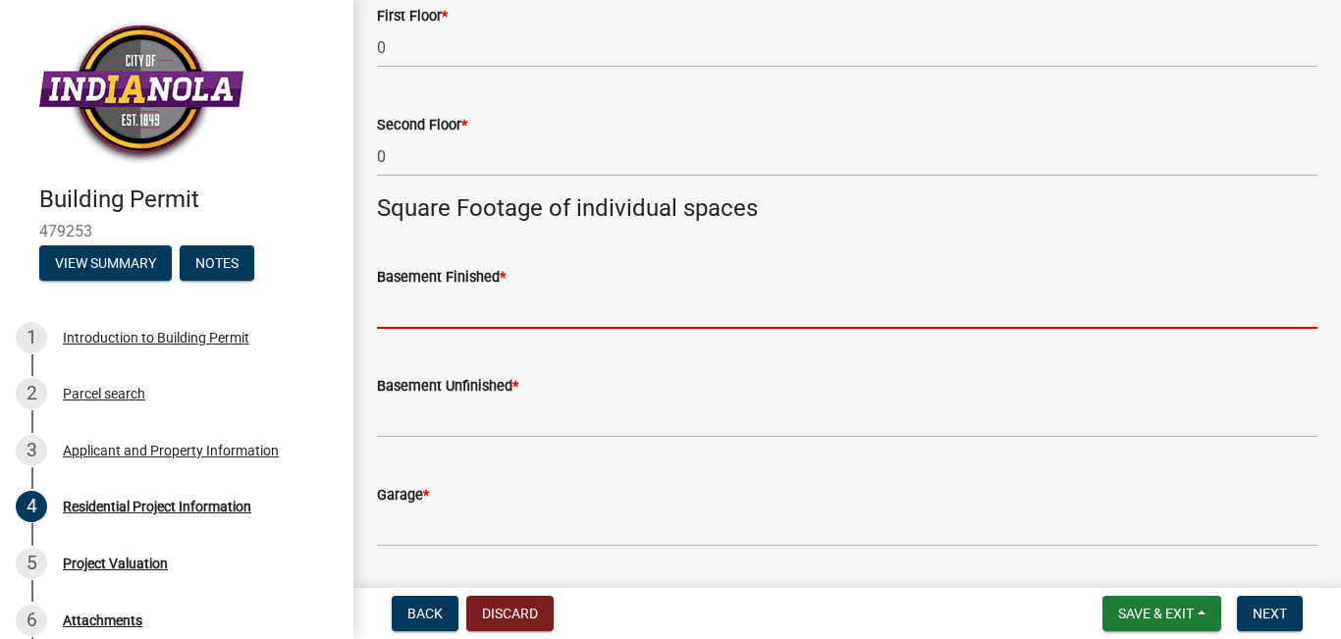
click at [479, 329] on input "text" at bounding box center [847, 309] width 940 height 40
paste input "n/a"
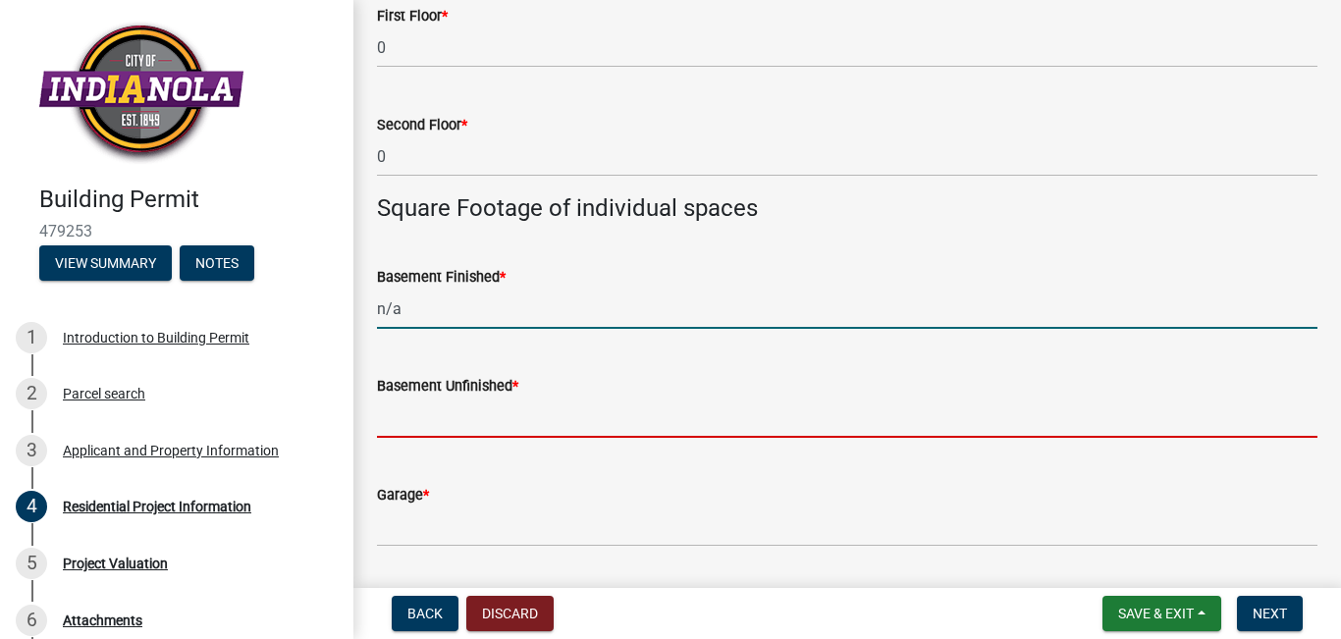
type input "0"
click at [433, 438] on input "text" at bounding box center [847, 417] width 940 height 40
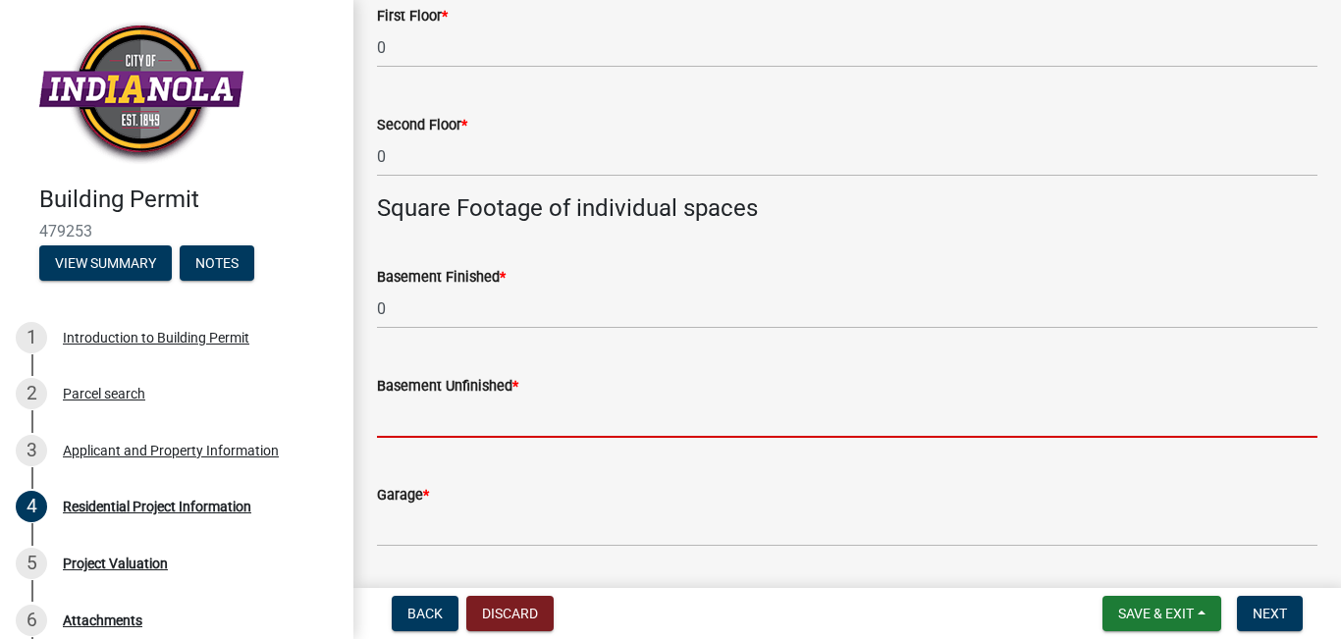
paste input "n/a"
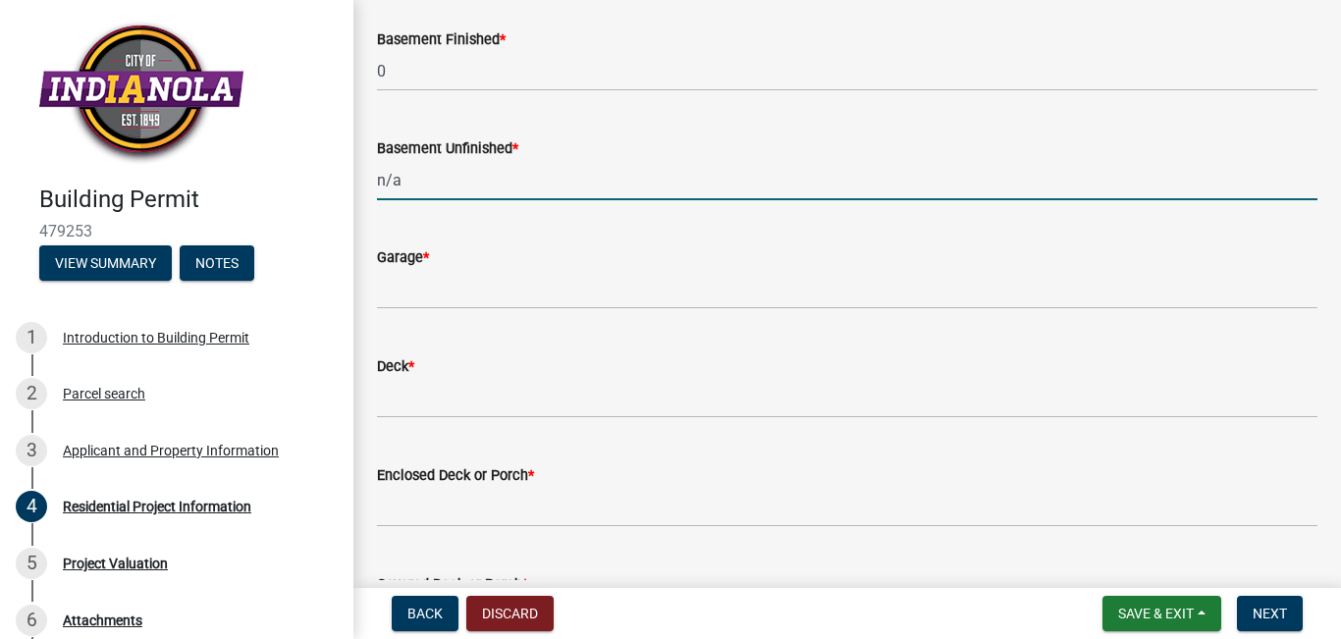
scroll to position [1374, 0]
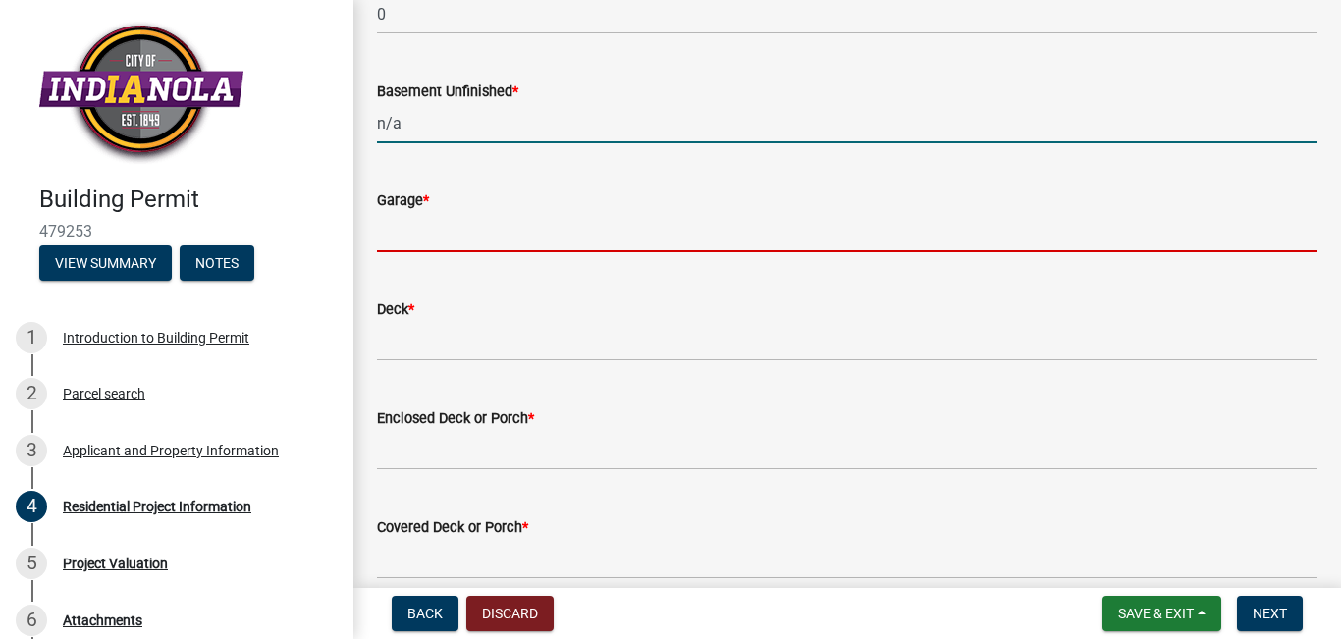
type input "0"
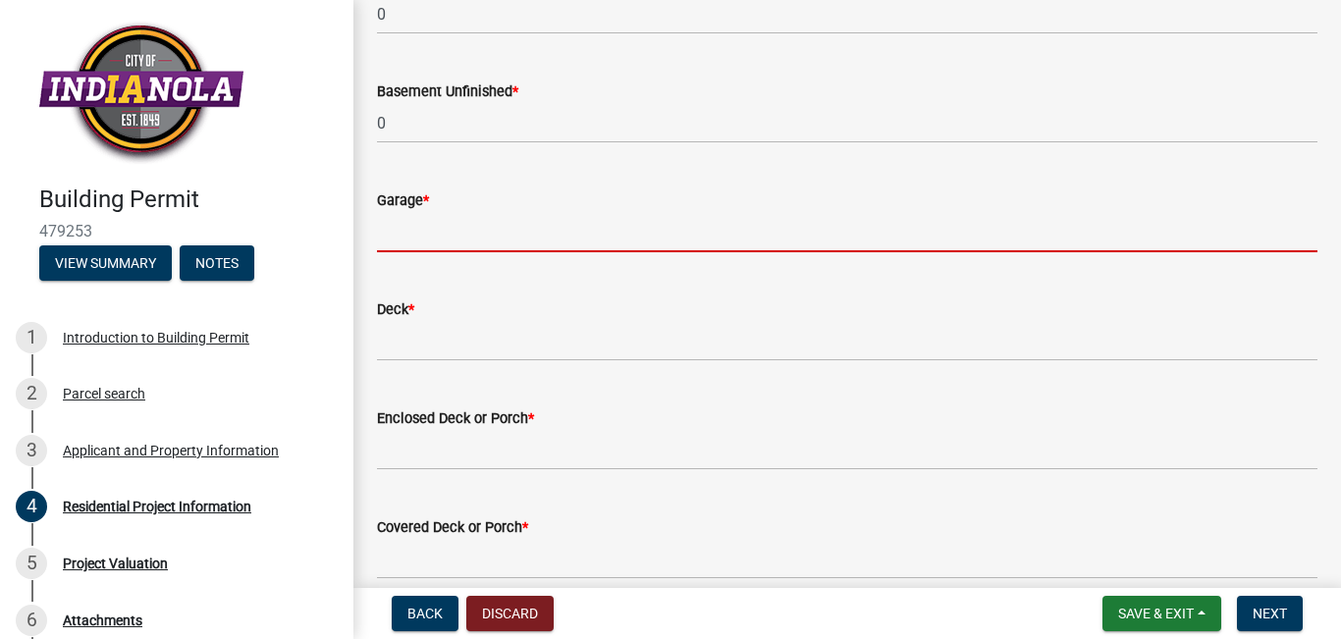
click at [409, 252] on input "text" at bounding box center [847, 232] width 940 height 40
paste input "n/a"
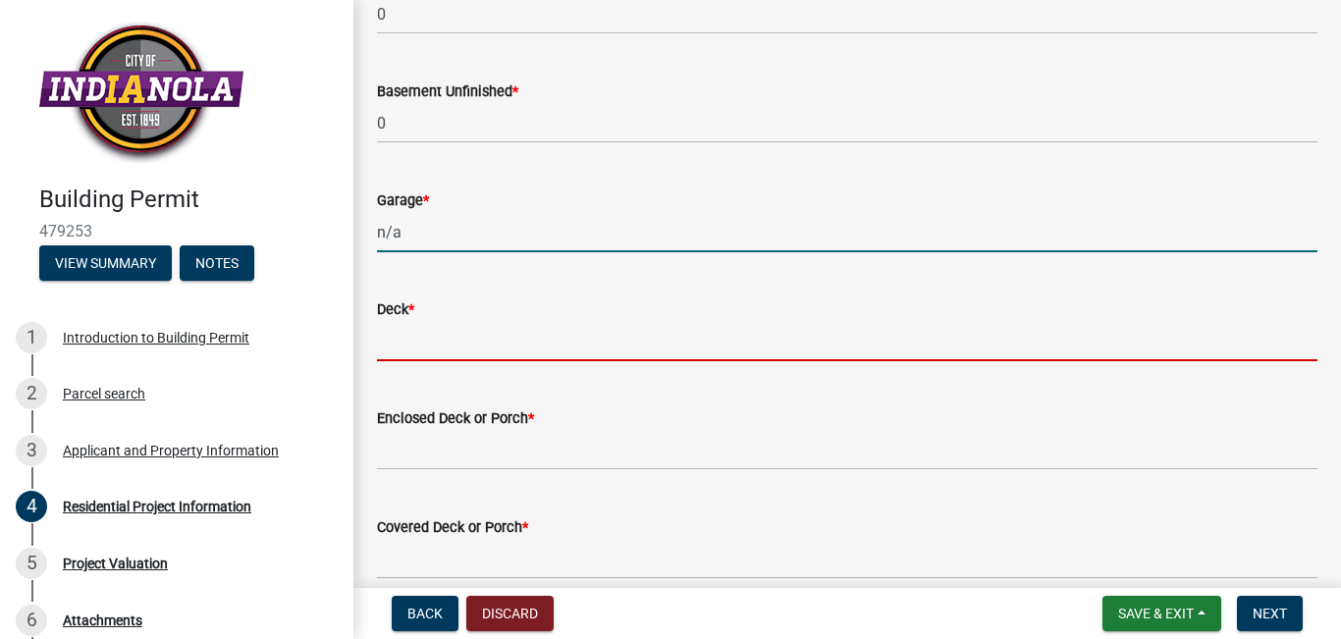
type input "0"
click at [557, 351] on input "text" at bounding box center [847, 341] width 940 height 40
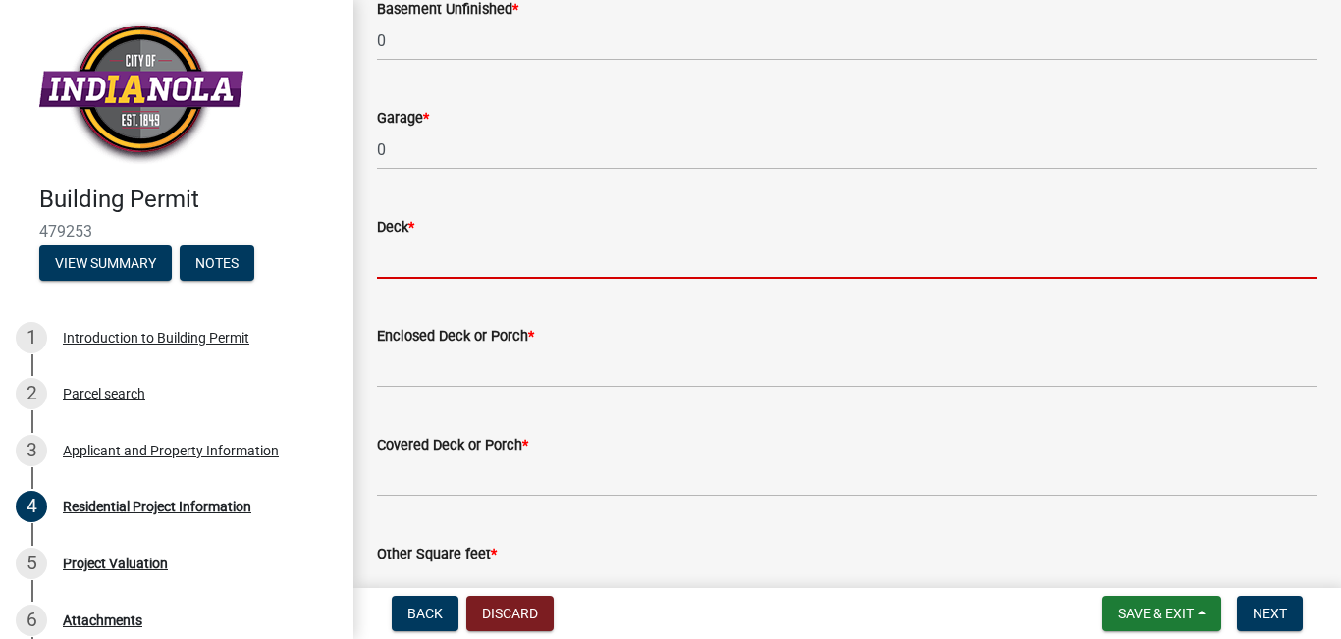
scroll to position [1570, 0]
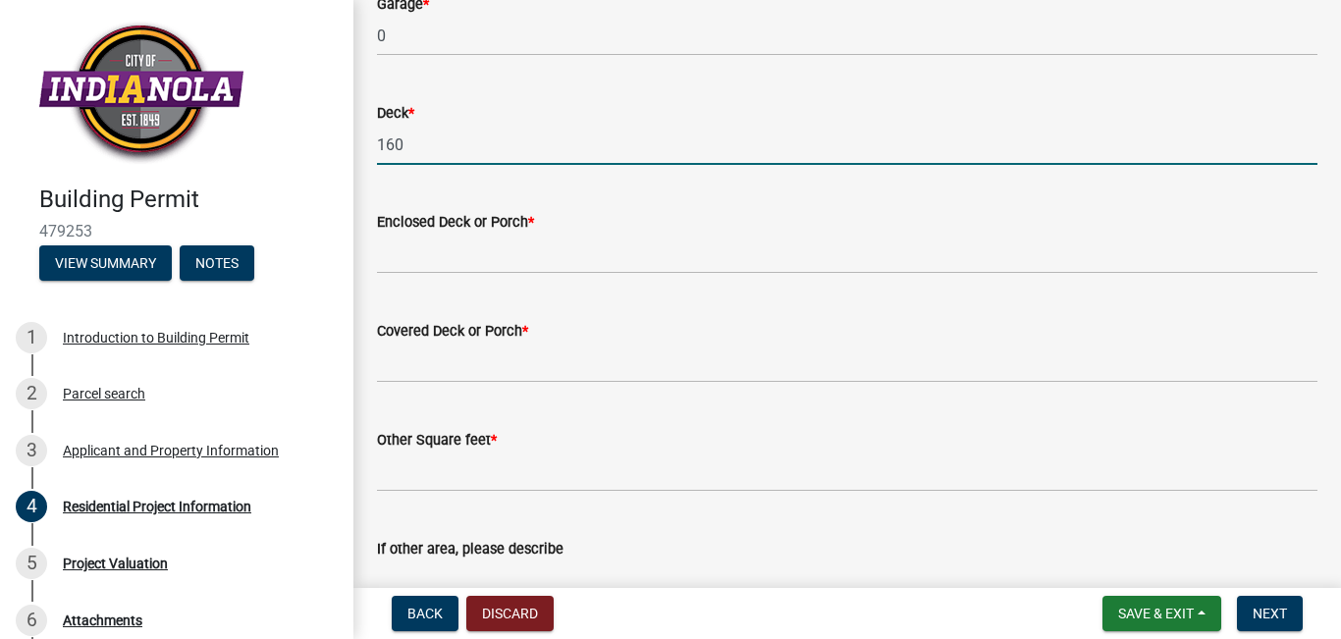
type input "160"
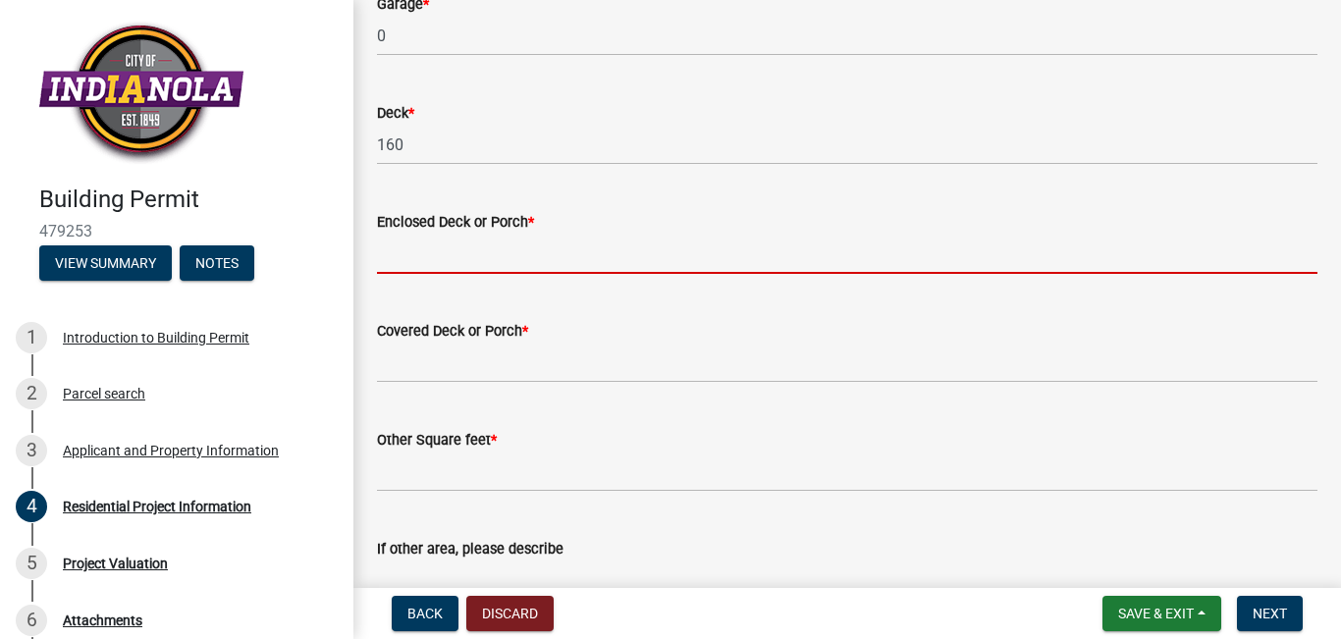
click at [448, 261] on input "text" at bounding box center [847, 254] width 940 height 40
paste input "n/a"
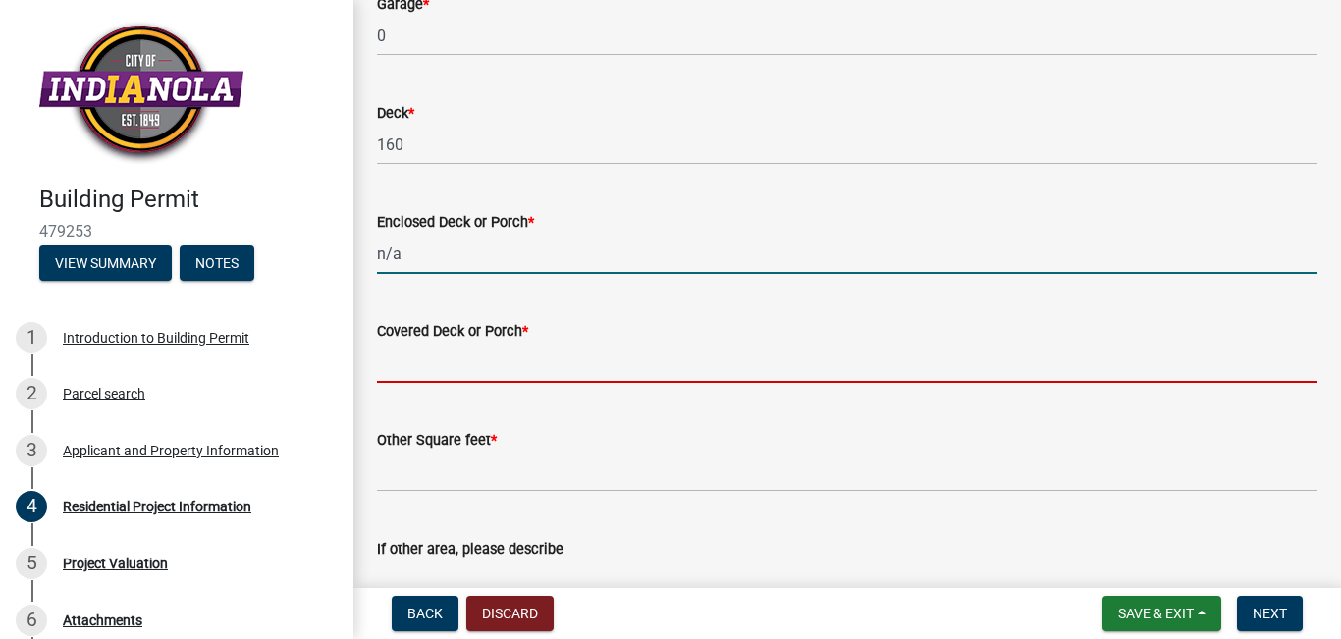
type input "0"
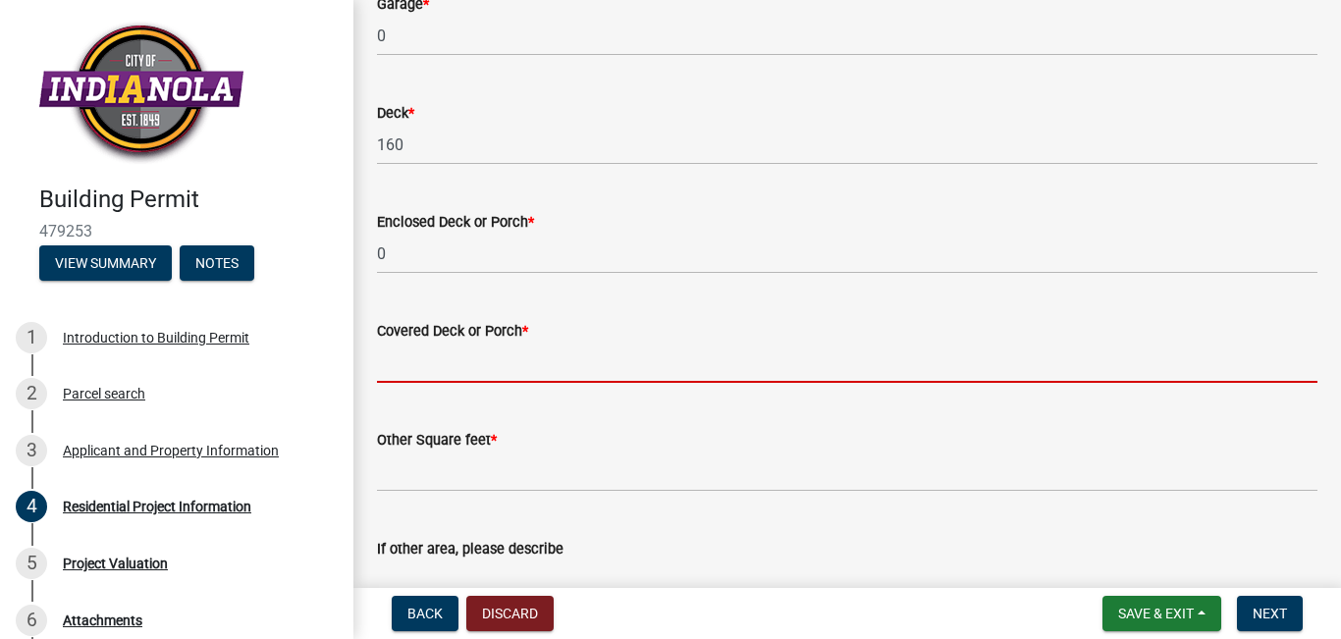
click at [431, 383] on input "text" at bounding box center [847, 363] width 940 height 40
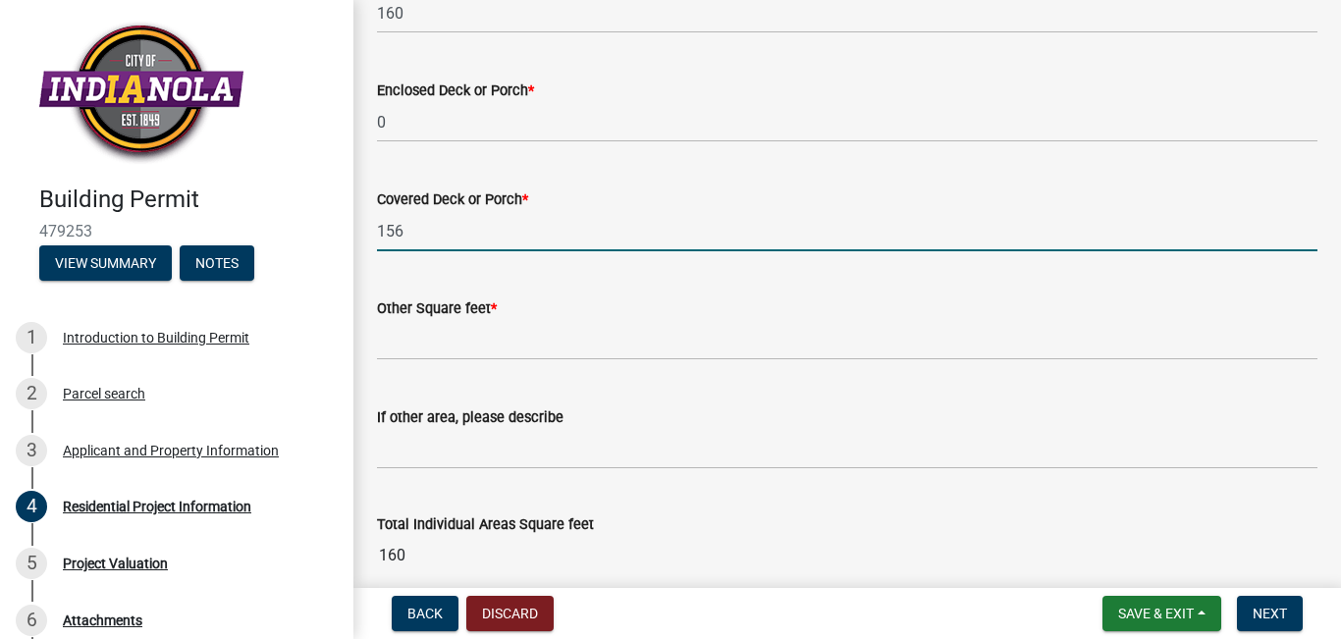
scroll to position [1767, 0]
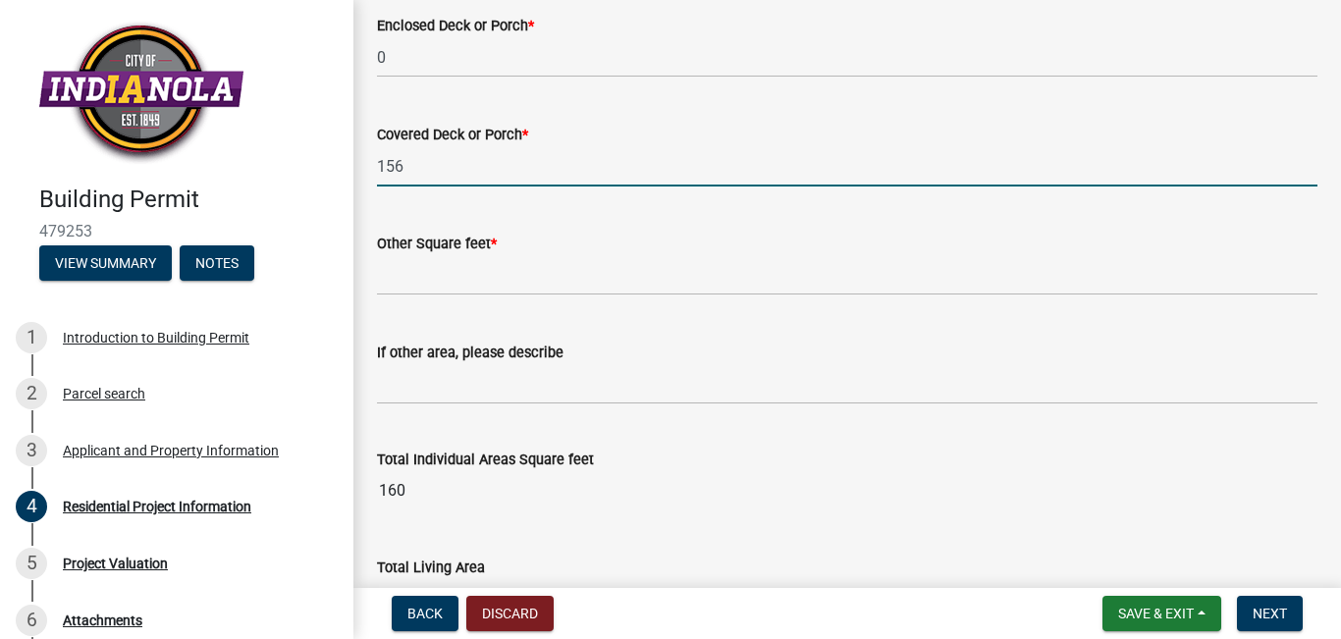
type input "156"
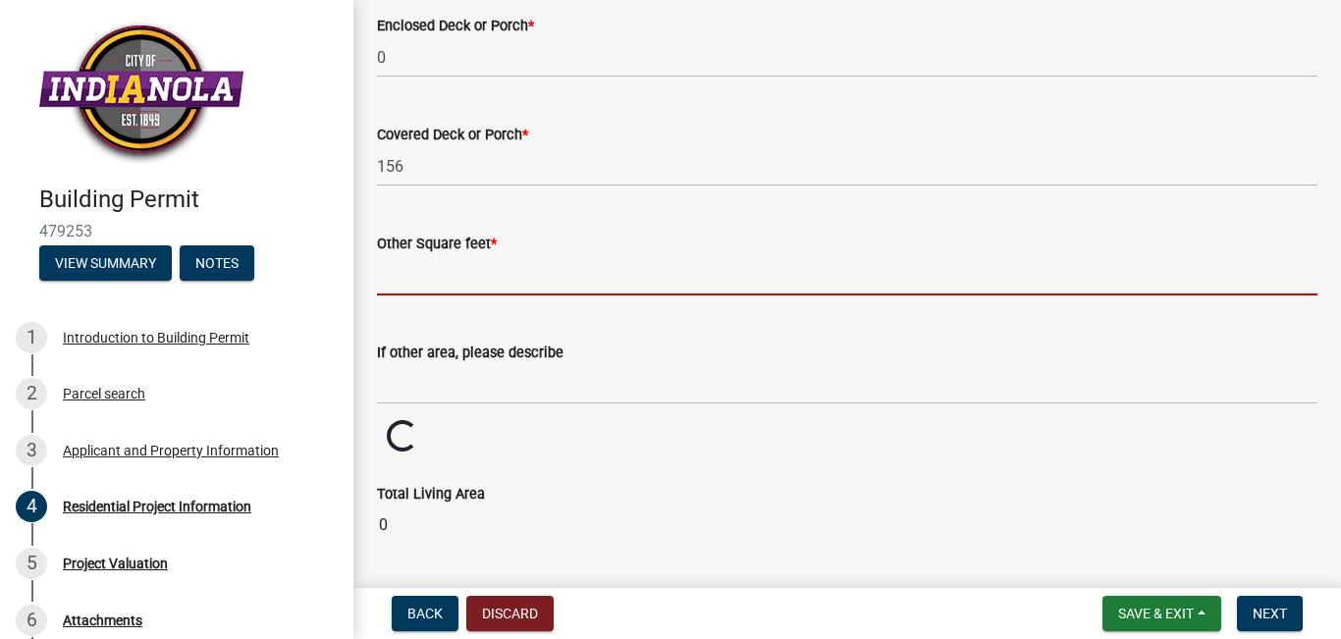
click at [479, 295] on input "text" at bounding box center [847, 275] width 940 height 40
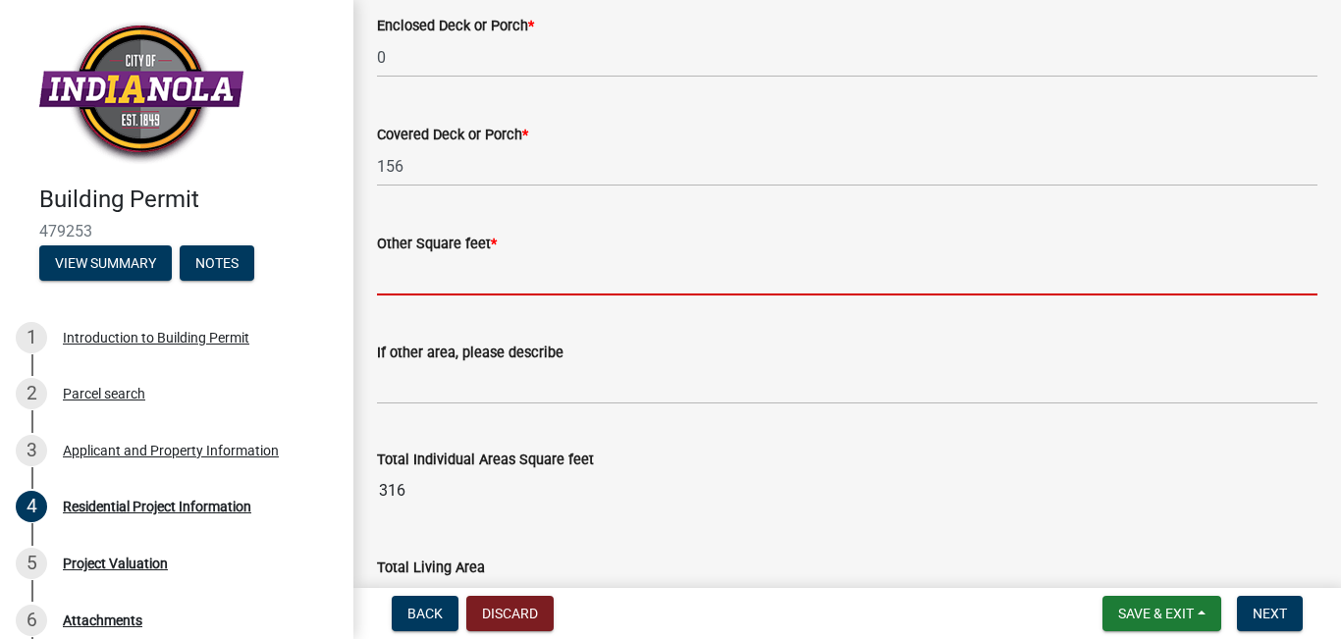
paste input "n/a"
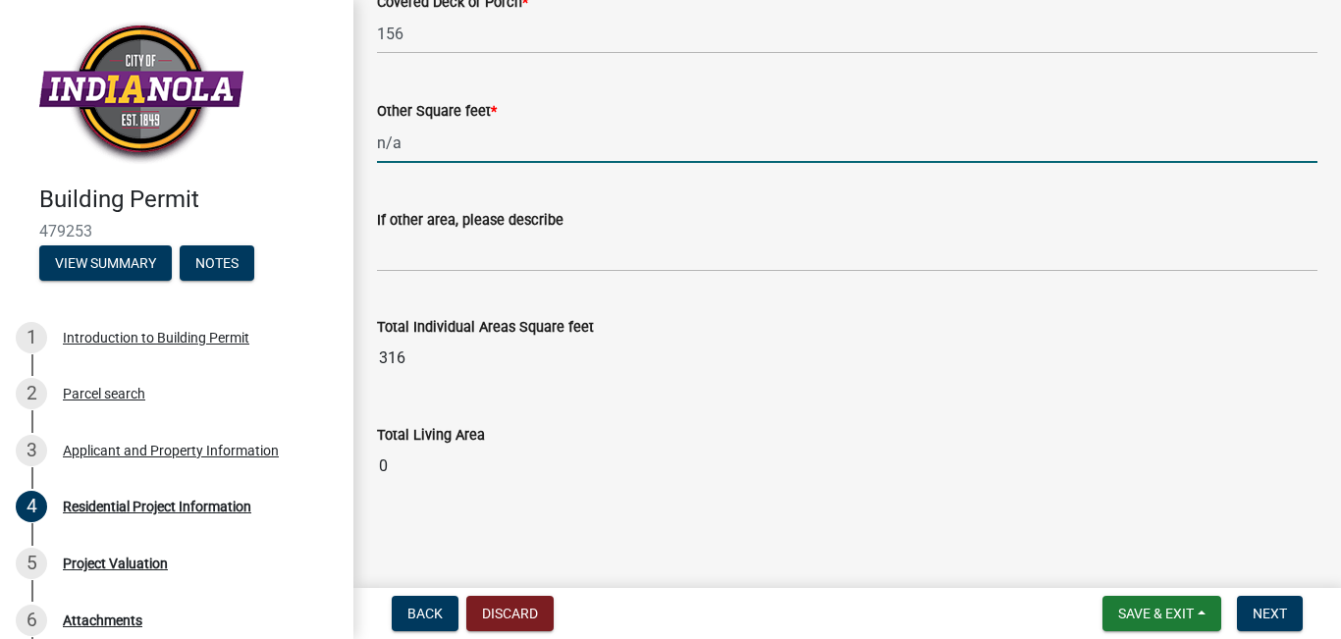
scroll to position [1923, 0]
type input "0"
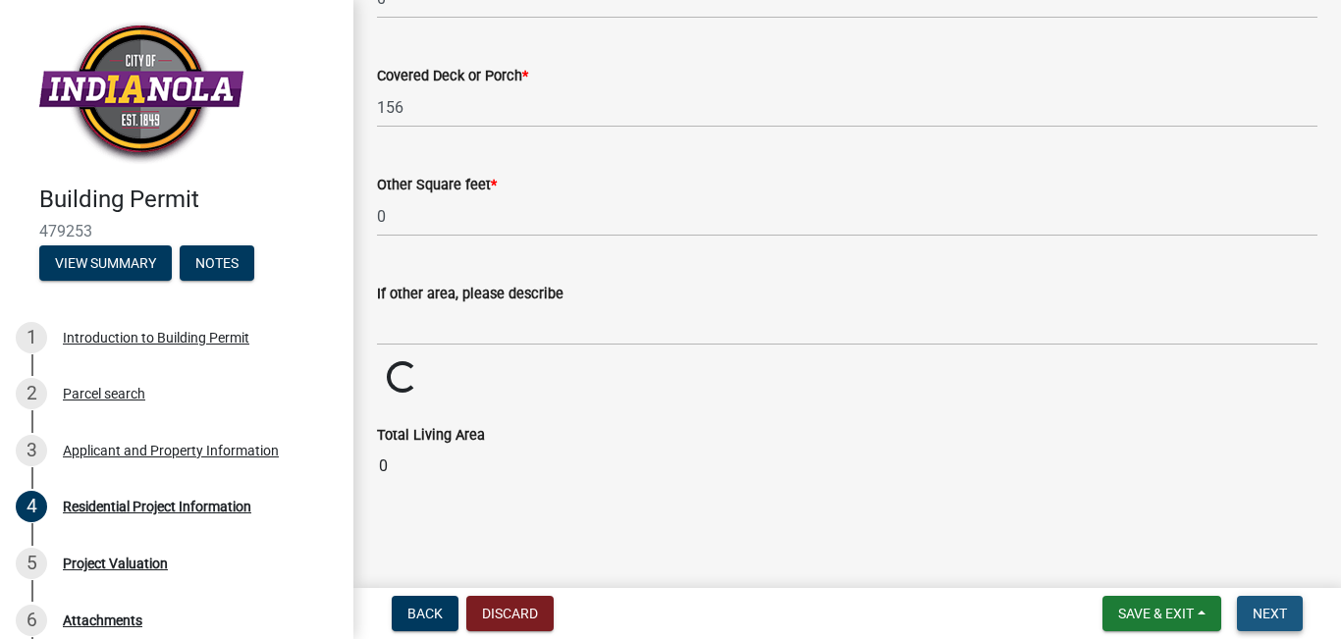
scroll to position [1849, 0]
click at [1258, 613] on span "Next" at bounding box center [1269, 614] width 34 height 16
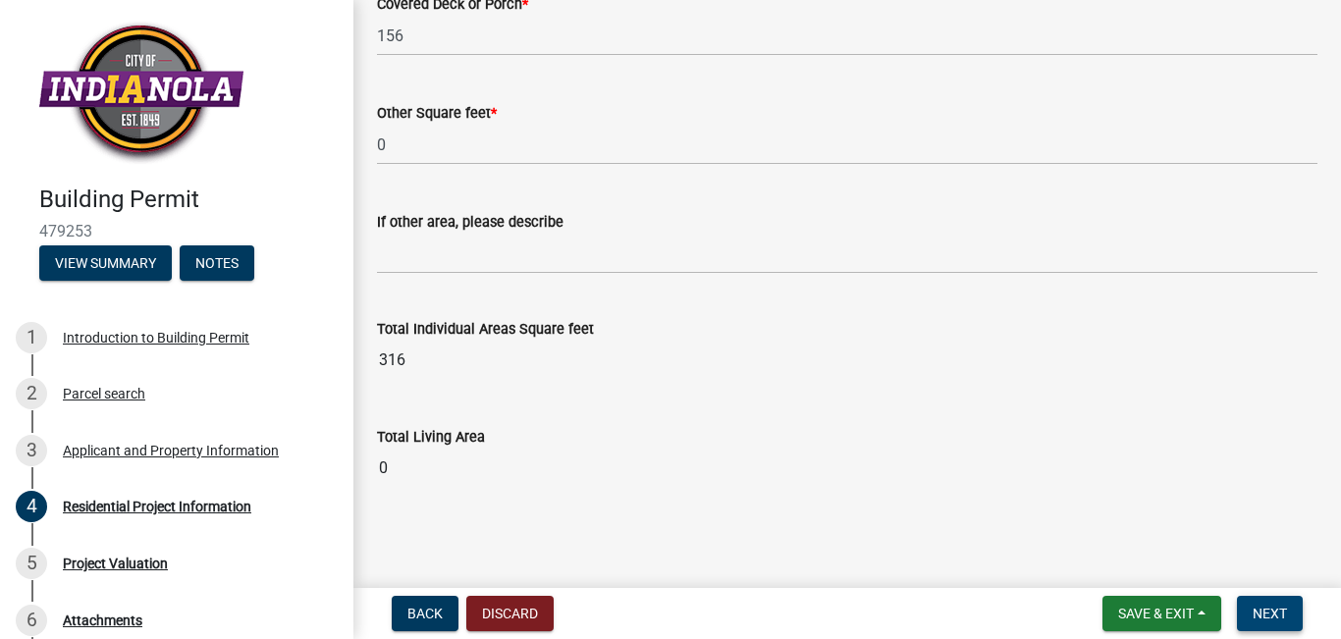
scroll to position [1923, 0]
click at [1275, 615] on span "Next" at bounding box center [1269, 614] width 34 height 16
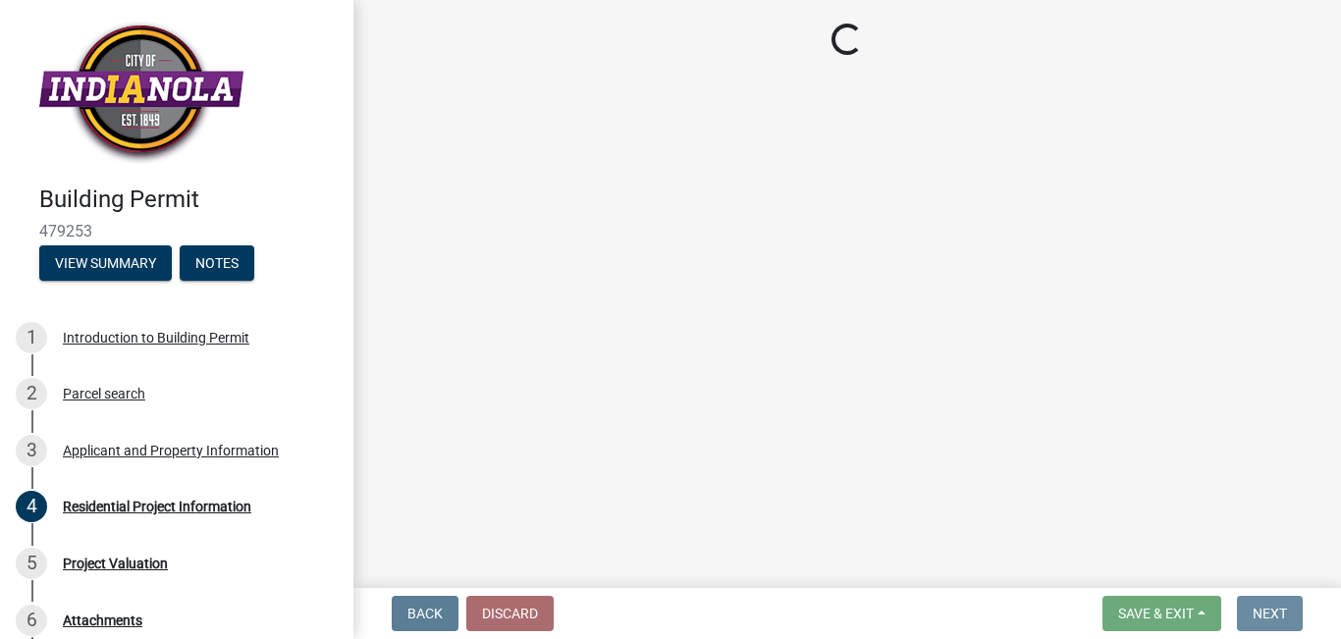
scroll to position [0, 0]
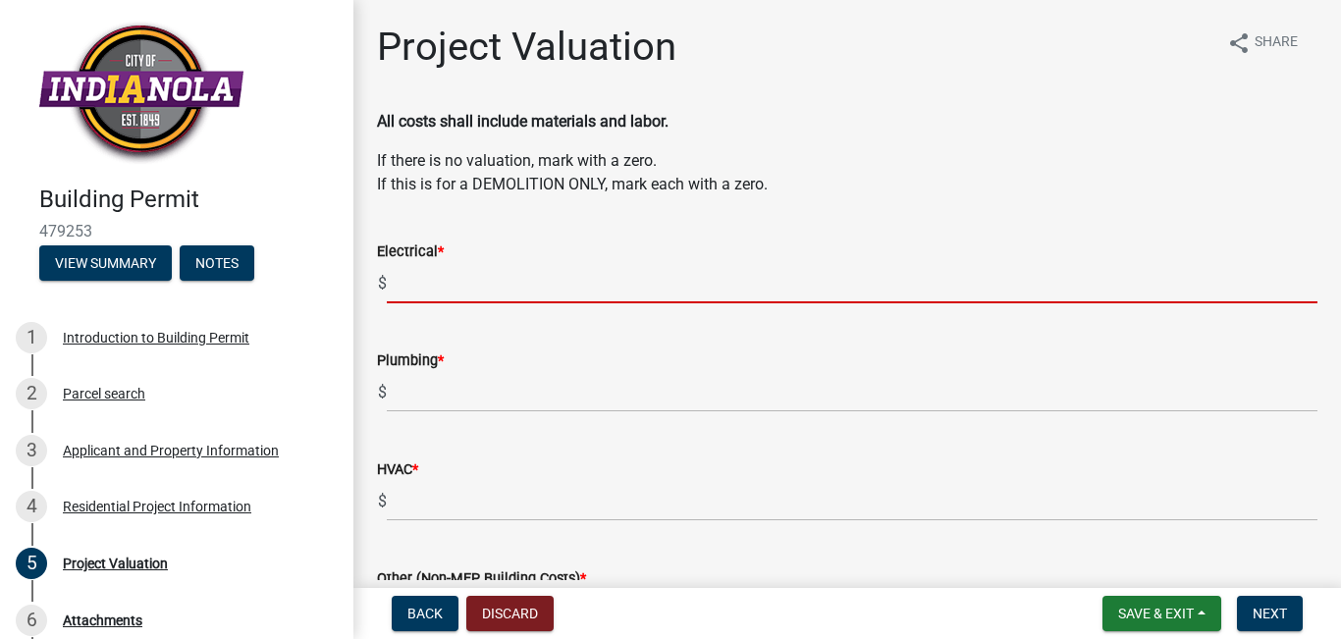
click at [503, 268] on input "text" at bounding box center [852, 283] width 930 height 40
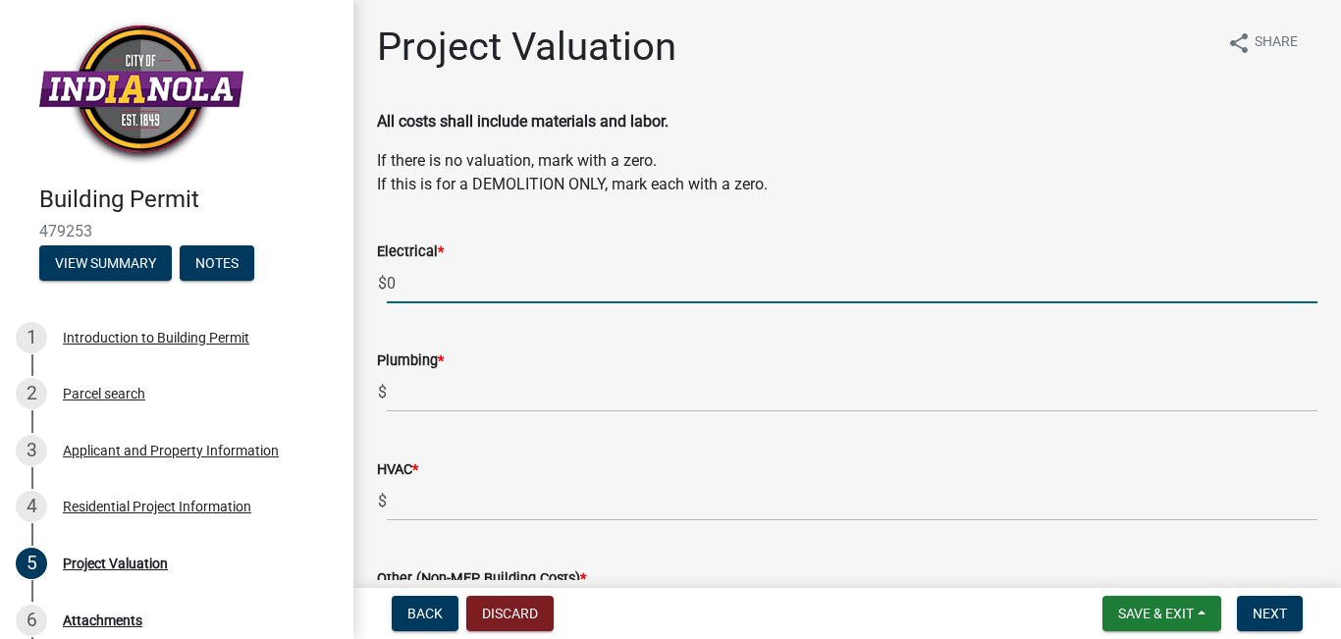
type input "0"
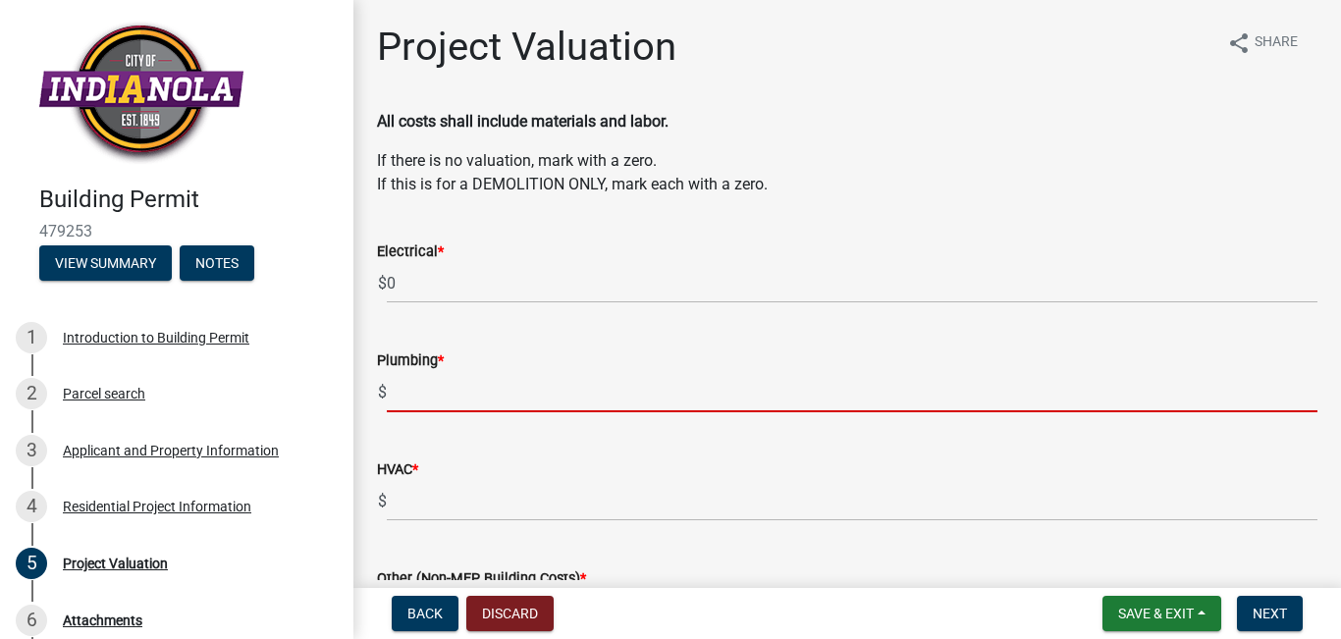
click at [420, 397] on input "text" at bounding box center [852, 392] width 930 height 40
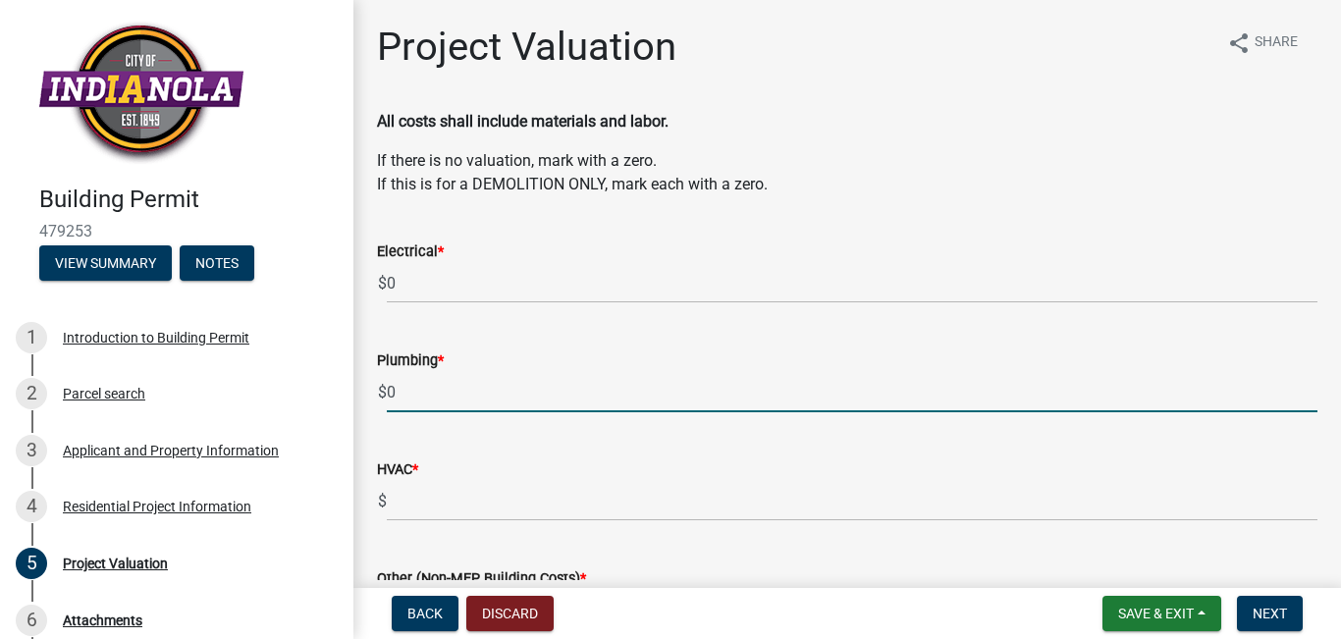
type input "0"
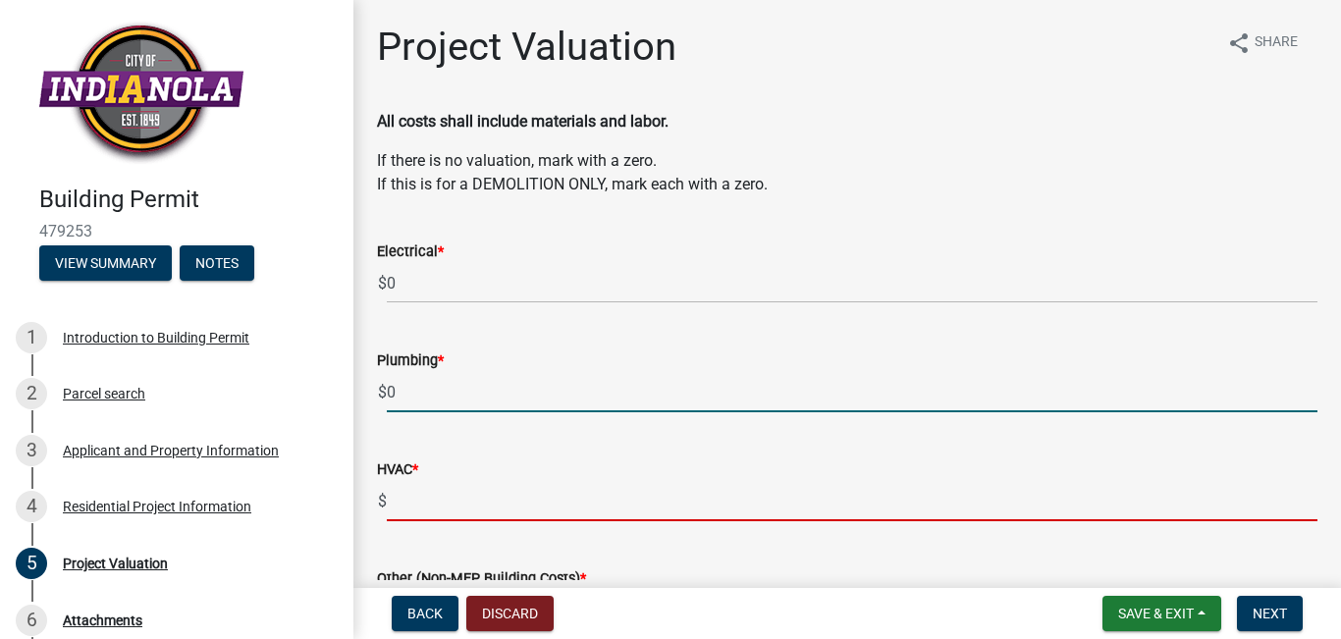
click at [428, 495] on input "text" at bounding box center [852, 501] width 930 height 40
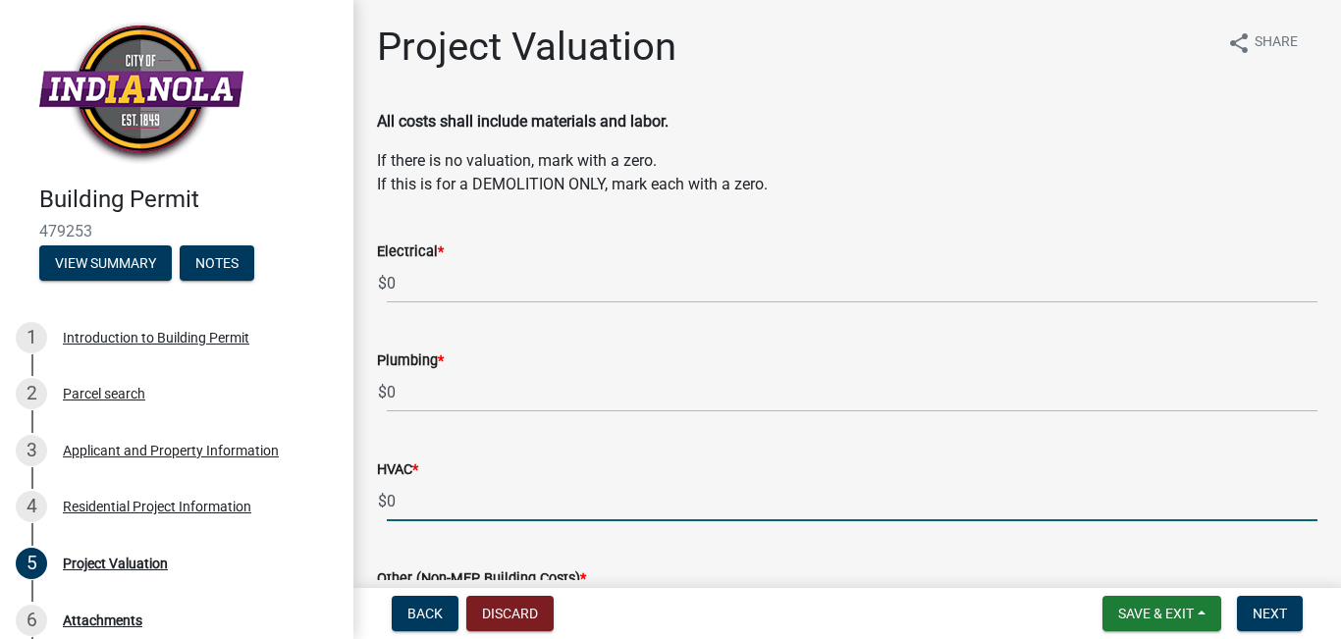
scroll to position [179, 0]
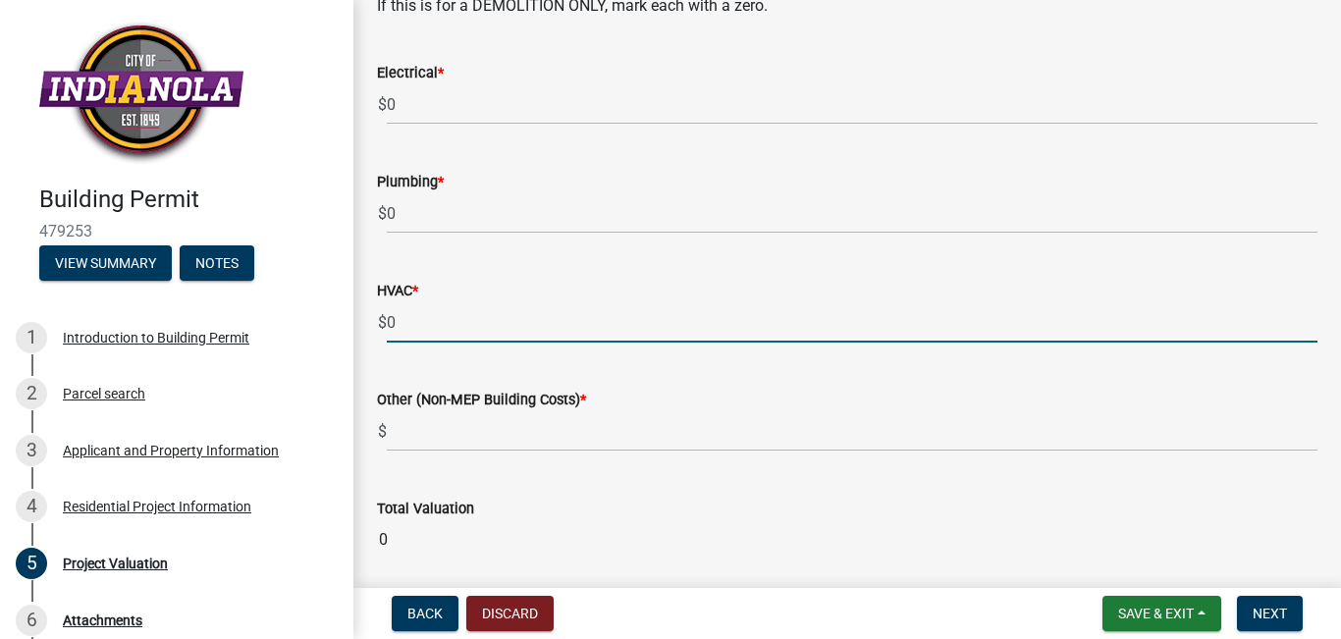
type input "0"
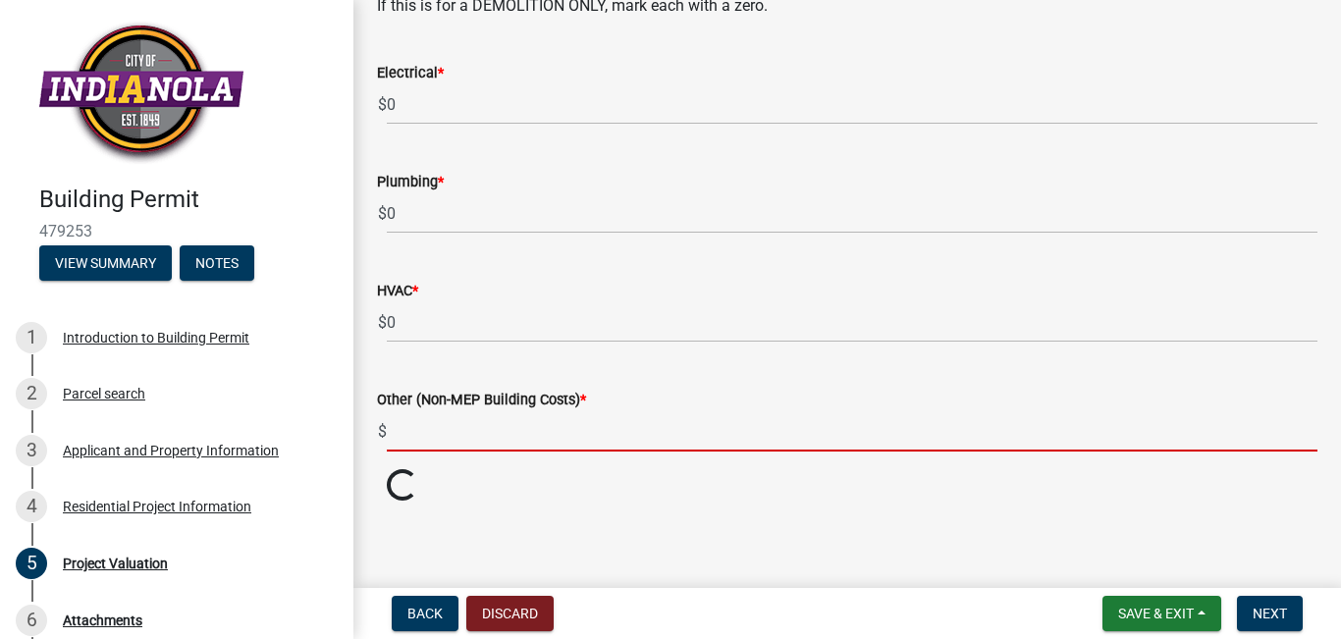
click at [450, 444] on input "text" at bounding box center [852, 431] width 930 height 40
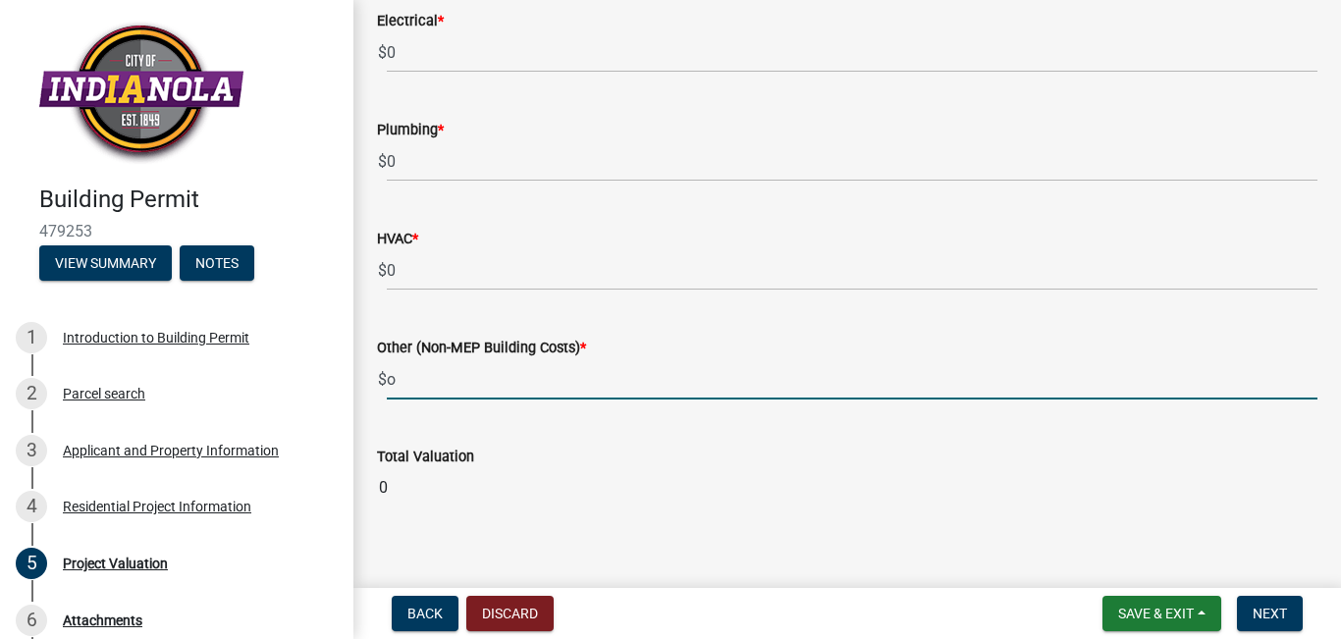
scroll to position [252, 0]
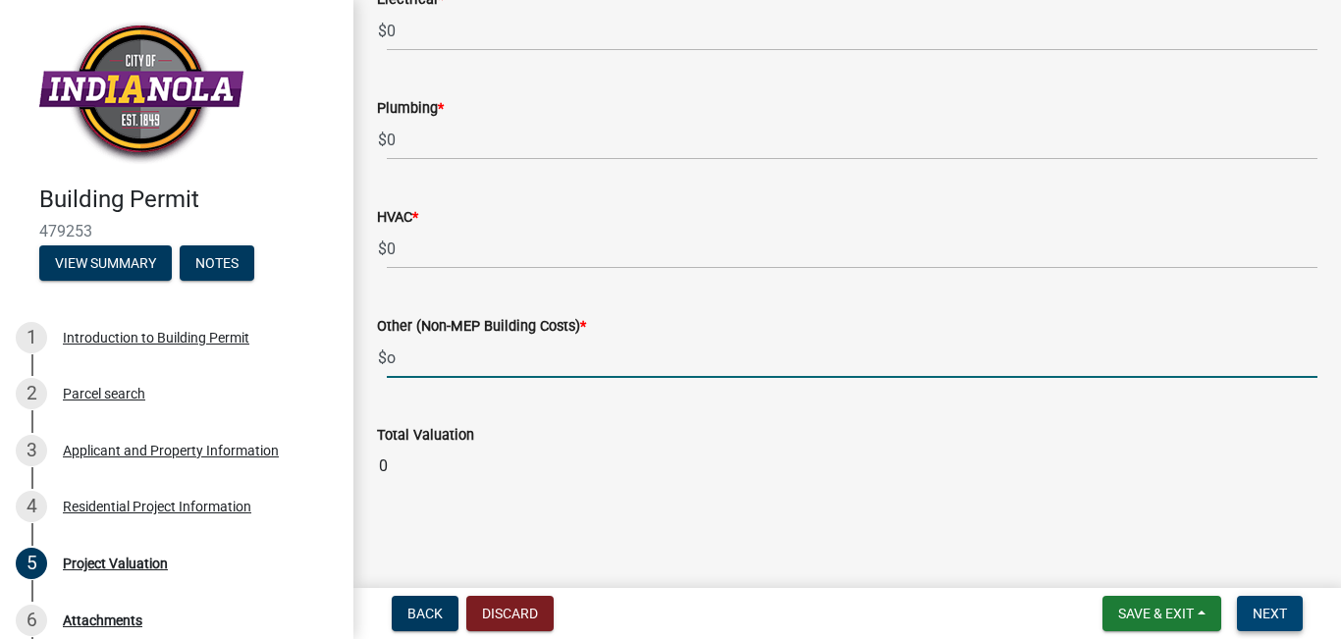
type input "0"
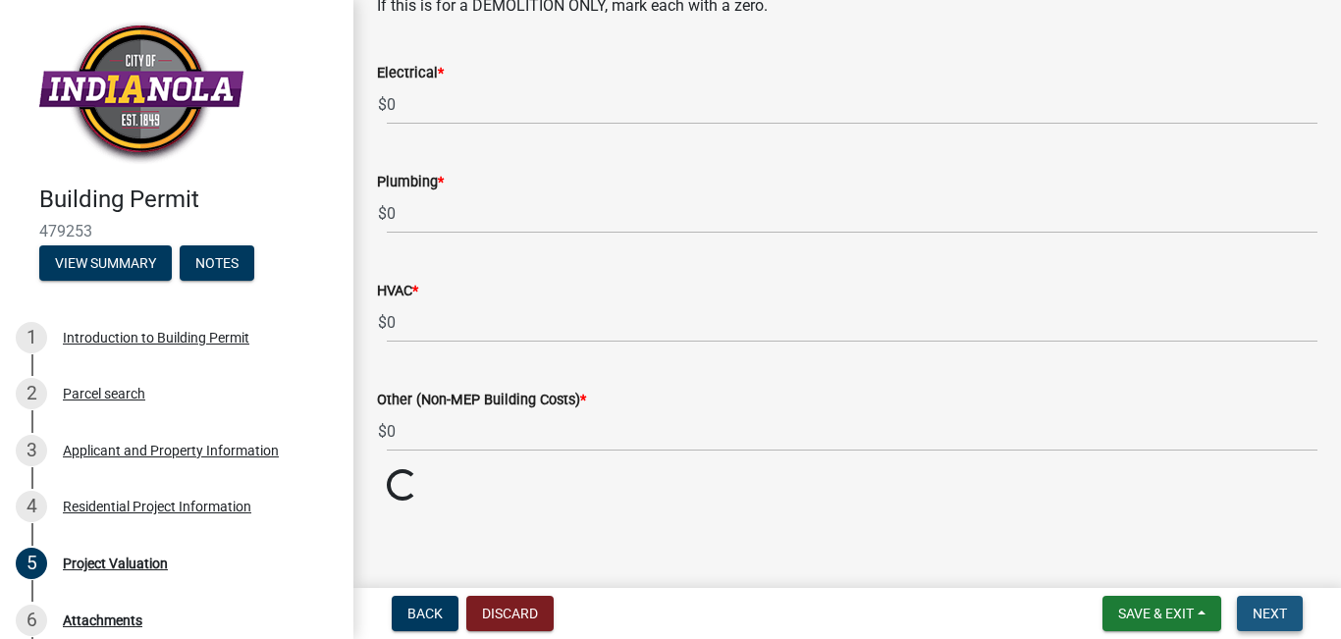
click at [1246, 609] on button "Next" at bounding box center [1270, 613] width 66 height 35
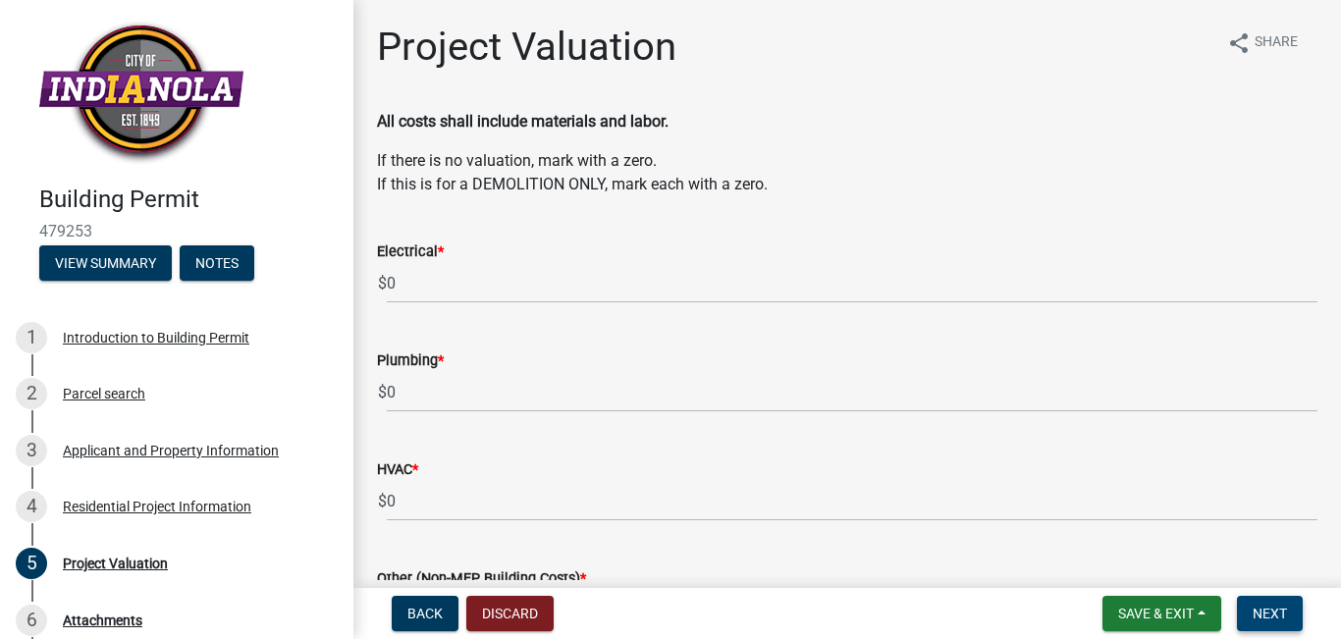
scroll to position [252, 0]
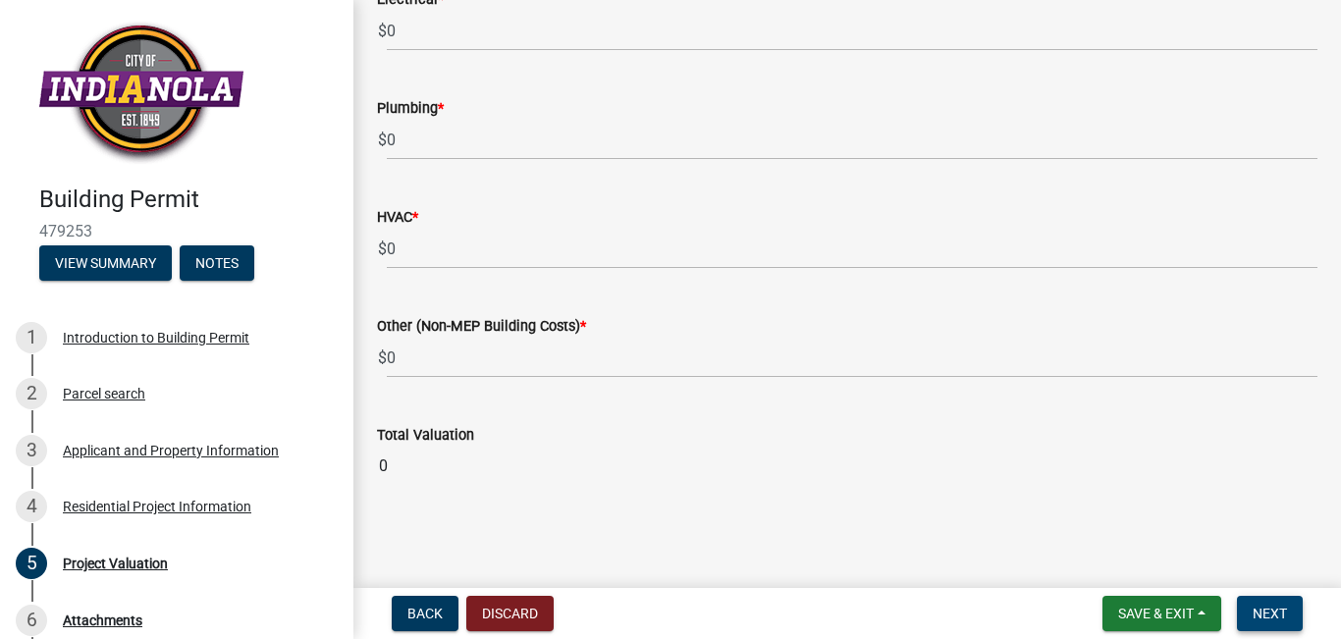
click at [1279, 614] on span "Next" at bounding box center [1269, 614] width 34 height 16
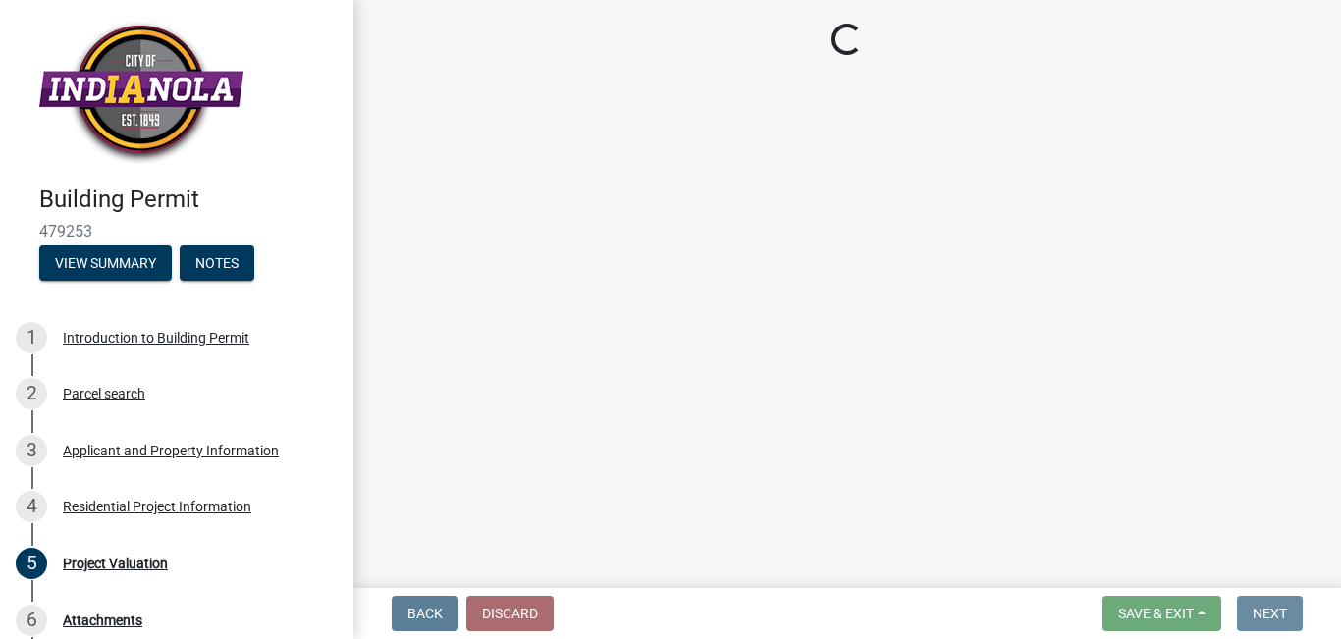
scroll to position [0, 0]
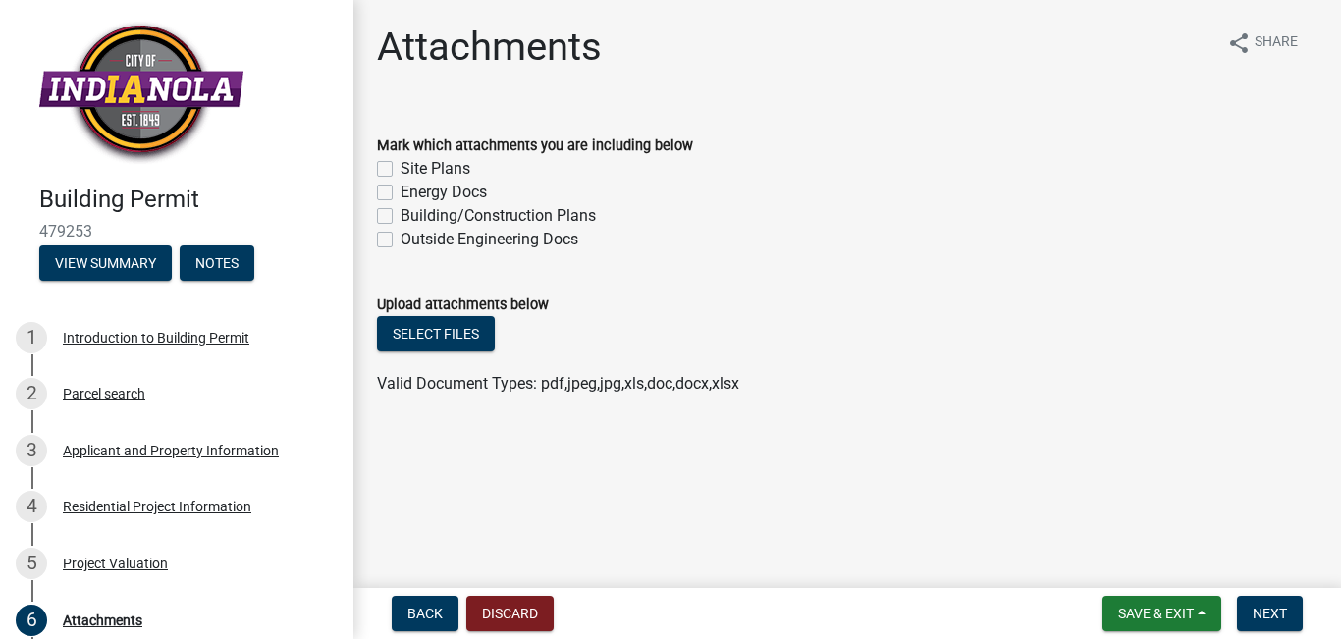
click at [442, 215] on label "Building/Construction Plans" at bounding box center [497, 216] width 195 height 24
click at [413, 215] on input "Building/Construction Plans" at bounding box center [406, 210] width 13 height 13
checkbox input "true"
checkbox input "false"
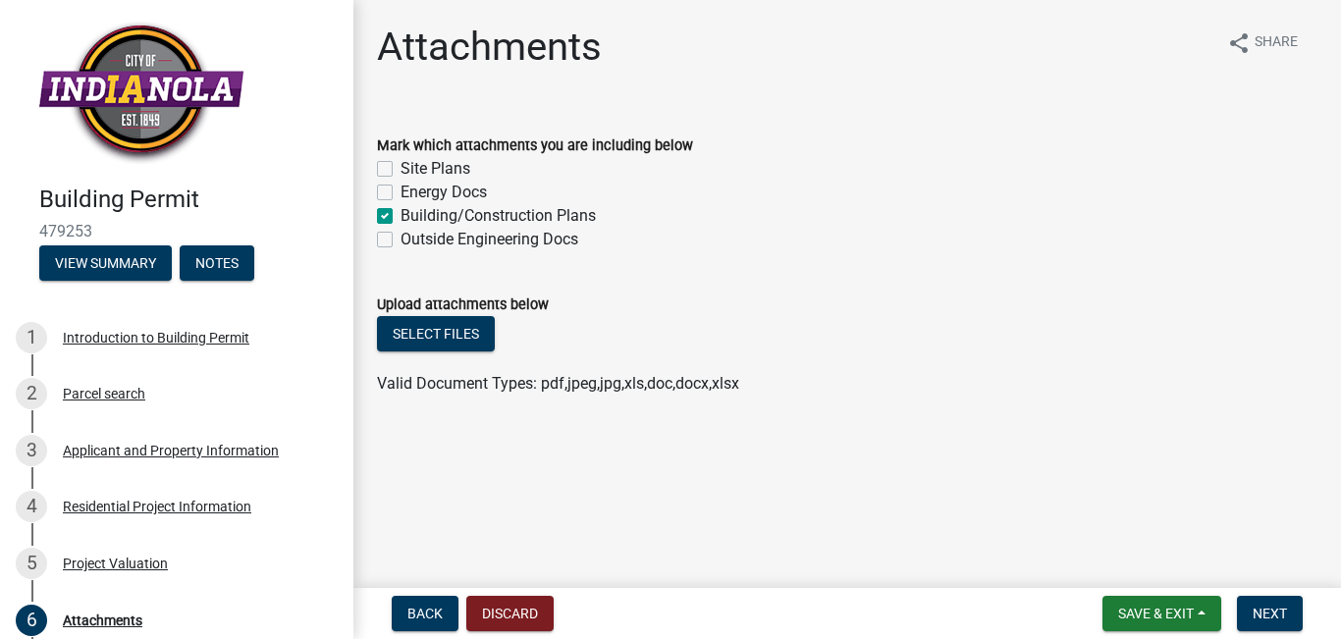
checkbox input "true"
checkbox input "false"
click at [1135, 601] on button "Save & Exit" at bounding box center [1161, 613] width 119 height 35
click at [1110, 571] on button "Save & Exit" at bounding box center [1142, 562] width 157 height 47
